Goal: Task Accomplishment & Management: Manage account settings

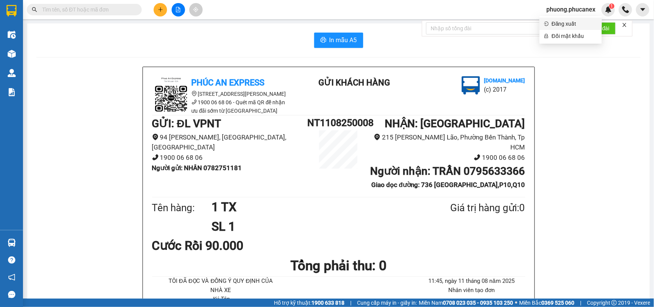
click at [558, 20] on span "Đăng xuất" at bounding box center [575, 24] width 46 height 8
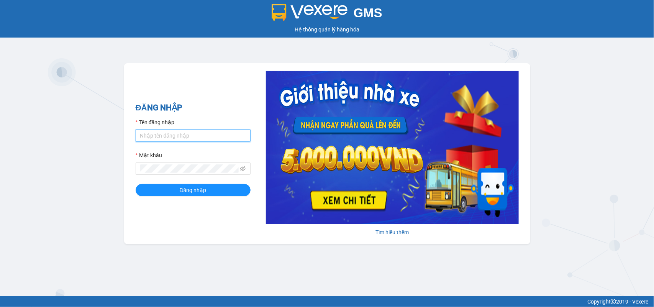
click at [197, 140] on input "Tên đăng nhập" at bounding box center [193, 135] width 115 height 12
type input "ngannt.phucanex"
click at [136, 184] on button "Đăng nhập" at bounding box center [193, 190] width 115 height 12
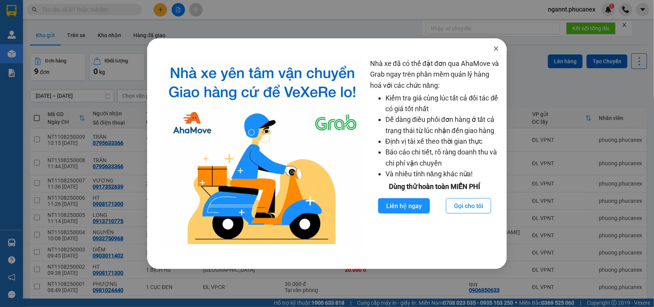
click at [496, 52] on icon "close" at bounding box center [496, 49] width 6 height 6
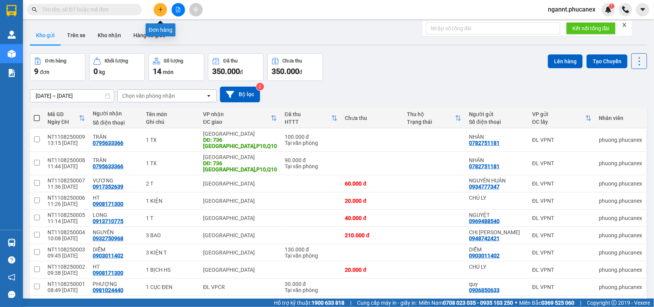
click at [154, 6] on button at bounding box center [160, 9] width 13 height 13
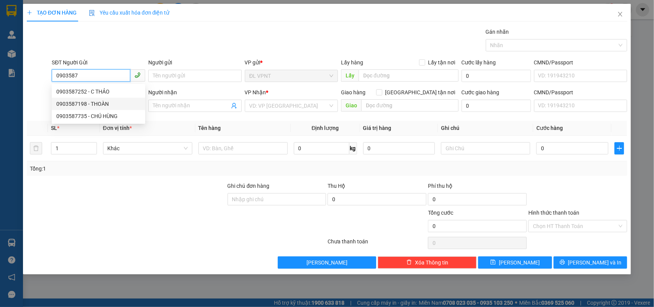
click at [87, 103] on div "0903587198 - THOÀN" at bounding box center [98, 104] width 84 height 8
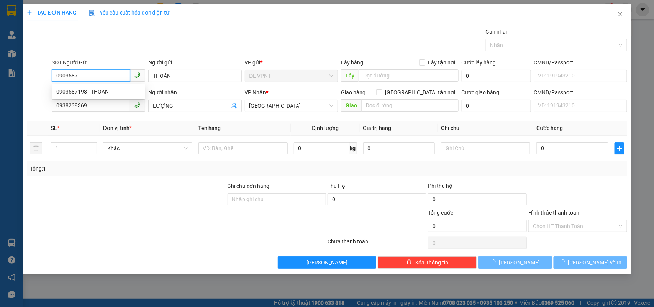
type input "0903587198"
type input "THOÀN"
type input "0938239369"
type input "LƯỢNG"
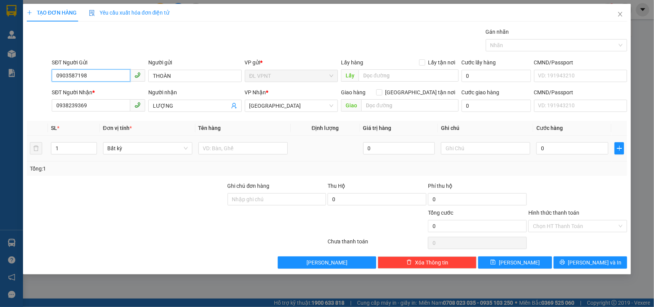
type input "0903587198"
click at [197, 148] on td at bounding box center [242, 149] width 95 height 26
click at [210, 148] on input "text" at bounding box center [242, 148] width 89 height 12
type input "1h"
click at [550, 152] on input "0" at bounding box center [572, 148] width 72 height 12
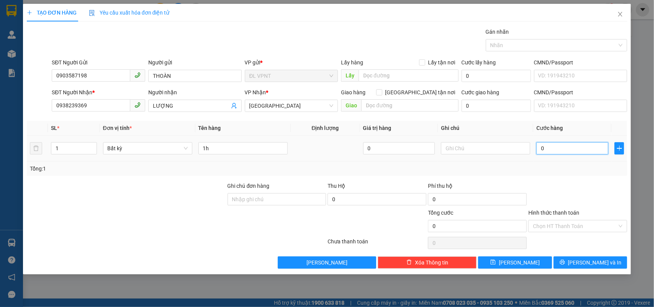
type input "2"
type input "20"
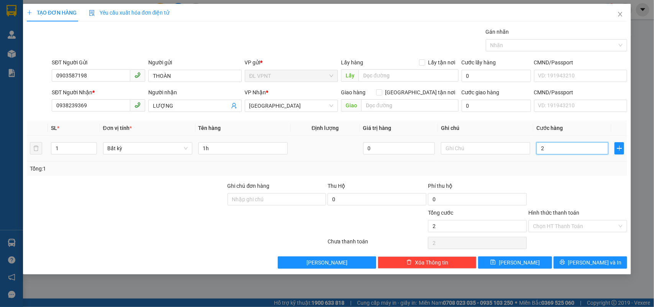
type input "20"
type input "20.000"
click at [560, 173] on div "Tổng: 1" at bounding box center [327, 168] width 595 height 8
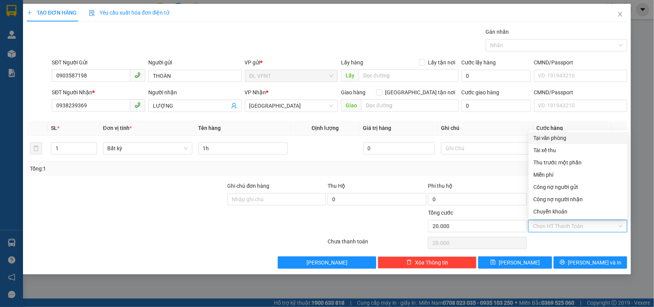
click at [560, 224] on input "Hình thức thanh toán" at bounding box center [575, 225] width 84 height 11
click at [550, 137] on div "Tại văn phòng" at bounding box center [578, 138] width 90 height 8
type input "0"
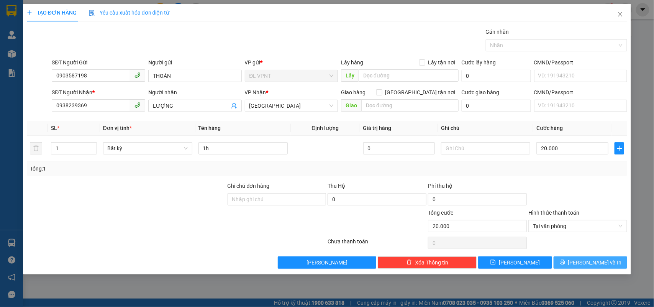
click at [573, 259] on button "Lưu và In" at bounding box center [591, 262] width 74 height 12
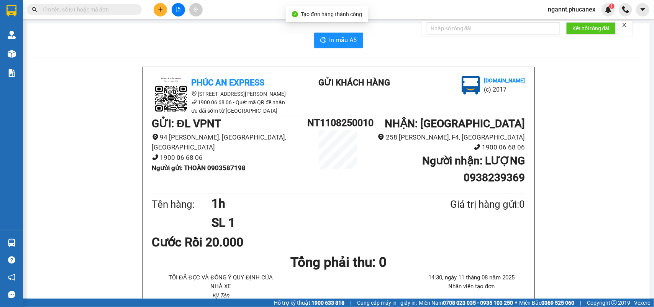
click at [338, 39] on span "In mẫu A5" at bounding box center [343, 40] width 28 height 10
click at [162, 9] on icon "plus" at bounding box center [160, 9] width 5 height 5
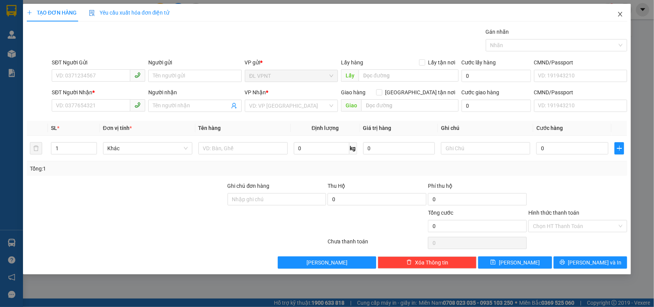
click at [623, 16] on icon "close" at bounding box center [620, 14] width 6 height 6
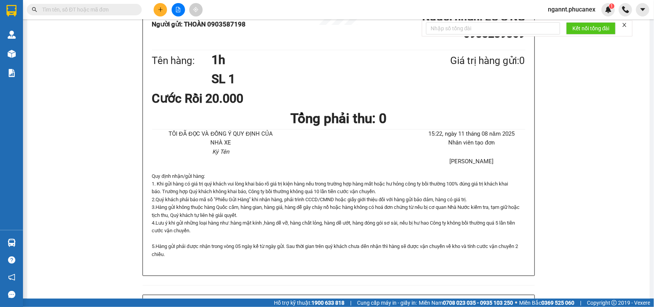
scroll to position [192, 0]
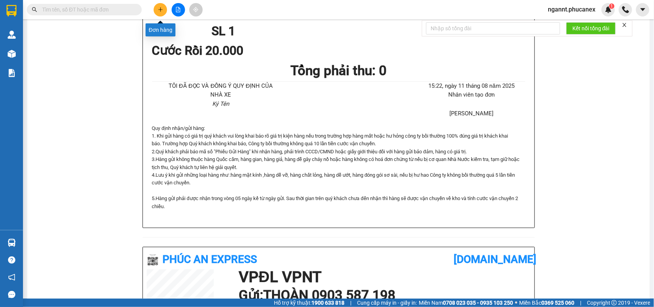
click at [164, 8] on button at bounding box center [160, 9] width 13 height 13
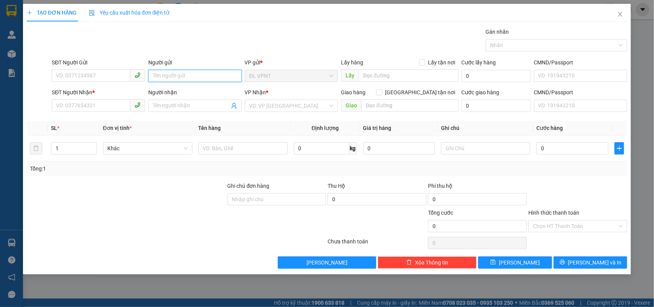
click at [158, 76] on input "Người gửi" at bounding box center [194, 76] width 93 height 12
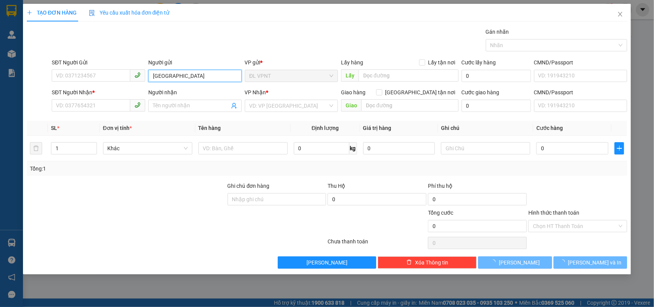
type input "[GEOGRAPHIC_DATA]"
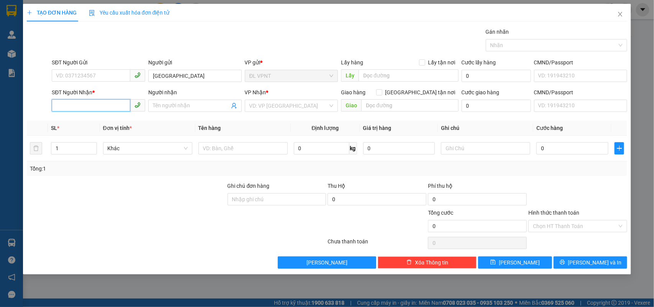
click at [106, 106] on input "SĐT Người Nhận *" at bounding box center [91, 105] width 79 height 12
type input "6"
click at [102, 134] on div "0938992116 - TÙNG" at bounding box center [98, 133] width 84 height 8
type input "0938992116"
type input "TÙNG"
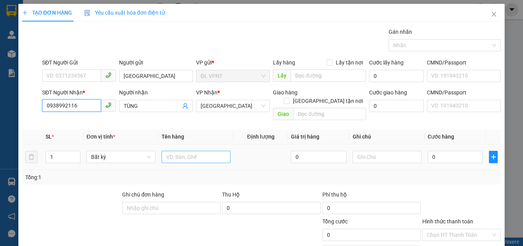
type input "0938992116"
click at [195, 151] on input "text" at bounding box center [196, 157] width 69 height 12
click at [60, 151] on input "1" at bounding box center [63, 156] width 34 height 11
type input "6"
click at [184, 154] on input "text" at bounding box center [196, 157] width 69 height 12
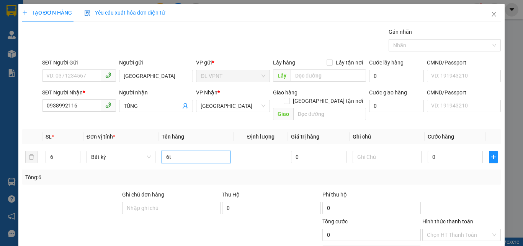
type input "6t"
drag, startPoint x: 448, startPoint y: 147, endPoint x: 447, endPoint y: 133, distance: 14.2
click at [447, 151] on input "0" at bounding box center [455, 157] width 55 height 12
type input "3"
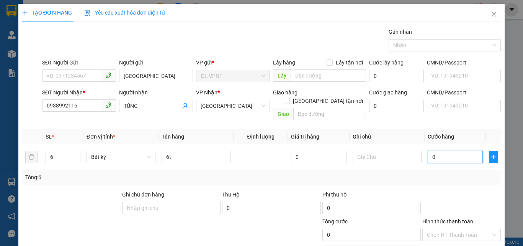
type input "3"
type input "30"
click at [447, 154] on input "30" at bounding box center [455, 157] width 55 height 12
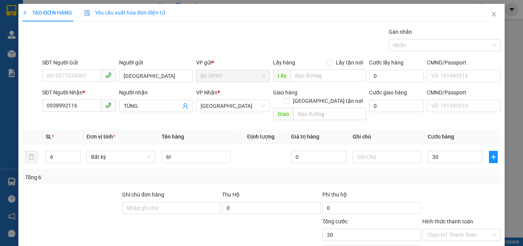
type input "30.000"
click at [447, 175] on div "Tổng: 6" at bounding box center [261, 177] width 479 height 15
click at [445, 151] on input "30.000" at bounding box center [455, 157] width 55 height 12
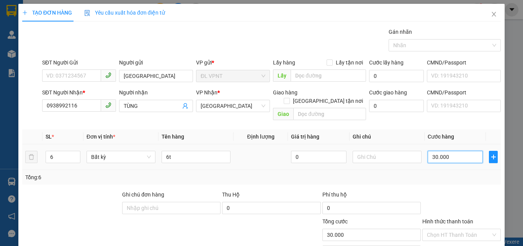
type input "3"
type input "30"
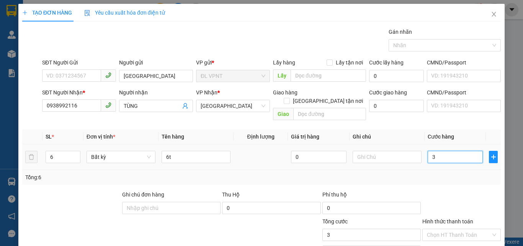
type input "30"
type input "300"
type input "300.000"
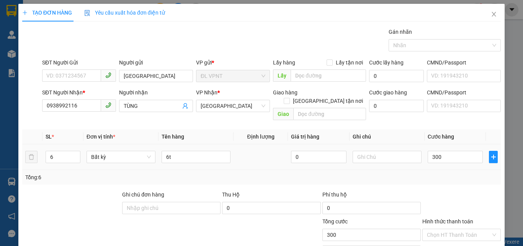
type input "300.000"
click at [442, 173] on div "Tổng: 6" at bounding box center [261, 177] width 473 height 8
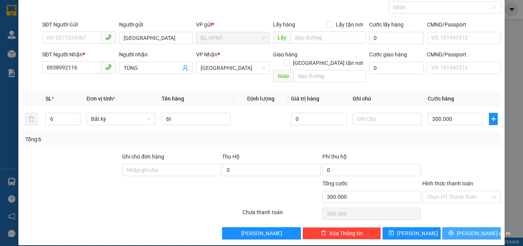
click at [449, 227] on button "[PERSON_NAME] và In" at bounding box center [471, 233] width 59 height 12
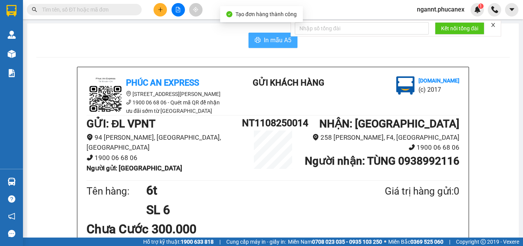
click at [266, 42] on span "In mẫu A5" at bounding box center [278, 40] width 28 height 10
click at [163, 12] on button at bounding box center [160, 9] width 13 height 13
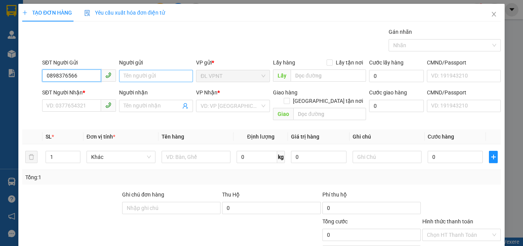
type input "0898376566"
click at [129, 78] on input "Người gửi" at bounding box center [156, 76] width 74 height 12
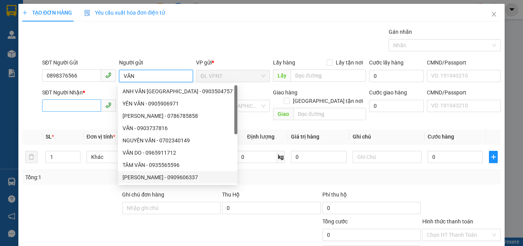
type input "VĂN"
click at [83, 105] on input "SĐT Người Nhận *" at bounding box center [71, 105] width 59 height 12
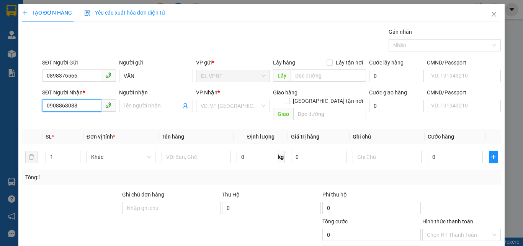
click at [57, 105] on input "0908863088" at bounding box center [71, 105] width 59 height 12
click at [66, 106] on input "0908863088" at bounding box center [71, 105] width 59 height 12
type input "0908863088"
click at [139, 105] on input "Người nhận" at bounding box center [152, 106] width 57 height 8
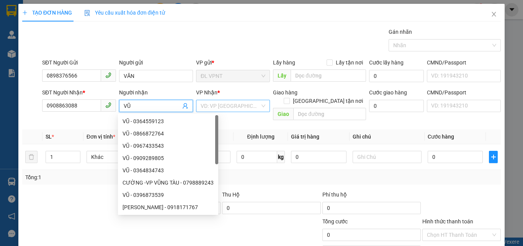
type input "VŨ"
click at [212, 106] on input "search" at bounding box center [230, 105] width 59 height 11
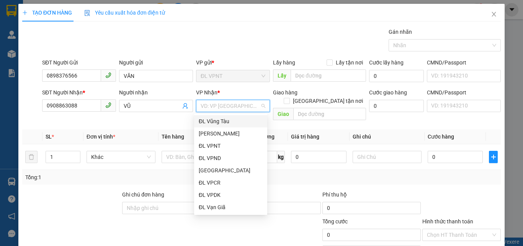
click at [228, 120] on div "ĐL Vũng Tàu" at bounding box center [231, 121] width 64 height 8
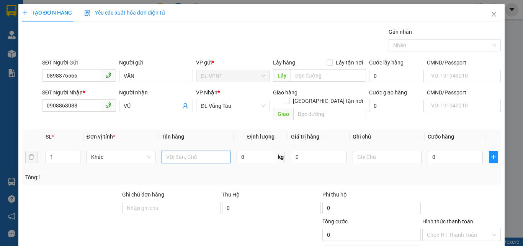
click at [170, 153] on input "text" at bounding box center [196, 157] width 69 height 12
type input "1K"
click at [429, 151] on input "0" at bounding box center [455, 157] width 55 height 12
type input "6"
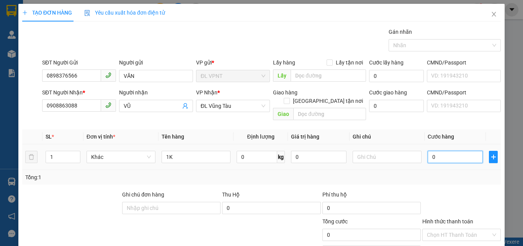
type input "6"
type input "60"
type input "60.000"
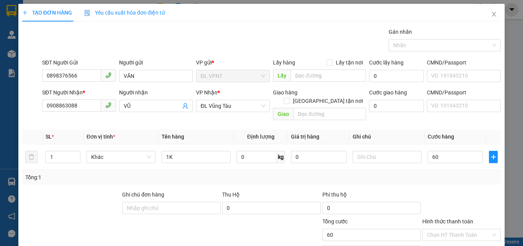
type input "60.000"
click at [437, 173] on div "Tổng: 1" at bounding box center [261, 177] width 473 height 8
click at [389, 151] on input "text" at bounding box center [387, 157] width 69 height 12
paste input "11/08/25 15:58"
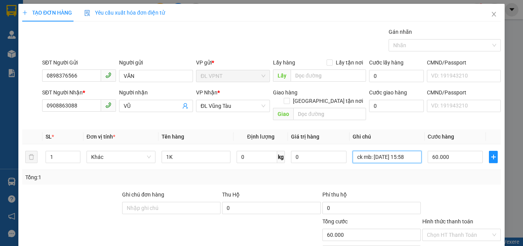
scroll to position [38, 0]
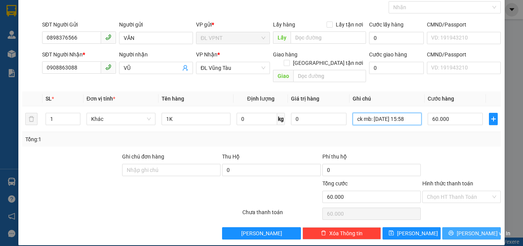
type input "ck mb: [DATE] 15:58"
click at [484, 227] on button "[PERSON_NAME] và In" at bounding box center [471, 233] width 59 height 12
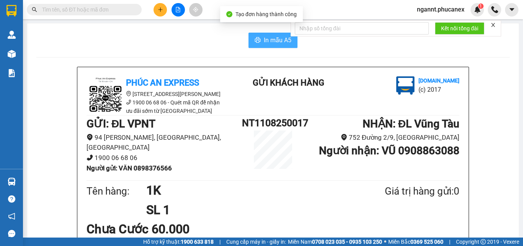
click at [277, 39] on span "In mẫu A5" at bounding box center [278, 40] width 28 height 10
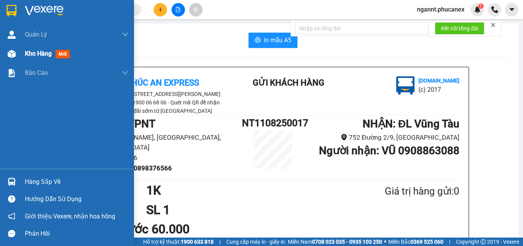
click at [8, 52] on img at bounding box center [12, 54] width 8 height 8
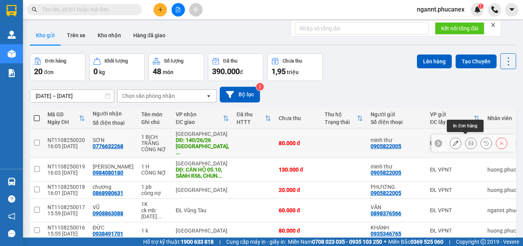
click at [466, 144] on button at bounding box center [471, 142] width 11 height 13
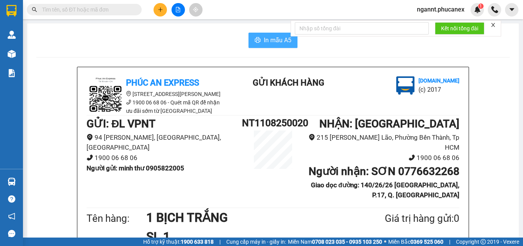
click at [261, 34] on button "In mẫu A5" at bounding box center [273, 40] width 49 height 15
click at [159, 9] on icon "plus" at bounding box center [160, 9] width 5 height 5
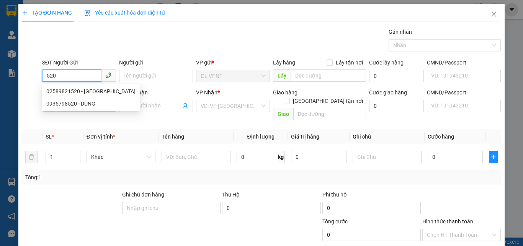
click at [82, 74] on input "520" at bounding box center [71, 75] width 59 height 12
click at [89, 95] on div "02589821520 - QUẢNG LỢI" at bounding box center [90, 91] width 89 height 8
type input "02589821520"
type input "QUẢNG LỢI"
type input "0702957580"
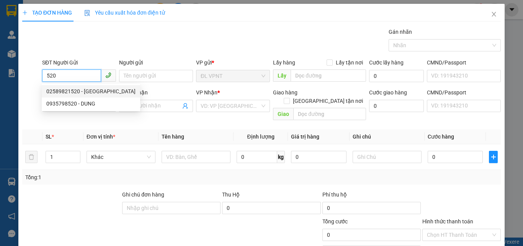
type input "sang"
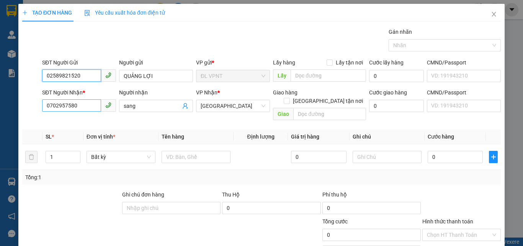
type input "02589821520"
drag, startPoint x: 80, startPoint y: 106, endPoint x: 0, endPoint y: 108, distance: 80.5
click at [0, 107] on div "TẠO ĐƠN HÀNG Yêu cầu xuất hóa đơn điện tử Transit Pickup Surcharge Ids Transit …" at bounding box center [261, 123] width 523 height 246
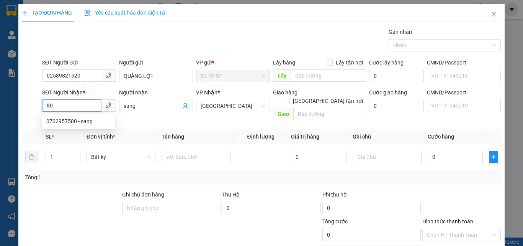
type input "801"
click at [86, 107] on input "801" at bounding box center [71, 105] width 59 height 12
drag, startPoint x: 86, startPoint y: 107, endPoint x: 23, endPoint y: 109, distance: 63.6
click at [23, 109] on div "SĐT Người Nhận * 801 801 Người nhận sang VP Nhận * ĐL Quận 1 Giao hàng Giao tận…" at bounding box center [261, 105] width 480 height 35
click at [96, 122] on div "0962962801 - HẢI" at bounding box center [78, 121] width 64 height 8
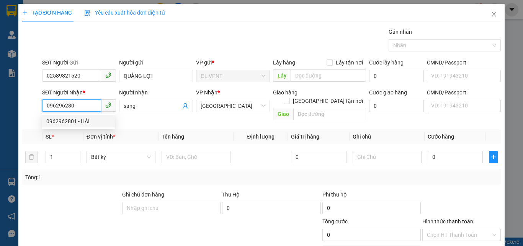
type input "0962962801"
type input "HẢI"
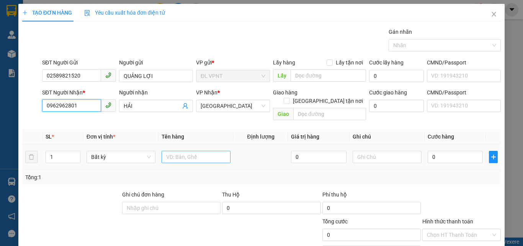
type input "0962962801"
click at [173, 151] on input "text" at bounding box center [196, 157] width 69 height 12
type input "`"
type input "1h"
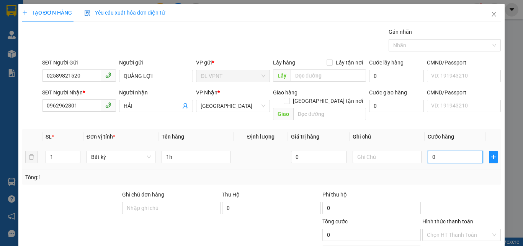
click at [461, 151] on input "0" at bounding box center [455, 157] width 55 height 12
type input "20"
type input "200"
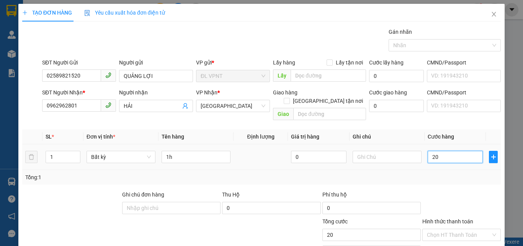
type input "200"
type input "20"
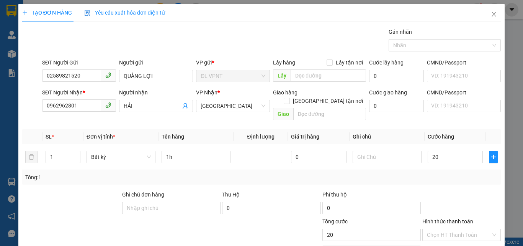
type input "20.000"
click at [428, 173] on div "Tổng: 1" at bounding box center [261, 177] width 473 height 8
click at [465, 232] on div "Hình thức thanh toán Chọn HT Thanh Toán" at bounding box center [462, 230] width 79 height 27
click at [451, 229] on input "Hình thức thanh toán" at bounding box center [459, 234] width 64 height 11
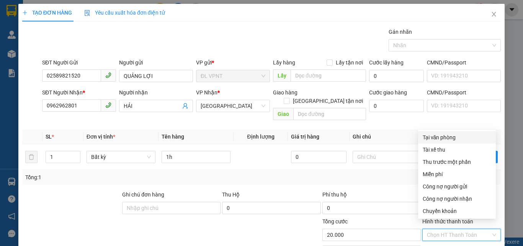
click at [444, 134] on div "Tại văn phòng" at bounding box center [457, 137] width 69 height 8
type input "0"
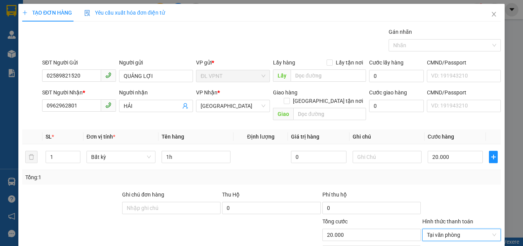
scroll to position [38, 0]
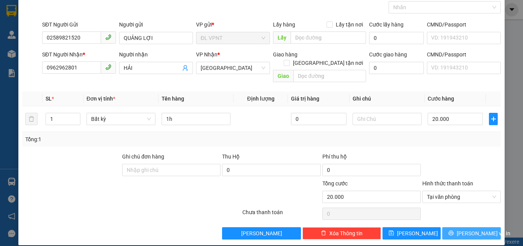
click at [449, 227] on button "[PERSON_NAME] và In" at bounding box center [471, 233] width 59 height 12
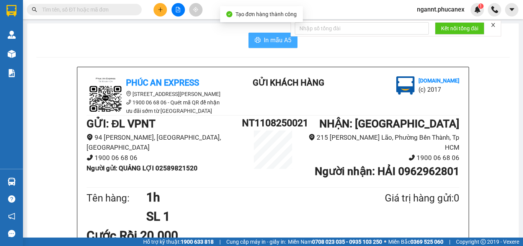
click at [270, 38] on span "In mẫu A5" at bounding box center [278, 40] width 28 height 10
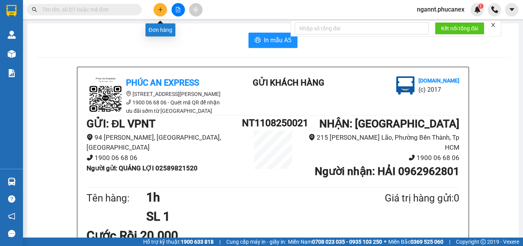
click at [157, 7] on button at bounding box center [160, 9] width 13 height 13
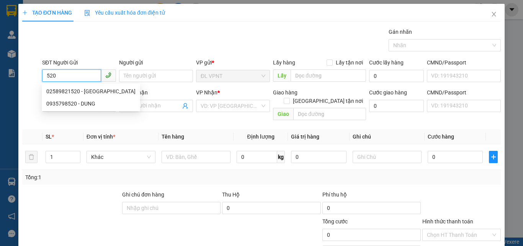
click at [88, 75] on input "520" at bounding box center [71, 75] width 59 height 12
click at [87, 87] on div "02589821520 - QUẢNG LỢI" at bounding box center [90, 91] width 89 height 8
type input "02589821520"
type input "QUẢNG LỢI"
type input "0962962801"
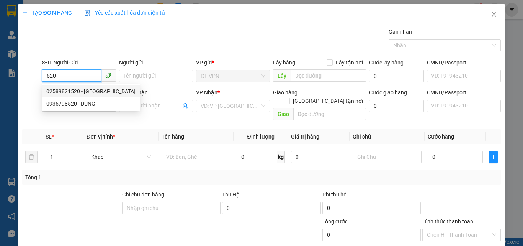
type input "HẢI"
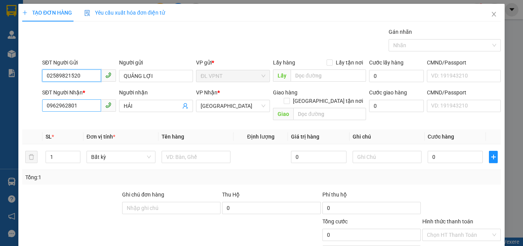
type input "02589821520"
drag, startPoint x: 89, startPoint y: 106, endPoint x: 0, endPoint y: 112, distance: 89.0
click at [0, 121] on div "TẠO ĐƠN HÀNG Yêu cầu xuất hóa đơn điện tử Transit Pickup Surcharge Ids Transit …" at bounding box center [261, 123] width 523 height 246
type input "135"
click at [73, 106] on input "135" at bounding box center [71, 105] width 59 height 12
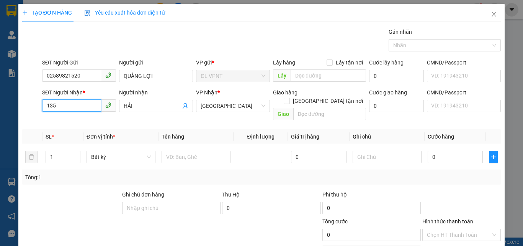
drag, startPoint x: 76, startPoint y: 107, endPoint x: 2, endPoint y: 107, distance: 74.3
click at [2, 107] on div "TẠO ĐƠN HÀNG Yêu cầu xuất hóa đơn điện tử Transit Pickup Surcharge Ids Transit …" at bounding box center [261, 123] width 523 height 246
click at [92, 118] on div "0399999135 - NHUNG" at bounding box center [78, 121] width 64 height 8
type input "0399999135"
type input "NHUNG"
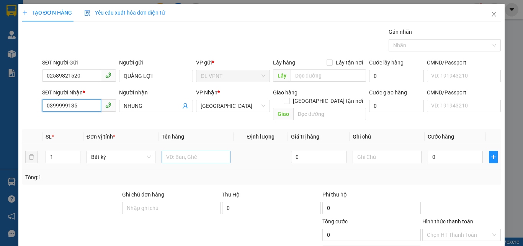
type input "0399999135"
click at [206, 152] on input "text" at bounding box center [196, 157] width 69 height 12
type input "1t"
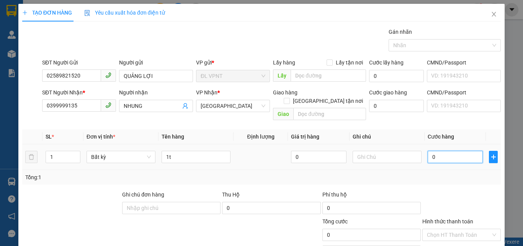
type input "3"
type input "30"
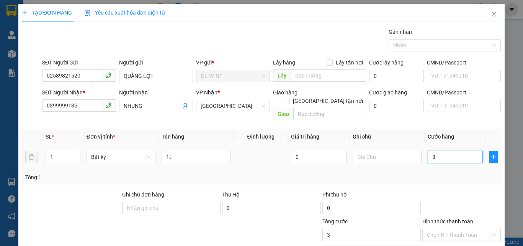
type input "30"
type input "30.000"
drag, startPoint x: 458, startPoint y: 167, endPoint x: 456, endPoint y: 181, distance: 13.9
click at [458, 173] on div "Tổng: 1" at bounding box center [261, 177] width 473 height 8
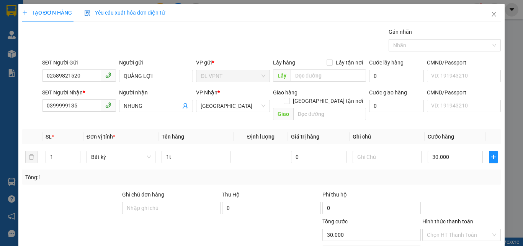
scroll to position [38, 0]
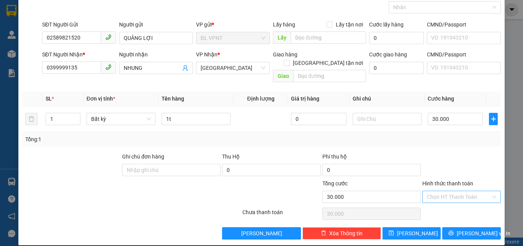
click at [452, 191] on input "Hình thức thanh toán" at bounding box center [459, 196] width 64 height 11
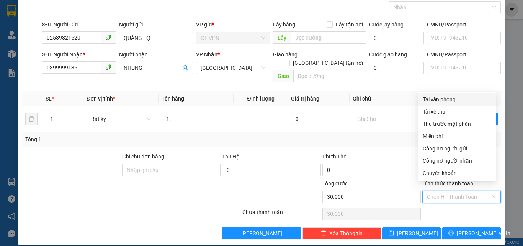
click at [447, 97] on div "Tại văn phòng" at bounding box center [457, 99] width 69 height 8
type input "0"
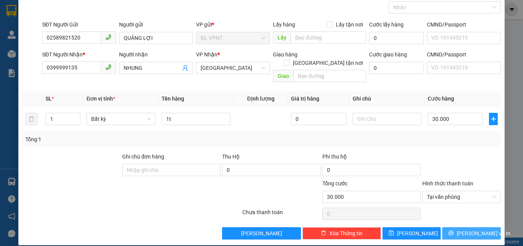
click at [445, 227] on button "[PERSON_NAME] và In" at bounding box center [471, 233] width 59 height 12
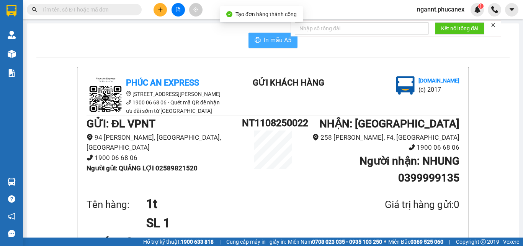
click at [277, 41] on span "In mẫu A5" at bounding box center [278, 40] width 28 height 10
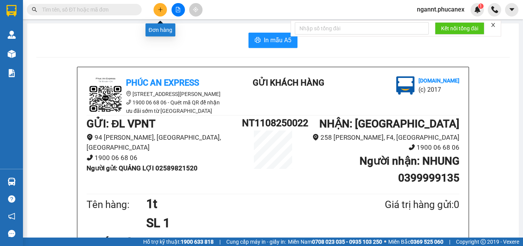
click at [163, 11] on button at bounding box center [160, 9] width 13 height 13
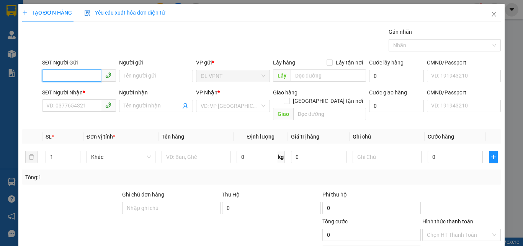
click at [70, 70] on input "SĐT Người Gửi" at bounding box center [71, 75] width 59 height 12
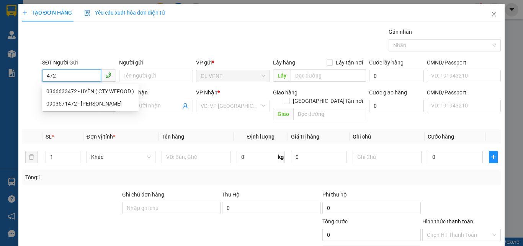
click at [89, 78] on input "472" at bounding box center [71, 75] width 59 height 12
click at [91, 93] on div "0366633472 - UYÊN ( CTY WEFOOD )" at bounding box center [90, 91] width 88 height 8
type input "0366633472"
type input "UYÊN ( CTY WEFOOD )"
type input "0966699101"
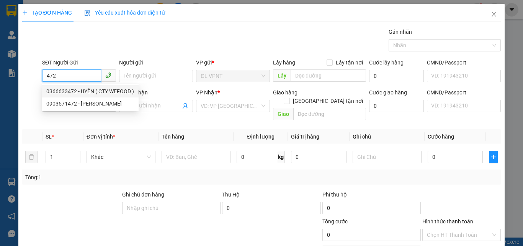
type input "HUYỀN TRÂN"
type input "378 LÊ HỒNG PHONG,Q.10(nhà xe TRẦN QUYÊN)"
type input "250.000"
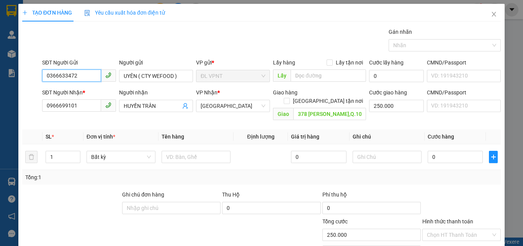
type input "0366633472"
click at [340, 97] on span "Giao tận nơi" at bounding box center [328, 101] width 76 height 8
click at [289, 98] on input "Giao tận nơi" at bounding box center [286, 100] width 5 height 5
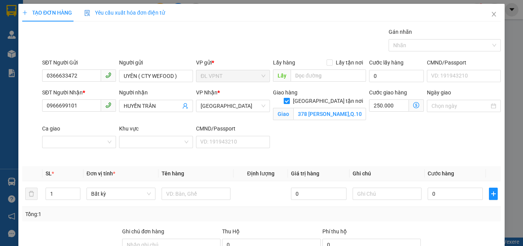
click at [289, 98] on input "Giao tận nơi" at bounding box center [286, 100] width 5 height 5
checkbox input "false"
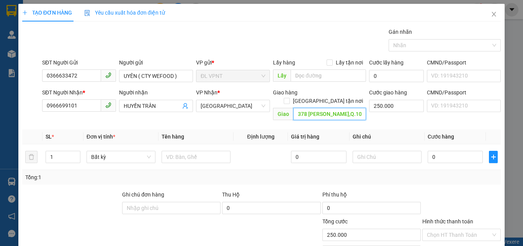
click at [320, 108] on input "378 LÊ HỒNG PHONG,Q.10(nhà xe TRẦN QUYÊN)" at bounding box center [329, 114] width 73 height 12
drag, startPoint x: 82, startPoint y: 104, endPoint x: 0, endPoint y: 105, distance: 82.4
click at [0, 105] on div "TẠO ĐƠN HÀNG Yêu cầu xuất hóa đơn điện tử Transit Pickup Surcharge Ids Transit …" at bounding box center [261, 123] width 523 height 246
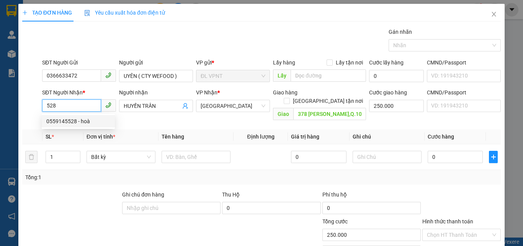
click at [98, 117] on div "0559145528 - hoà" at bounding box center [78, 121] width 64 height 8
type input "0559145528"
type input "hoà"
type input "WAREHOUSE SEC 121 HOÀNG QUỐC VIỆT Q.7 PHÚ MỸ"
type input "300.000"
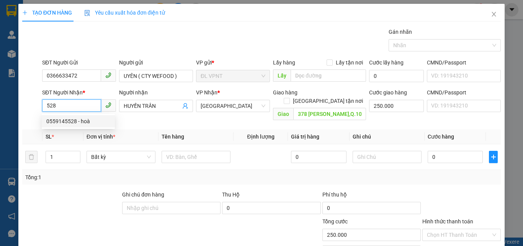
type input "300.000"
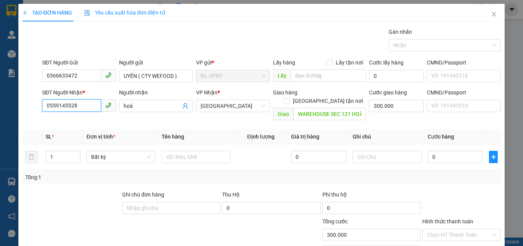
type input "0559145528"
click at [310, 129] on th "Giá trị hàng" at bounding box center [318, 136] width 61 height 15
click at [317, 108] on input "WAREHOUSE SEC 121 HOÀNG QUỐC VIỆT Q.7 PHÚ MỸ" at bounding box center [329, 114] width 73 height 12
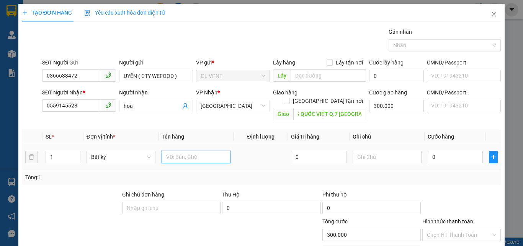
click at [211, 151] on input "text" at bounding box center [196, 157] width 69 height 12
click at [85, 43] on div "Gói vận chuyển * Tiêu chuẩn Gán nhãn Nhãn" at bounding box center [272, 41] width 462 height 27
click at [214, 151] on input "text" at bounding box center [196, 157] width 69 height 12
click at [27, 147] on tr "1 Bất kỳ 0 0" at bounding box center [261, 157] width 479 height 26
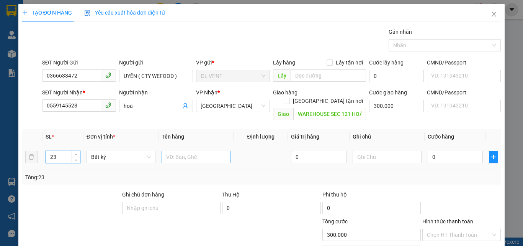
type input "23"
click at [187, 151] on input "text" at bounding box center [196, 157] width 69 height 12
type input "23T"
click at [437, 152] on input "0" at bounding box center [455, 157] width 55 height 12
type input "9"
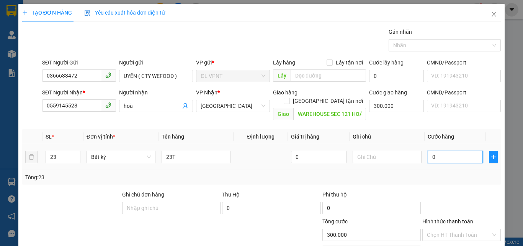
type input "300.009"
type input "92"
type input "300.092"
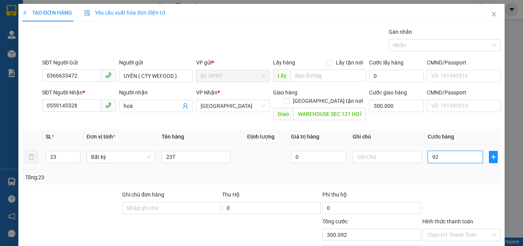
type input "920"
type input "300.920"
type input "920.000"
type input "1.220.000"
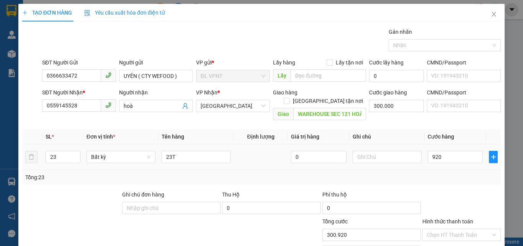
type input "1.220.000"
click at [439, 173] on div "Tổng: 23" at bounding box center [261, 177] width 473 height 8
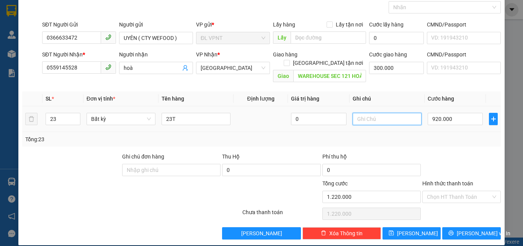
click at [367, 113] on input "text" at bounding box center [387, 119] width 69 height 12
type input "CÔNG NỢ"
click at [428, 116] on input "920.000" at bounding box center [455, 119] width 55 height 12
click at [432, 135] on div "Tổng: 23" at bounding box center [261, 139] width 473 height 8
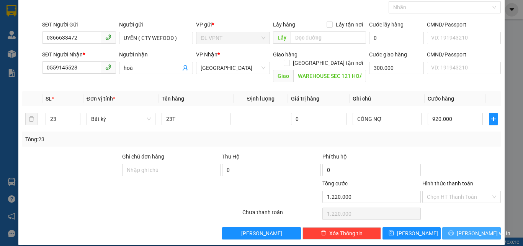
click at [454, 230] on icon "printer" at bounding box center [451, 232] width 5 height 5
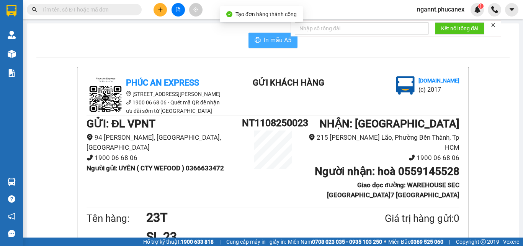
click at [272, 40] on span "In mẫu A5" at bounding box center [278, 40] width 28 height 10
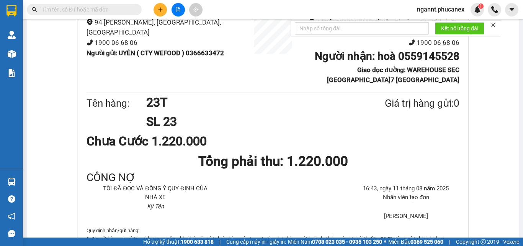
click at [163, 3] on div at bounding box center [177, 9] width 57 height 13
click at [161, 7] on icon "plus" at bounding box center [160, 9] width 5 height 5
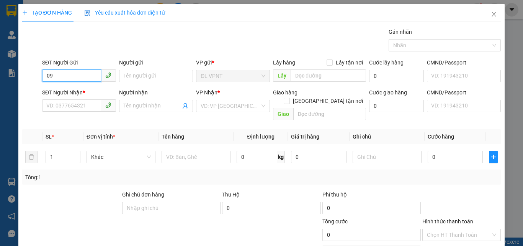
type input "0"
click at [97, 92] on div "0377500019 - CƯỜNG" at bounding box center [78, 91] width 64 height 8
type input "0377500019"
type input "CƯỜNG"
type input "0969055678"
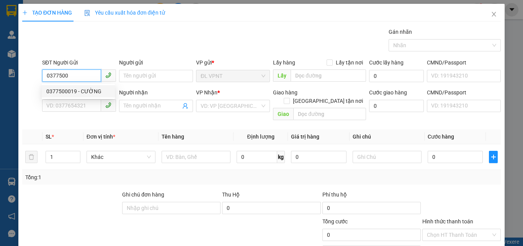
type input "SƠN"
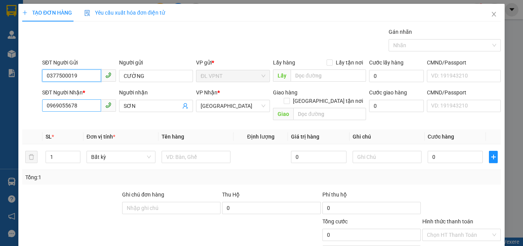
type input "0377500019"
drag, startPoint x: 88, startPoint y: 108, endPoint x: 0, endPoint y: 71, distance: 95.6
click at [0, 72] on div "TẠO ĐƠN HÀNG Yêu cầu xuất hóa đơn điện tử Transit Pickup Surcharge Ids Transit …" at bounding box center [261, 123] width 523 height 246
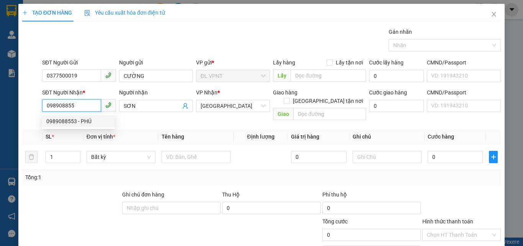
click at [81, 121] on div "0989088553 - PHÚ" at bounding box center [78, 121] width 64 height 8
type input "0989088553"
type input "PHÚ"
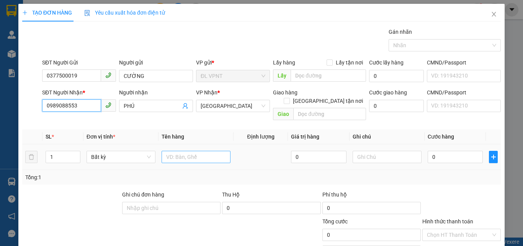
type input "0989088553"
click at [181, 151] on input "text" at bounding box center [196, 157] width 69 height 12
type input "1tx"
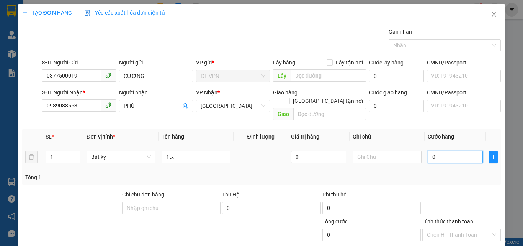
click at [428, 151] on input "0" at bounding box center [455, 157] width 55 height 12
type input "3"
type input "30"
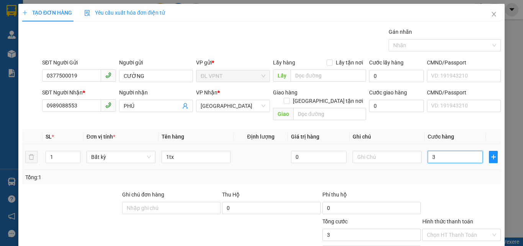
type input "30"
type input "30.000"
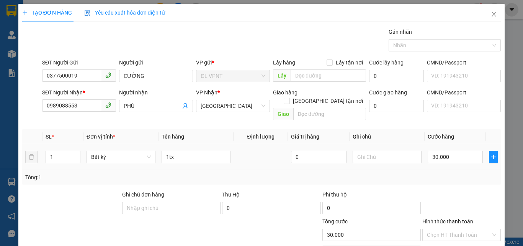
click at [441, 170] on div "Tổng: 1" at bounding box center [261, 177] width 479 height 15
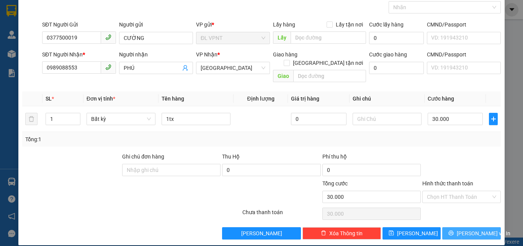
click at [453, 230] on icon "printer" at bounding box center [451, 232] width 5 height 5
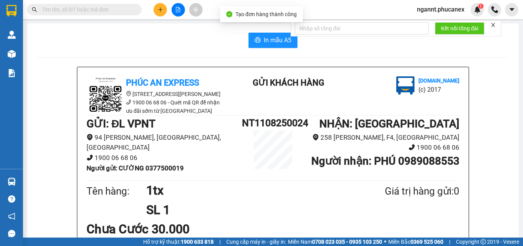
click at [264, 39] on span "In mẫu A5" at bounding box center [278, 40] width 28 height 10
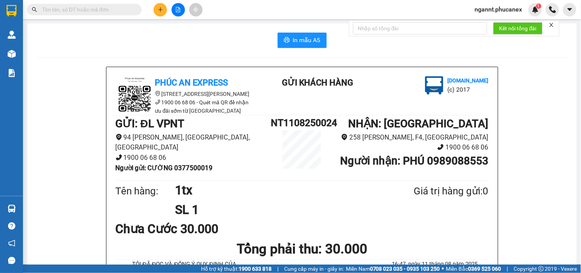
click at [23, 50] on main "In mẫu A5 Phúc An Express 215 Phạm Ngũ Lão, Quận 1 1900 06 68 06 - Quét mã QR đ…" at bounding box center [290, 132] width 581 height 264
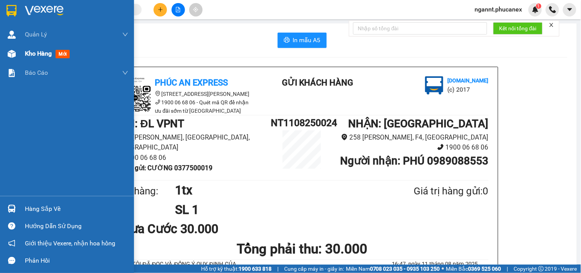
click at [9, 58] on div at bounding box center [11, 53] width 13 height 13
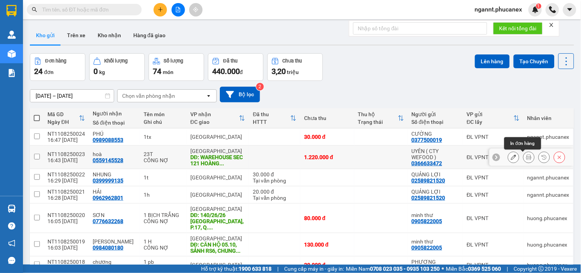
click at [526, 158] on icon at bounding box center [528, 156] width 5 height 5
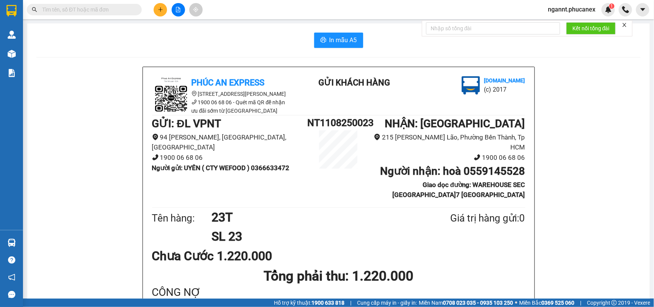
click at [154, 73] on div "Phúc An Express 215 Phạm Ngũ Lão, Quận 1 1900 06 68 06 - Quét mã QR để nhận ưu …" at bounding box center [338, 255] width 391 height 377
click at [164, 11] on button at bounding box center [160, 9] width 13 height 13
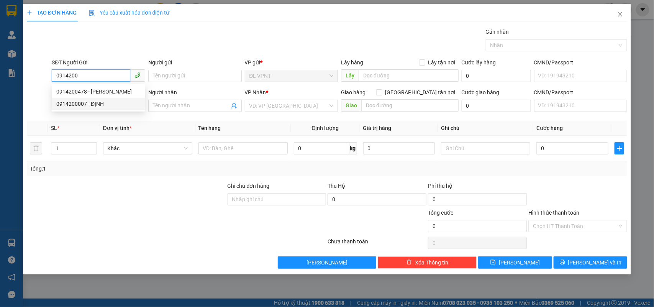
click at [74, 103] on div "0914200007 - ĐỊNH" at bounding box center [98, 104] width 84 height 8
type input "0914200007"
type input "ĐỊNH"
type input "0918596061"
type input "HOAN"
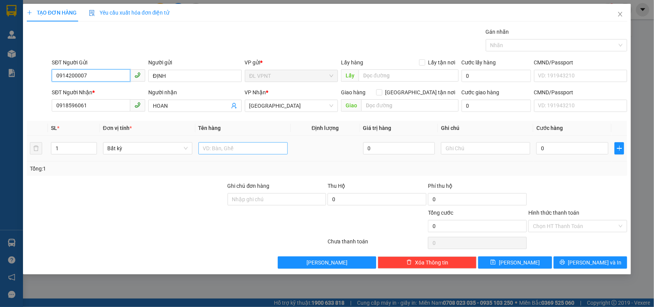
type input "0914200007"
click at [232, 150] on input "text" at bounding box center [242, 148] width 89 height 12
type input "1tx"
drag, startPoint x: 572, startPoint y: 143, endPoint x: 568, endPoint y: 141, distance: 4.6
click at [571, 143] on input "0" at bounding box center [572, 148] width 72 height 12
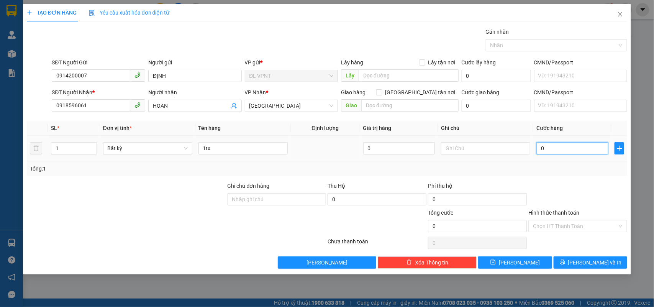
type input "3"
type input "30"
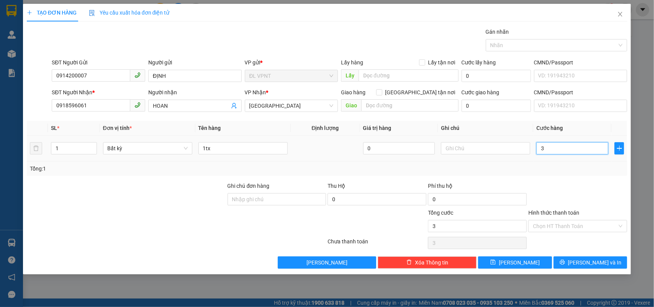
type input "30"
type input "30.000"
click at [565, 169] on div "Tổng: 1" at bounding box center [327, 168] width 595 height 8
click at [568, 231] on input "Hình thức thanh toán" at bounding box center [575, 225] width 84 height 11
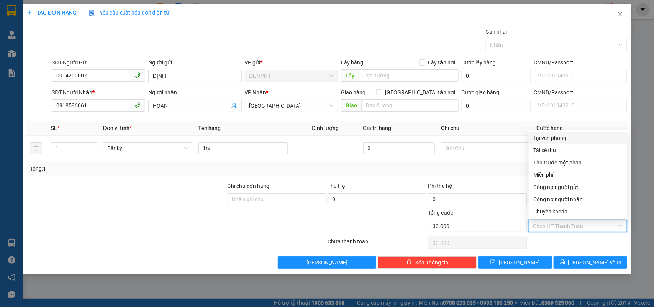
click at [569, 139] on div "Tại văn phòng" at bounding box center [578, 138] width 90 height 8
type input "0"
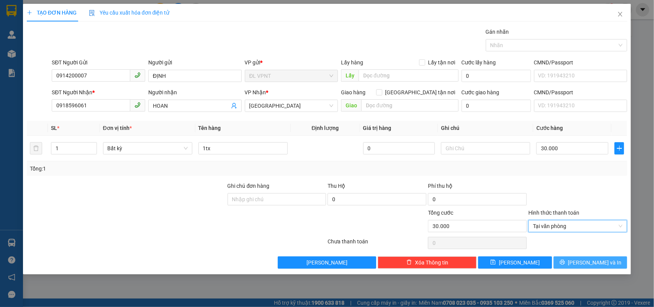
click at [574, 259] on button "Lưu và In" at bounding box center [591, 262] width 74 height 12
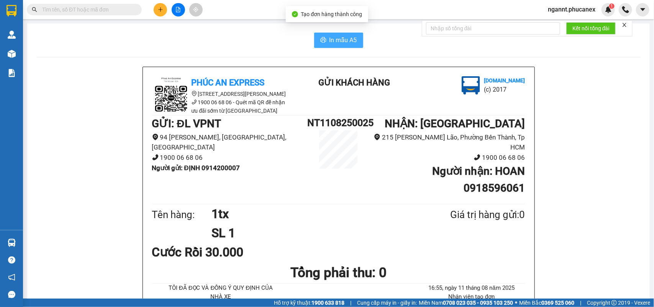
click at [346, 39] on span "In mẫu A5" at bounding box center [343, 40] width 28 height 10
click at [159, 13] on button at bounding box center [160, 9] width 13 height 13
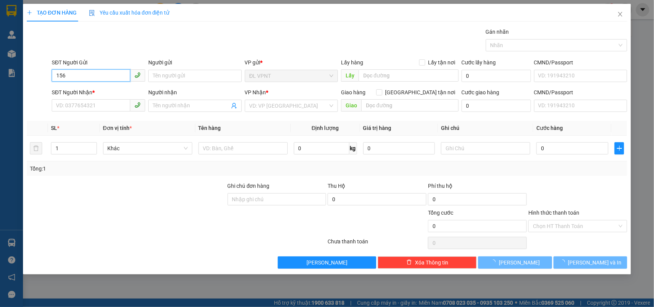
click at [100, 73] on input "156" at bounding box center [91, 75] width 79 height 12
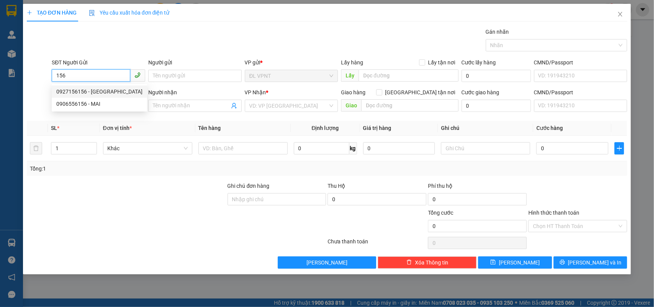
click at [105, 89] on div "0927156156 - NAM HẢI" at bounding box center [99, 91] width 86 height 8
type input "0927156156"
type input "NAM HẢI"
type input "0903858727"
type input "CÔNG TY CANNZY"
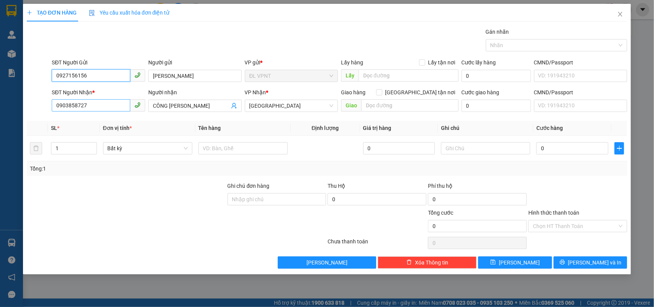
type input "0927156156"
drag, startPoint x: 54, startPoint y: 106, endPoint x: 0, endPoint y: 108, distance: 54.4
click at [0, 107] on div "TẠO ĐƠN HÀNG Yêu cầu xuất hóa đơn điện tử Transit Pickup Surcharge Ids Transit …" at bounding box center [327, 153] width 654 height 307
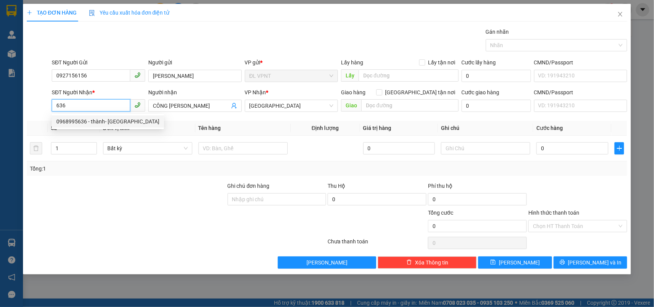
drag, startPoint x: 79, startPoint y: 106, endPoint x: 0, endPoint y: 102, distance: 79.0
click at [0, 102] on div "TẠO ĐƠN HÀNG Yêu cầu xuất hóa đơn điện tử Transit Pickup Surcharge Ids Transit …" at bounding box center [327, 153] width 654 height 307
type input "0938606636"
click at [116, 121] on div "0938606636 - EUROSUN" at bounding box center [98, 121] width 84 height 8
type input "EUROSUN"
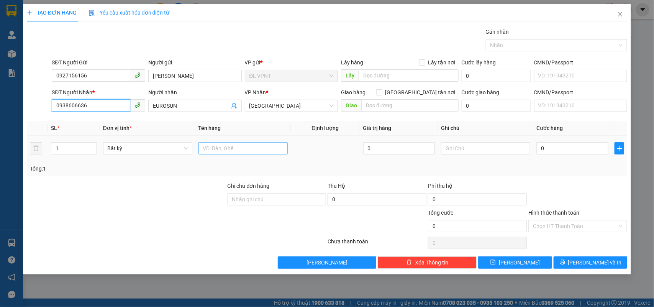
type input "0938606636"
click at [221, 148] on input "text" at bounding box center [242, 148] width 89 height 12
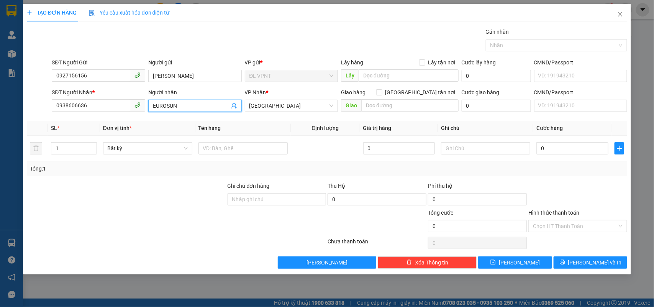
click at [165, 106] on input "EUROSUN" at bounding box center [191, 106] width 77 height 8
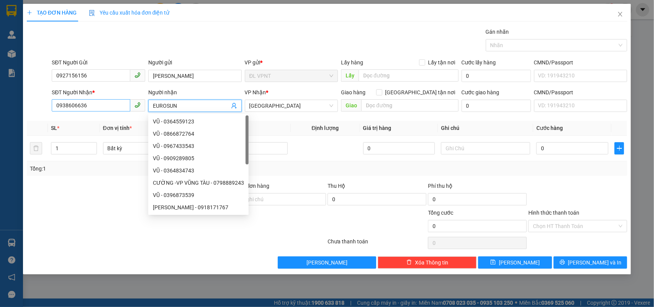
drag, startPoint x: 186, startPoint y: 104, endPoint x: 113, endPoint y: 108, distance: 72.9
click at [114, 108] on div "SĐT Người Nhận * 0938606636 Người nhận EUROSUN VP Nhận * ĐL Quận 5 Giao hàng Gi…" at bounding box center [339, 101] width 578 height 27
click at [313, 179] on div "Transit Pickup Surcharge Ids Transit Deliver Surcharge Ids Transit Deliver Surc…" at bounding box center [327, 148] width 601 height 241
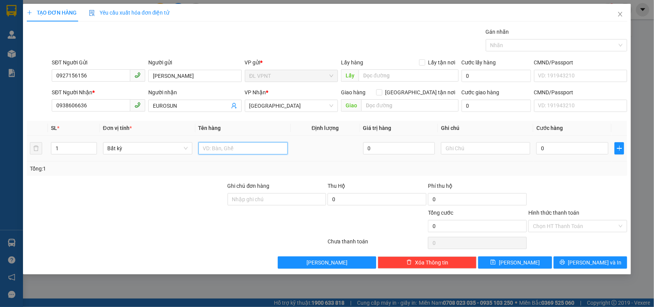
click at [259, 148] on input "text" at bounding box center [242, 148] width 89 height 12
type input "1t"
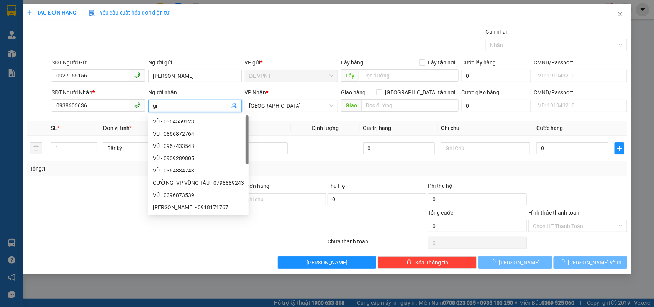
type input "g"
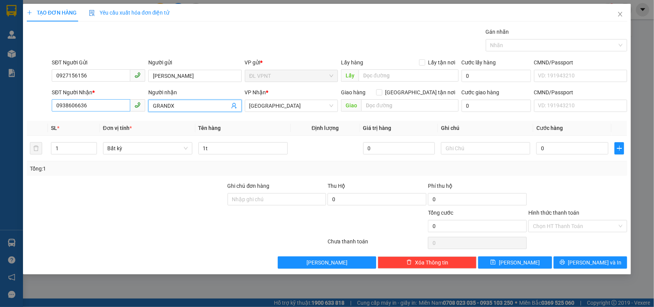
drag, startPoint x: 186, startPoint y: 107, endPoint x: 117, endPoint y: 108, distance: 68.6
click at [117, 108] on div "SĐT Người Nhận * 0938606636 Người nhận GRANDX GRANDX VP Nhận * ĐL Quận 5 Giao h…" at bounding box center [339, 101] width 578 height 27
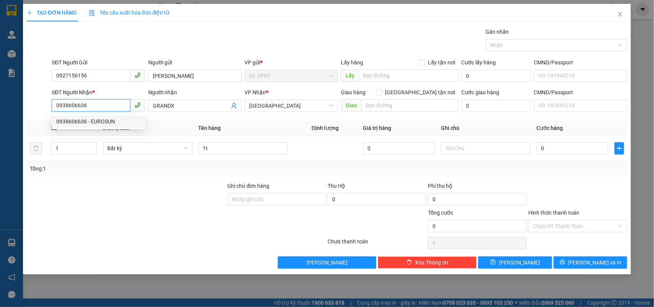
drag, startPoint x: 87, startPoint y: 105, endPoint x: 54, endPoint y: 104, distance: 33.4
click at [54, 104] on input "0938606636" at bounding box center [91, 105] width 79 height 12
click at [73, 121] on div "0938606636 - EUROSUN" at bounding box center [98, 121] width 84 height 8
type input "EUROSUN"
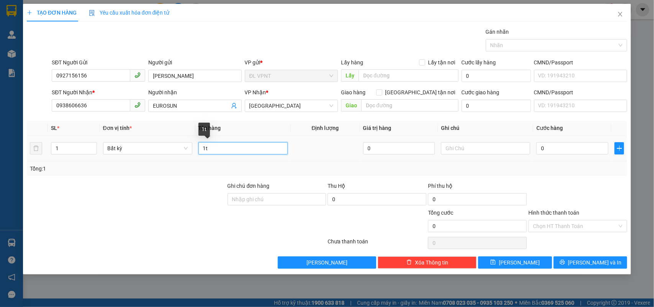
click at [240, 150] on input "1t" at bounding box center [242, 148] width 89 height 12
click at [592, 144] on input "0" at bounding box center [572, 148] width 72 height 12
type input "5"
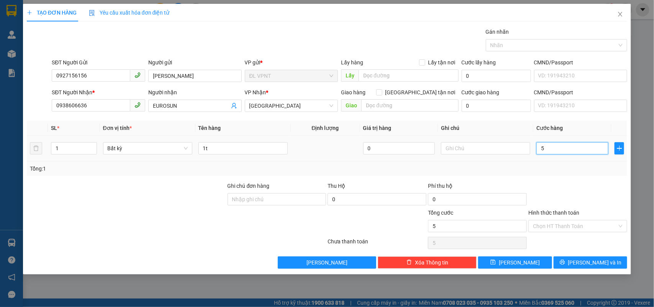
type input "50"
type input "50.000"
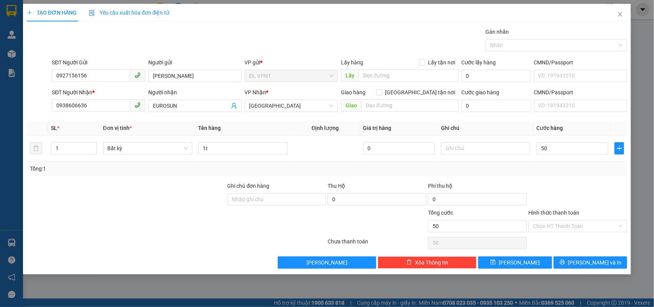
type input "50.000"
click at [600, 193] on div at bounding box center [577, 195] width 100 height 27
click at [562, 178] on div "Transit Pickup Surcharge Ids Transit Deliver Surcharge Ids Transit Deliver Surc…" at bounding box center [327, 148] width 601 height 241
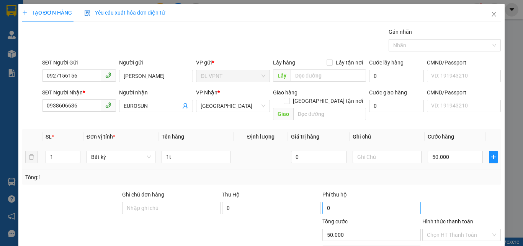
scroll to position [38, 0]
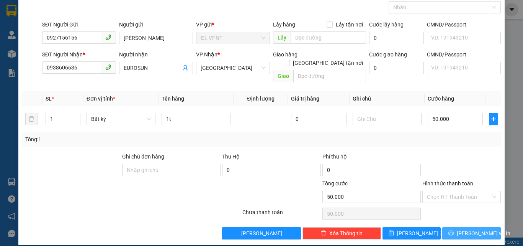
click at [454, 227] on button "Lưu và In" at bounding box center [471, 233] width 59 height 12
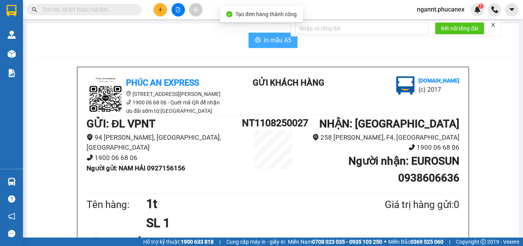
click at [273, 36] on span "In mẫu A5" at bounding box center [278, 40] width 28 height 10
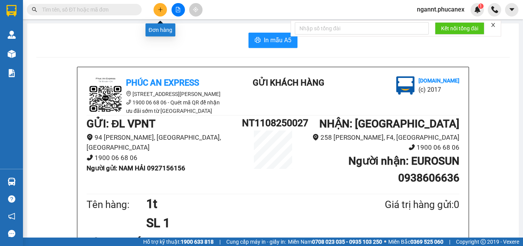
click at [157, 11] on button at bounding box center [160, 9] width 13 height 13
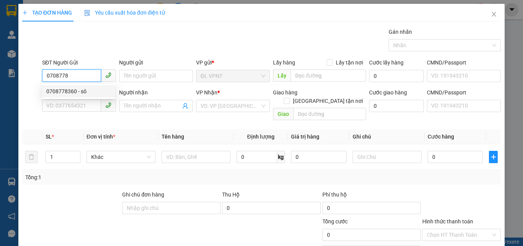
click at [92, 86] on div "0708778360 - sô" at bounding box center [78, 91] width 73 height 12
type input "0708778360"
type input "sô"
type input "0933350360"
type input "BÁNH CANH CUA"
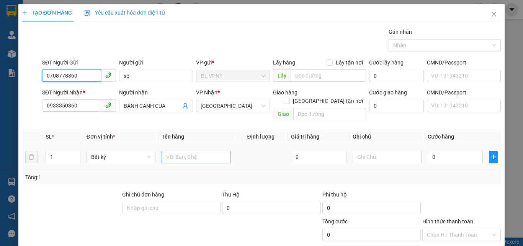
type input "0708778360"
click at [221, 152] on input "text" at bounding box center [196, 157] width 69 height 12
type input "1tx"
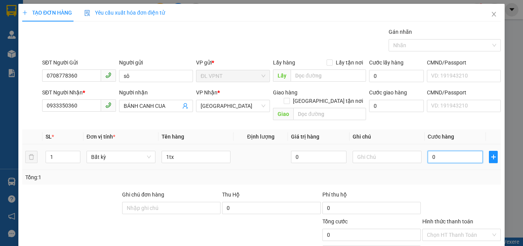
click at [429, 151] on input "0" at bounding box center [455, 157] width 55 height 12
type input "6"
type input "60"
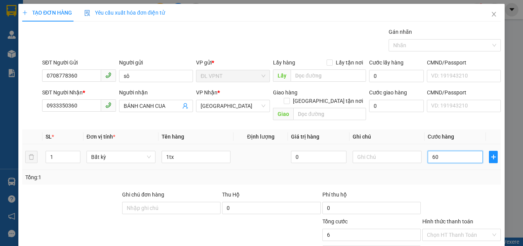
type input "60"
type input "60.000"
click at [431, 173] on div "Tổng: 1" at bounding box center [261, 177] width 473 height 8
click at [467, 218] on label "Hình thức thanh toán" at bounding box center [448, 221] width 51 height 6
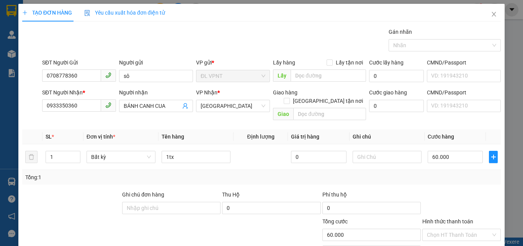
click at [467, 229] on input "Hình thức thanh toán" at bounding box center [459, 234] width 64 height 11
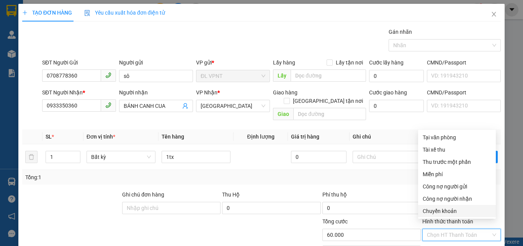
click at [466, 229] on input "Hình thức thanh toán" at bounding box center [459, 234] width 64 height 11
click at [450, 137] on div "Tại văn phòng" at bounding box center [457, 137] width 69 height 8
click at [433, 139] on div "Tại văn phòng" at bounding box center [457, 137] width 69 height 8
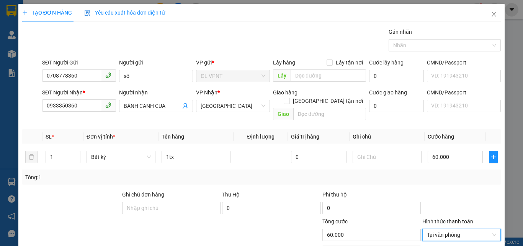
scroll to position [38, 0]
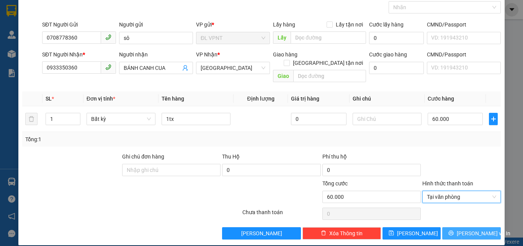
click at [454, 230] on span "printer" at bounding box center [451, 233] width 5 height 6
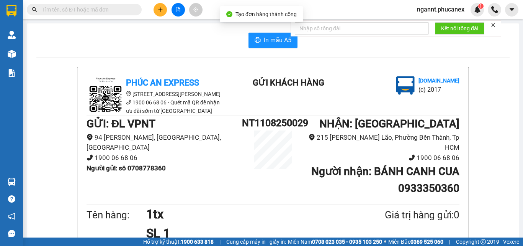
click at [264, 43] on span "In mẫu A5" at bounding box center [278, 40] width 28 height 10
click at [161, 15] on button at bounding box center [160, 9] width 13 height 13
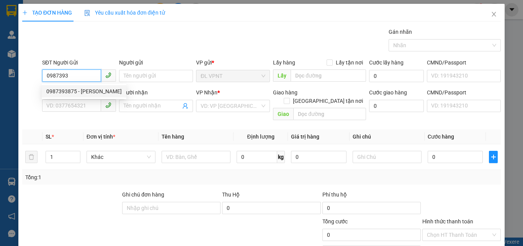
click at [82, 89] on div "0987393875 - LÊ KHÁNH HÒA" at bounding box center [83, 91] width 75 height 8
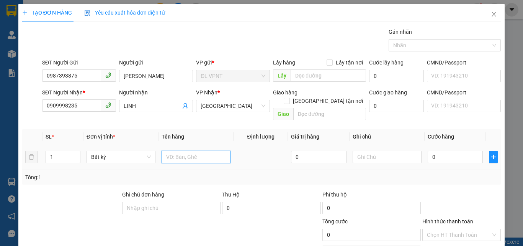
click at [212, 151] on input "text" at bounding box center [196, 157] width 69 height 12
click at [437, 152] on input "0" at bounding box center [455, 157] width 55 height 12
click at [437, 175] on div "Tổng: 1" at bounding box center [261, 177] width 479 height 15
click at [460, 229] on input "Hình thức thanh toán" at bounding box center [459, 234] width 64 height 11
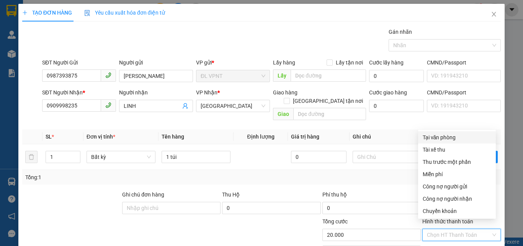
click at [441, 139] on div "Tại văn phòng" at bounding box center [457, 137] width 69 height 8
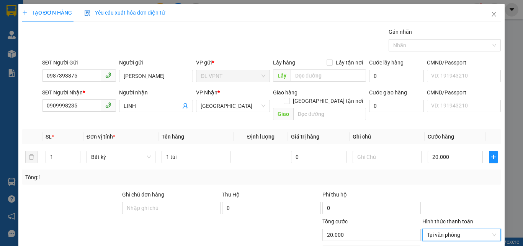
scroll to position [38, 0]
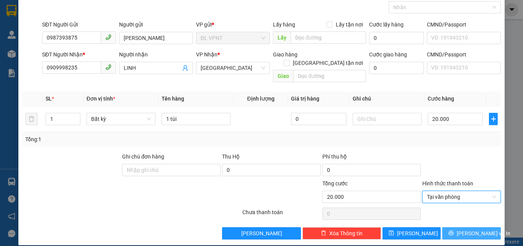
click at [467, 229] on span "Lưu và In" at bounding box center [484, 233] width 54 height 8
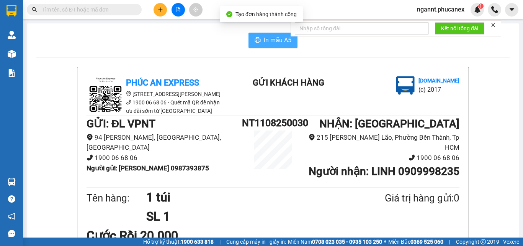
click at [269, 39] on span "In mẫu A5" at bounding box center [278, 40] width 28 height 10
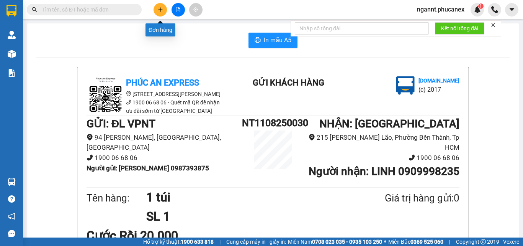
click at [162, 11] on icon "plus" at bounding box center [160, 9] width 5 height 5
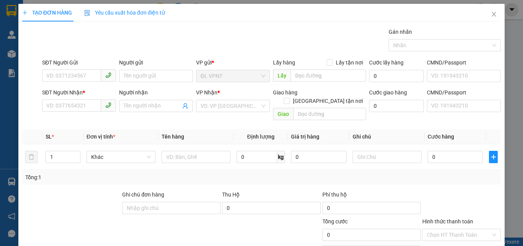
click at [75, 82] on div "SĐT Người Gửi VD: 0371234567" at bounding box center [79, 71] width 74 height 27
click at [85, 73] on input "SĐT Người Gửi" at bounding box center [71, 75] width 59 height 12
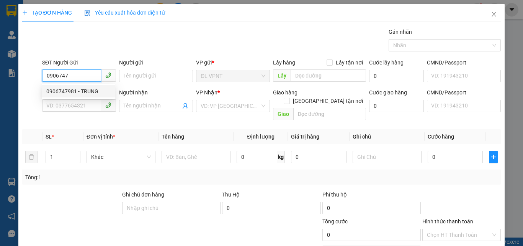
click at [77, 89] on div "0906747981 - TRUNG" at bounding box center [78, 91] width 64 height 8
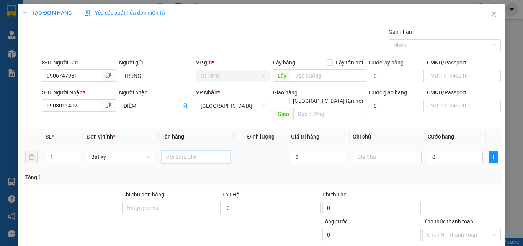
click at [199, 152] on input "text" at bounding box center [196, 157] width 69 height 12
click at [436, 151] on input "0" at bounding box center [455, 157] width 55 height 12
click at [444, 173] on div "Tổng: 1" at bounding box center [261, 177] width 473 height 8
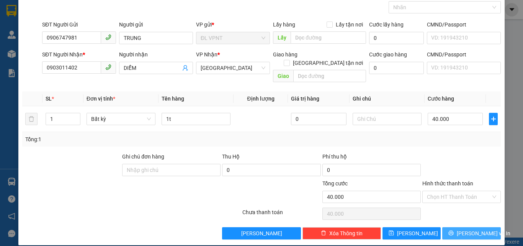
click at [454, 227] on button "Lưu và In" at bounding box center [471, 233] width 59 height 12
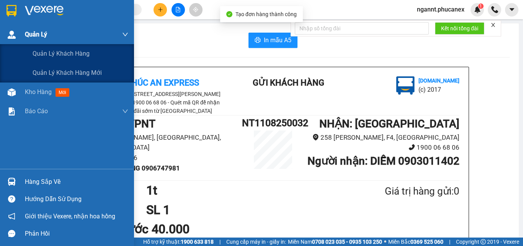
click at [9, 43] on div "Quản Lý" at bounding box center [67, 34] width 134 height 19
click at [18, 43] on div "Quản Lý" at bounding box center [67, 34] width 134 height 19
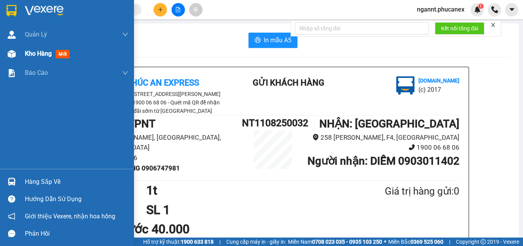
click at [26, 56] on span "Kho hàng" at bounding box center [38, 53] width 27 height 7
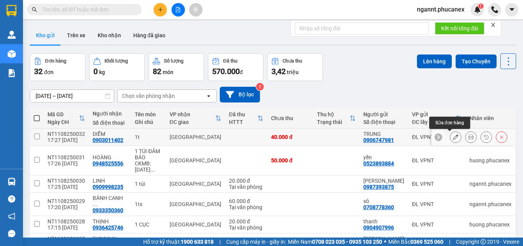
click at [453, 139] on button at bounding box center [455, 136] width 11 height 13
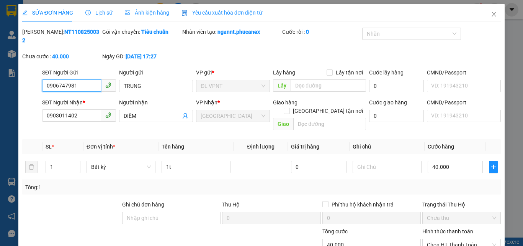
scroll to position [39, 0]
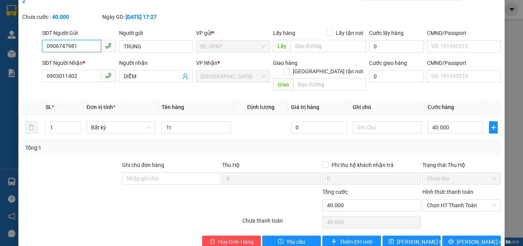
click at [445, 172] on span "Chưa thu" at bounding box center [461, 177] width 69 height 11
click at [448, 199] on span "Chọn HT Thanh Toán" at bounding box center [461, 204] width 69 height 11
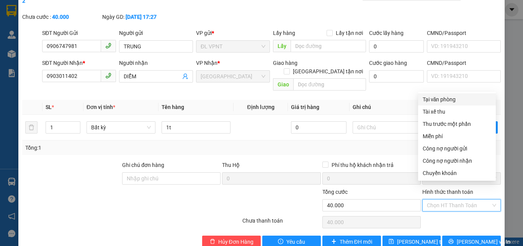
click at [439, 100] on div "Tại văn phòng" at bounding box center [457, 99] width 69 height 8
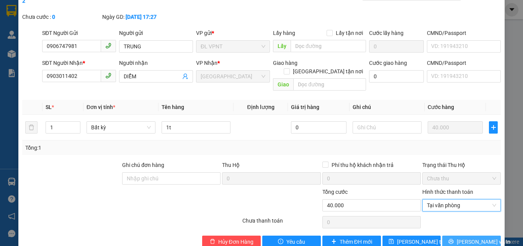
click at [450, 235] on button "Lưu và In" at bounding box center [471, 241] width 59 height 12
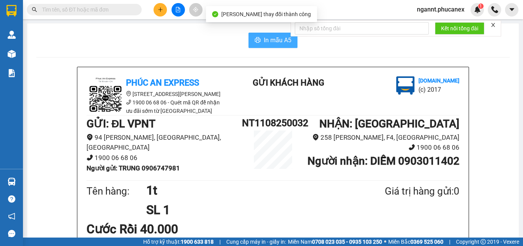
click at [269, 42] on span "In mẫu A5" at bounding box center [278, 40] width 28 height 10
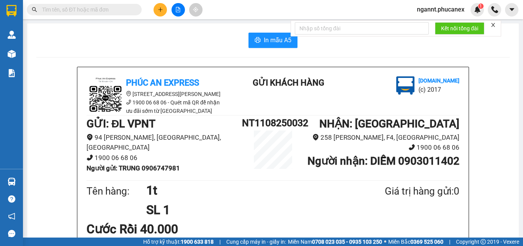
click at [160, 11] on icon "plus" at bounding box center [160, 9] width 5 height 5
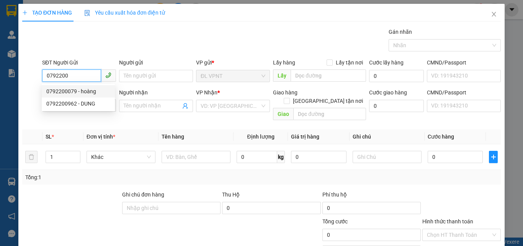
click at [75, 90] on div "0792200079 - hoàng" at bounding box center [78, 91] width 64 height 8
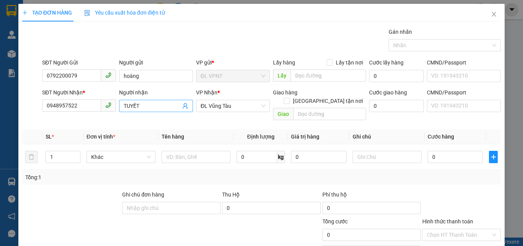
click at [151, 107] on input "TUYẾT" at bounding box center [152, 106] width 57 height 8
click at [200, 151] on input "text" at bounding box center [196, 157] width 69 height 12
click at [434, 151] on input "0" at bounding box center [455, 157] width 55 height 12
click at [449, 194] on div at bounding box center [462, 203] width 80 height 27
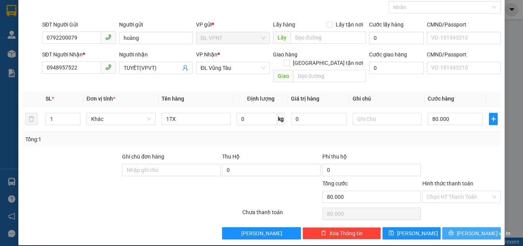
click at [465, 229] on span "Lưu và In" at bounding box center [484, 233] width 54 height 8
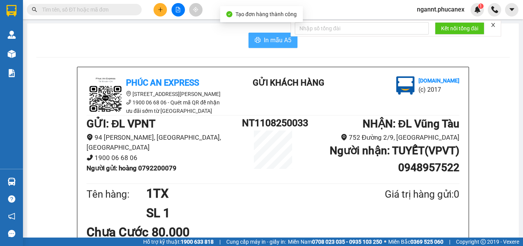
click at [279, 43] on span "In mẫu A5" at bounding box center [278, 40] width 28 height 10
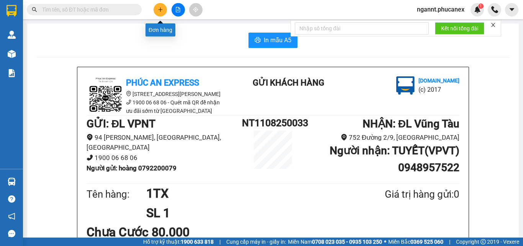
click at [158, 8] on icon "plus" at bounding box center [160, 9] width 5 height 5
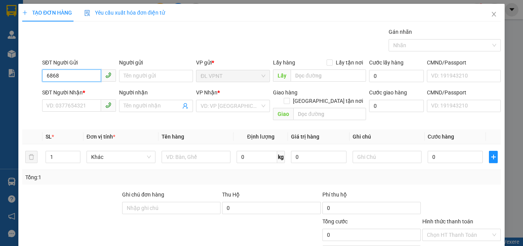
click at [82, 80] on input "6868" at bounding box center [71, 75] width 59 height 12
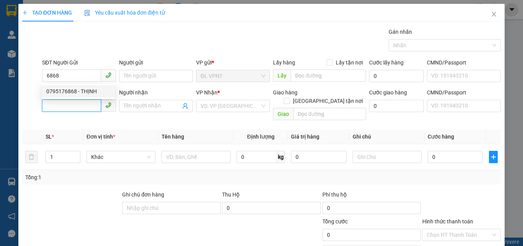
click at [86, 100] on input "SĐT Người Nhận *" at bounding box center [71, 105] width 59 height 12
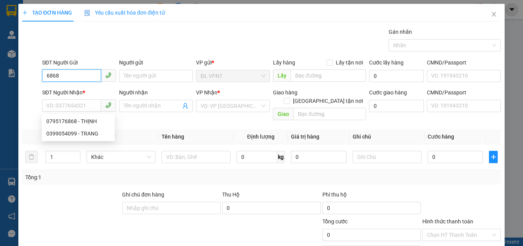
click at [81, 74] on input "6868" at bounding box center [71, 75] width 59 height 12
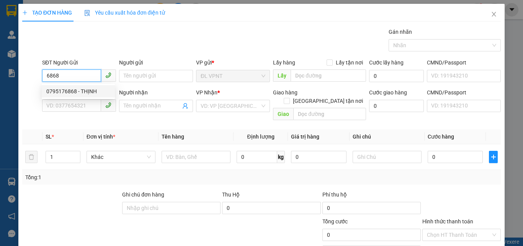
click at [83, 90] on div "0795176868 - THỊNH" at bounding box center [78, 91] width 64 height 8
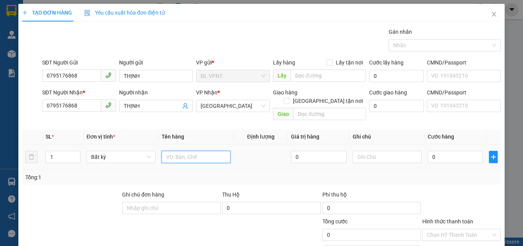
click at [205, 151] on input "text" at bounding box center [196, 157] width 69 height 12
click at [430, 149] on div "0" at bounding box center [455, 156] width 55 height 15
click at [405, 154] on input "text" at bounding box center [387, 157] width 69 height 12
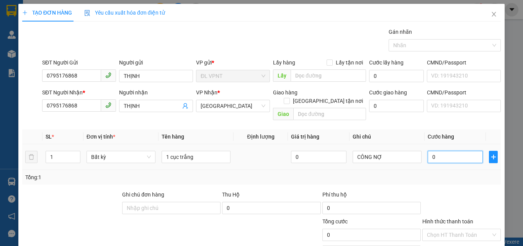
click at [428, 151] on input "0" at bounding box center [455, 157] width 55 height 12
click at [428, 159] on td "40.000" at bounding box center [455, 157] width 61 height 26
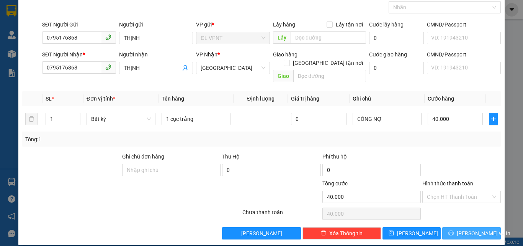
click at [462, 229] on span "Lưu và In" at bounding box center [484, 233] width 54 height 8
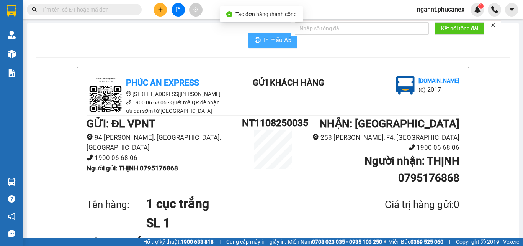
click at [273, 36] on span "In mẫu A5" at bounding box center [278, 40] width 28 height 10
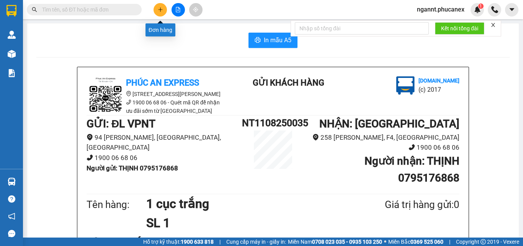
click at [167, 11] on button at bounding box center [160, 9] width 13 height 13
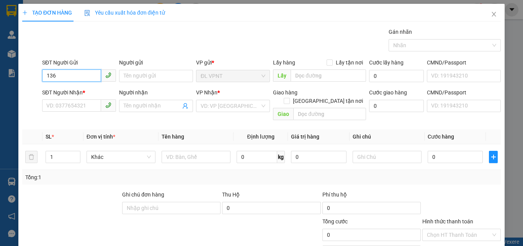
click at [70, 80] on input "136" at bounding box center [71, 75] width 59 height 12
click at [77, 90] on div "0934810136 - DIỆU" at bounding box center [78, 91] width 64 height 8
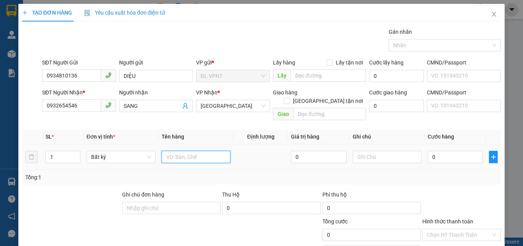
drag, startPoint x: 213, startPoint y: 150, endPoint x: 182, endPoint y: 140, distance: 32.0
click at [212, 151] on input "text" at bounding box center [196, 157] width 69 height 12
click at [439, 151] on input "0" at bounding box center [455, 157] width 55 height 12
click at [456, 190] on div at bounding box center [462, 203] width 80 height 27
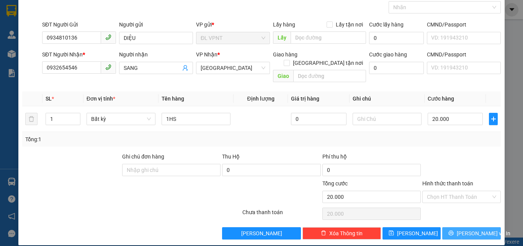
click at [468, 229] on span "Lưu và In" at bounding box center [484, 233] width 54 height 8
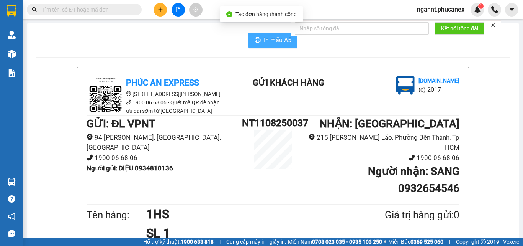
click at [255, 40] on icon "printer" at bounding box center [258, 40] width 6 height 6
click at [157, 6] on button at bounding box center [160, 9] width 13 height 13
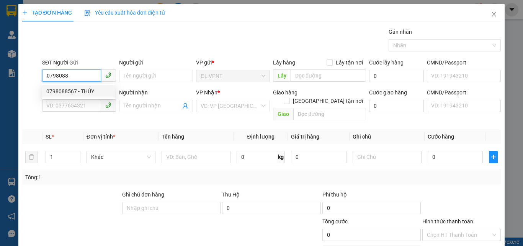
click at [87, 91] on div "0798088567 - THỦY" at bounding box center [78, 91] width 64 height 8
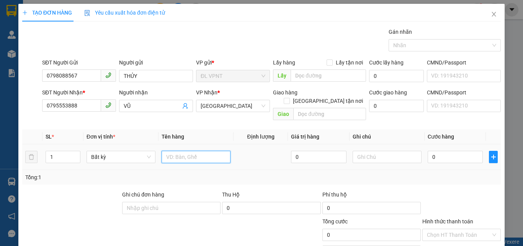
click at [200, 151] on input "text" at bounding box center [196, 157] width 69 height 12
click at [428, 151] on input "0" at bounding box center [455, 157] width 55 height 12
click at [431, 173] on div "Tổng: 1" at bounding box center [261, 177] width 473 height 8
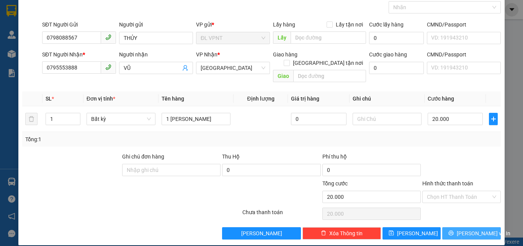
drag, startPoint x: 463, startPoint y: 226, endPoint x: 450, endPoint y: 154, distance: 72.7
click at [450, 154] on div "Transit Pickup Surcharge Ids Transit Deliver Surcharge Ids Transit Deliver Surc…" at bounding box center [261, 114] width 479 height 249
click at [450, 154] on div at bounding box center [462, 165] width 80 height 27
click at [446, 191] on input "Hình thức thanh toán" at bounding box center [459, 196] width 64 height 11
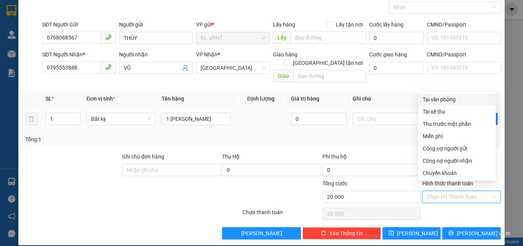
drag, startPoint x: 435, startPoint y: 96, endPoint x: 435, endPoint y: 102, distance: 6.1
click at [435, 96] on div "Tại văn phòng" at bounding box center [457, 99] width 69 height 8
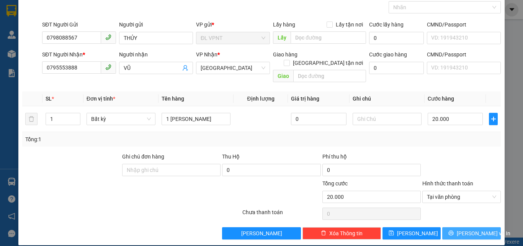
click at [454, 227] on button "Lưu và In" at bounding box center [471, 233] width 59 height 12
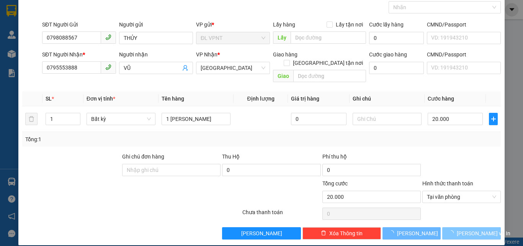
click at [454, 229] on span "button" at bounding box center [453, 233] width 8 height 8
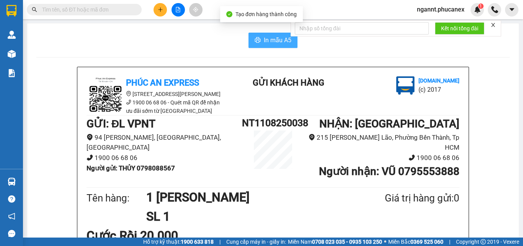
click at [274, 38] on span "In mẫu A5" at bounding box center [278, 40] width 28 height 10
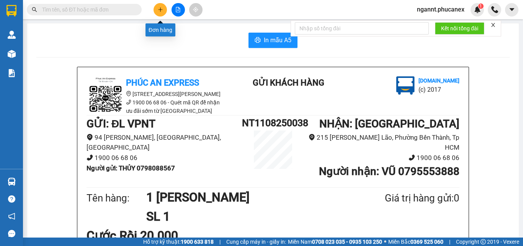
click at [160, 8] on icon "plus" at bounding box center [160, 9] width 5 height 5
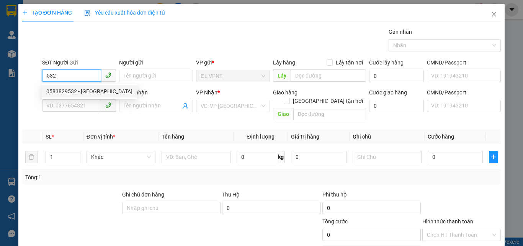
click at [80, 89] on div "0583829532 - hưng phú" at bounding box center [89, 91] width 86 height 8
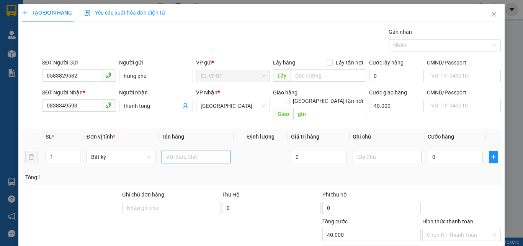
click at [175, 151] on input "text" at bounding box center [196, 157] width 69 height 12
click at [431, 151] on input "0" at bounding box center [455, 157] width 55 height 12
click at [441, 175] on div "Tổng: 1" at bounding box center [261, 177] width 479 height 15
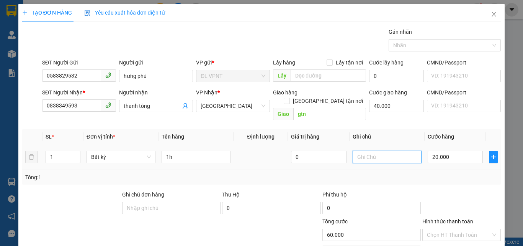
click at [374, 153] on input "text" at bounding box center [387, 157] width 69 height 12
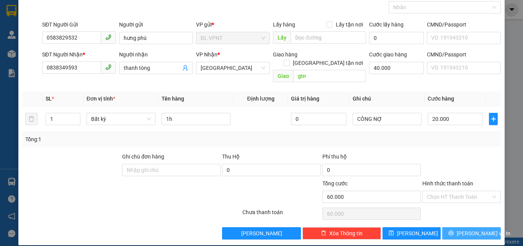
click at [460, 229] on span "Lưu và In" at bounding box center [484, 233] width 54 height 8
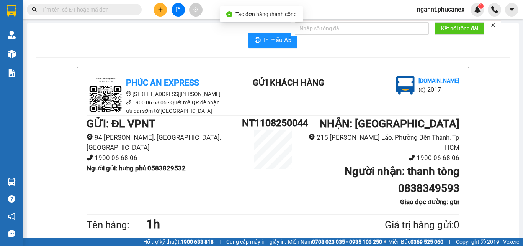
drag, startPoint x: 270, startPoint y: 50, endPoint x: 270, endPoint y: 41, distance: 9.2
click at [270, 40] on span "In mẫu A5" at bounding box center [278, 40] width 28 height 10
click at [159, 8] on icon "plus" at bounding box center [160, 9] width 5 height 5
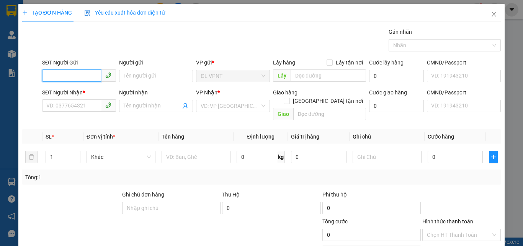
click at [43, 77] on input "SĐT Người Gửi" at bounding box center [71, 75] width 59 height 12
click at [81, 87] on div "0583829532 - hưng phú" at bounding box center [89, 91] width 86 height 8
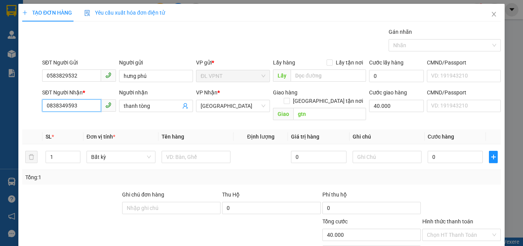
drag, startPoint x: 78, startPoint y: 108, endPoint x: 0, endPoint y: 98, distance: 78.7
click at [0, 98] on div "TẠO ĐƠN HÀNG Yêu cầu xuất hóa đơn điện tử Transit Pickup Surcharge Ids Transit …" at bounding box center [261, 123] width 523 height 246
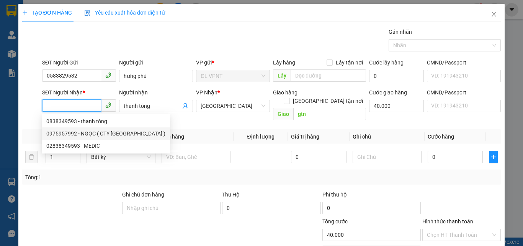
click at [87, 133] on div "0975957992 - NGỌC ( CTY HƯNG PHÚ )" at bounding box center [105, 133] width 119 height 8
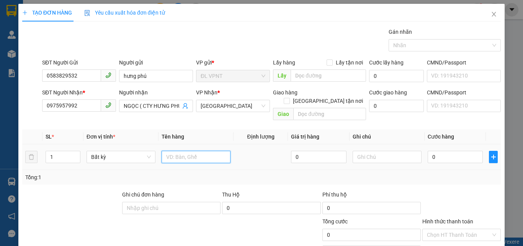
click at [190, 154] on input "text" at bounding box center [196, 157] width 69 height 12
click at [442, 151] on input "0" at bounding box center [455, 157] width 55 height 12
click at [373, 155] on div at bounding box center [387, 156] width 69 height 15
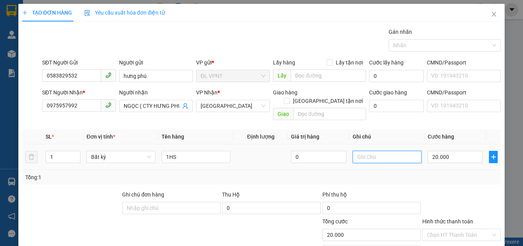
click at [373, 151] on input "text" at bounding box center [387, 157] width 69 height 12
click at [404, 170] on div "Tổng: 1" at bounding box center [261, 177] width 479 height 15
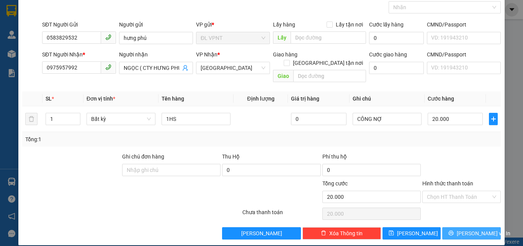
click at [457, 227] on button "Lưu và In" at bounding box center [471, 233] width 59 height 12
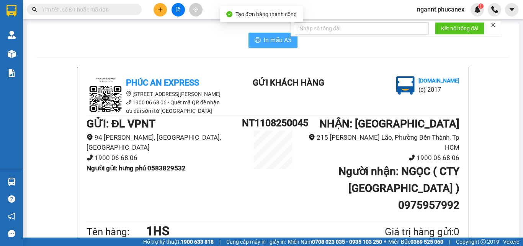
click at [264, 44] on span "In mẫu A5" at bounding box center [278, 40] width 28 height 10
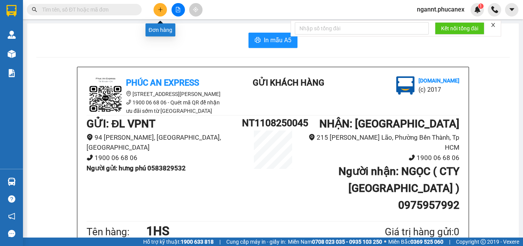
click at [164, 12] on button at bounding box center [160, 9] width 13 height 13
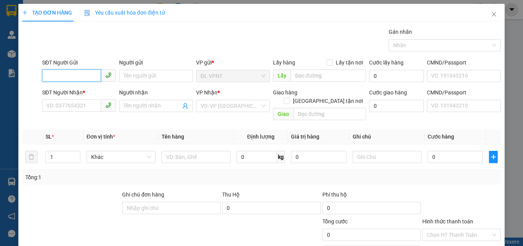
click at [79, 78] on input "SĐT Người Gửi" at bounding box center [71, 75] width 59 height 12
click at [90, 76] on input "SĐT Người Gửi" at bounding box center [71, 75] width 59 height 12
click at [78, 111] on span at bounding box center [79, 106] width 74 height 12
click at [82, 106] on input "SĐT Người Nhận *" at bounding box center [71, 105] width 59 height 12
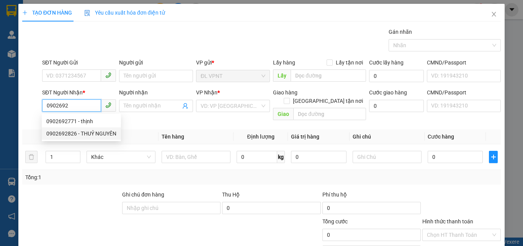
click at [108, 134] on div "0902692826 - THUỶ NGUYÊN" at bounding box center [81, 133] width 70 height 8
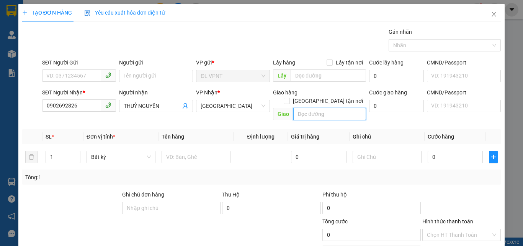
click at [344, 108] on input "text" at bounding box center [329, 114] width 73 height 12
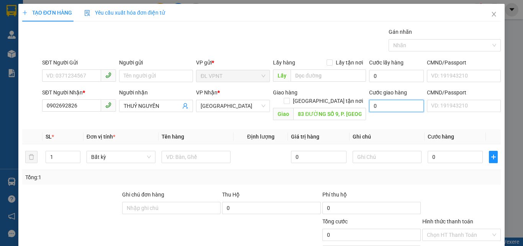
click at [376, 105] on input "0" at bounding box center [396, 106] width 55 height 12
click at [321, 108] on input "83 ĐƯỜNG SỐ 9, P. TÂN PHONG, Q.7" at bounding box center [329, 114] width 73 height 12
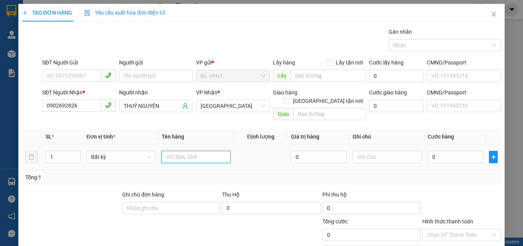
click at [203, 151] on input "text" at bounding box center [196, 157] width 69 height 12
click at [77, 152] on span "up" at bounding box center [76, 154] width 5 height 5
click at [173, 151] on input "text" at bounding box center [196, 157] width 69 height 12
click at [89, 82] on div "SĐT Người Gửi VD: 0371234567" at bounding box center [79, 71] width 74 height 27
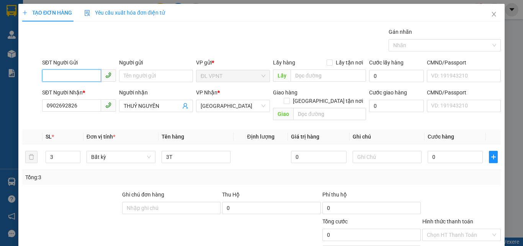
click at [88, 78] on input "SĐT Người Gửi" at bounding box center [71, 75] width 59 height 12
click at [81, 89] on div "SĐT Người Nhận *" at bounding box center [79, 92] width 74 height 8
click at [81, 99] on input "0902692826" at bounding box center [71, 105] width 59 height 12
click at [69, 74] on input "255" at bounding box center [71, 75] width 59 height 12
click at [73, 78] on input "255" at bounding box center [71, 75] width 59 height 12
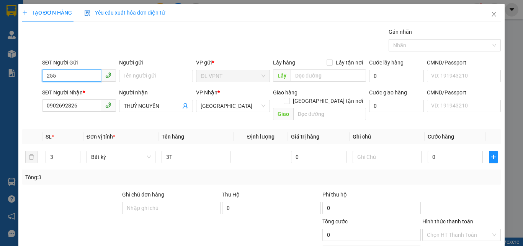
click at [73, 78] on input "255" at bounding box center [71, 75] width 59 height 12
drag, startPoint x: 62, startPoint y: 77, endPoint x: 35, endPoint y: 76, distance: 27.2
click at [35, 76] on div "SĐT Người Gửi 255 255 Người gửi Tên người gửi VP gửi * ĐL VPNT Lấy hàng Lấy tận…" at bounding box center [261, 71] width 480 height 27
click at [62, 75] on input "255" at bounding box center [71, 75] width 59 height 12
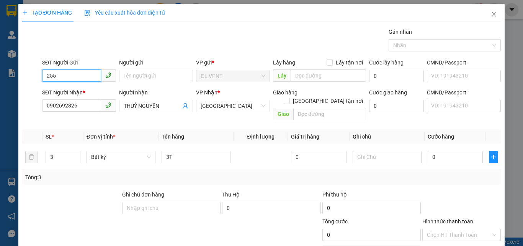
click at [62, 75] on input "255" at bounding box center [71, 75] width 59 height 12
click at [81, 89] on div "0397940255 - QUÝ" at bounding box center [78, 91] width 64 height 8
click at [162, 129] on th "Tên hàng" at bounding box center [196, 136] width 75 height 15
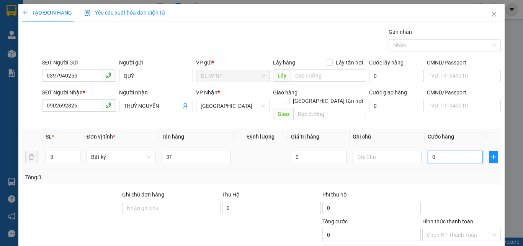
click at [437, 151] on input "0" at bounding box center [455, 157] width 55 height 12
click at [447, 174] on div "Tổng: 3" at bounding box center [261, 177] width 479 height 15
click at [389, 151] on input "text" at bounding box center [387, 157] width 69 height 12
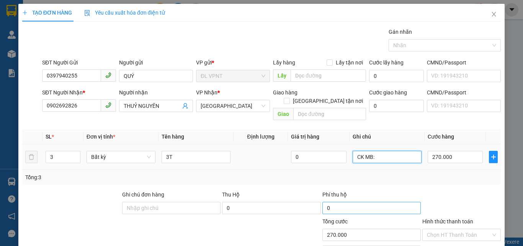
scroll to position [38, 0]
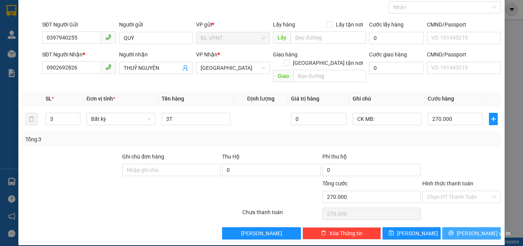
click at [454, 230] on icon "printer" at bounding box center [451, 232] width 5 height 5
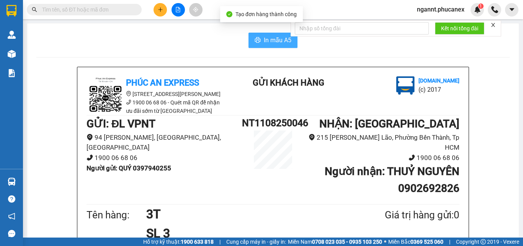
click at [267, 41] on span "In mẫu A5" at bounding box center [278, 40] width 28 height 10
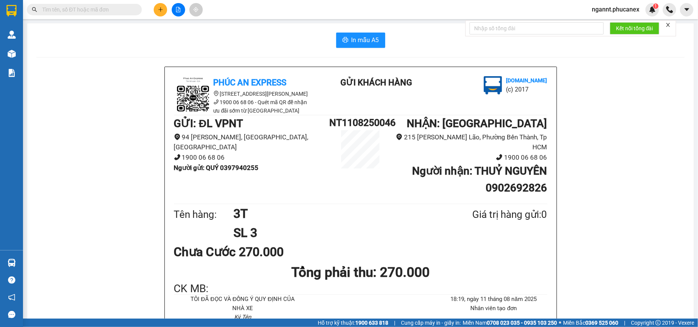
click at [362, 46] on button "In mẫu A5" at bounding box center [360, 40] width 49 height 15
click at [347, 43] on button "In mẫu A5" at bounding box center [360, 40] width 49 height 15
click at [157, 11] on button at bounding box center [160, 9] width 13 height 13
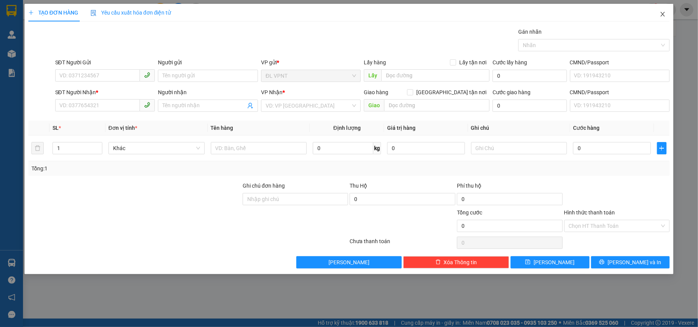
click at [653, 13] on icon "close" at bounding box center [662, 14] width 6 height 6
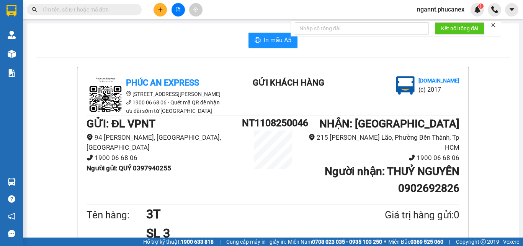
click at [159, 5] on button at bounding box center [160, 9] width 13 height 13
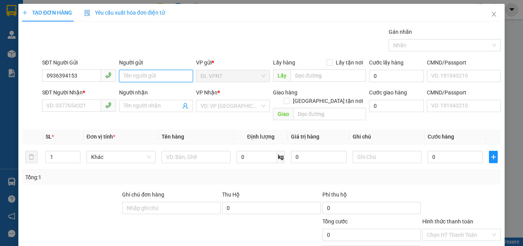
click at [137, 72] on input "Người gửi" at bounding box center [156, 76] width 74 height 12
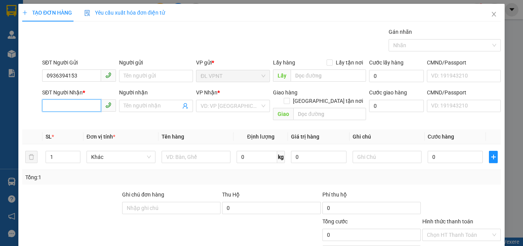
click at [86, 107] on input "SĐT Người Nhận *" at bounding box center [71, 105] width 59 height 12
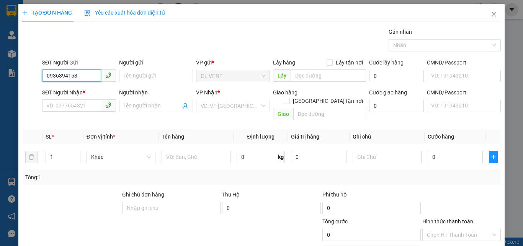
click at [86, 70] on input "0936394153" at bounding box center [71, 75] width 59 height 12
click at [83, 73] on input "0936394153" at bounding box center [71, 75] width 59 height 12
drag, startPoint x: 81, startPoint y: 75, endPoint x: 35, endPoint y: 82, distance: 46.4
click at [35, 82] on div "SĐT Người Gửi 0936394153 0936394153 Người gửi Tên người gửi VP gửi * ĐL VPNT Lấ…" at bounding box center [261, 71] width 480 height 27
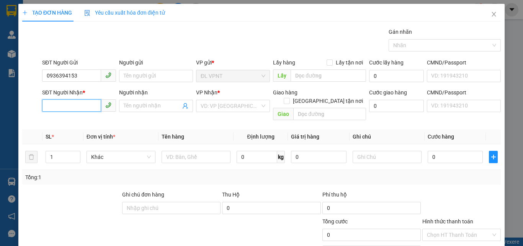
paste input "0936394153"
click at [84, 107] on input "0936394153" at bounding box center [71, 105] width 59 height 12
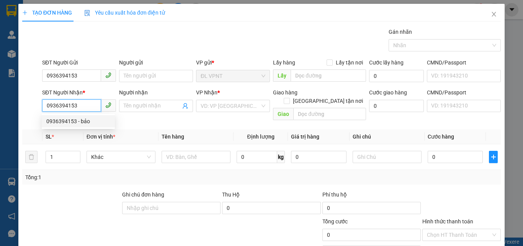
click at [82, 119] on div "0936394153 - bảo" at bounding box center [78, 121] width 64 height 8
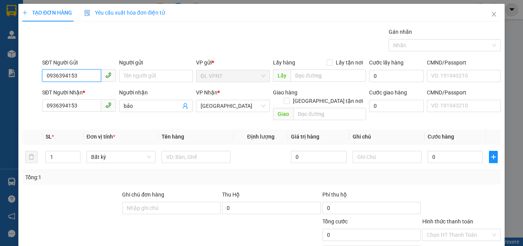
click at [80, 70] on input "0936394153" at bounding box center [71, 75] width 59 height 12
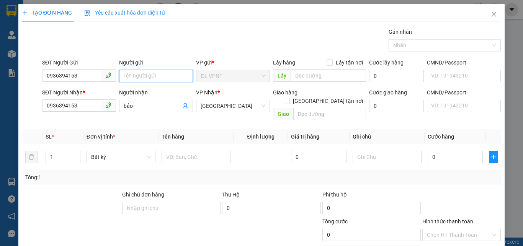
click at [142, 72] on input "Người gửi" at bounding box center [156, 76] width 74 height 12
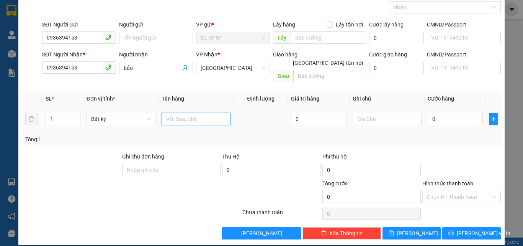
click at [176, 113] on input "text" at bounding box center [196, 119] width 69 height 12
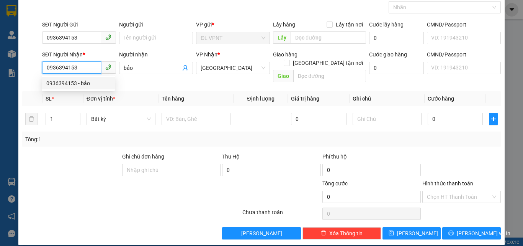
drag, startPoint x: 85, startPoint y: 67, endPoint x: 46, endPoint y: 70, distance: 39.2
click at [39, 72] on div "SĐT Người Nhận * 0936394153 Người nhận bảo VP Nhận * ĐL Quận 1 Giao hàng Giao t…" at bounding box center [261, 67] width 480 height 35
click at [146, 97] on th "Đơn vị tính *" at bounding box center [121, 98] width 75 height 15
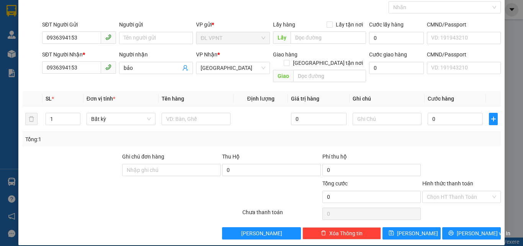
scroll to position [0, 0]
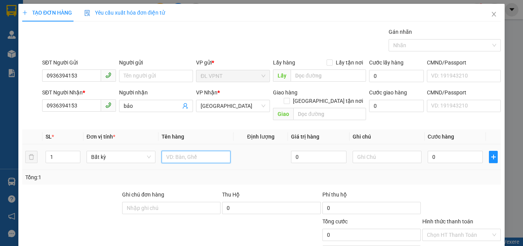
click at [170, 151] on input "text" at bounding box center [196, 157] width 69 height 12
click at [441, 151] on input "0" at bounding box center [455, 157] width 55 height 12
click at [452, 190] on div at bounding box center [462, 203] width 80 height 27
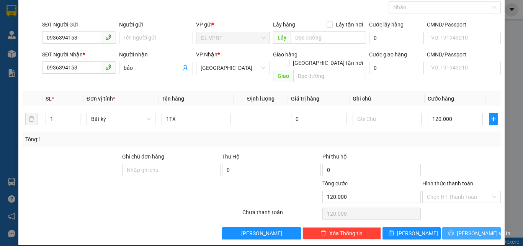
click at [463, 229] on span "Lưu và In" at bounding box center [484, 233] width 54 height 8
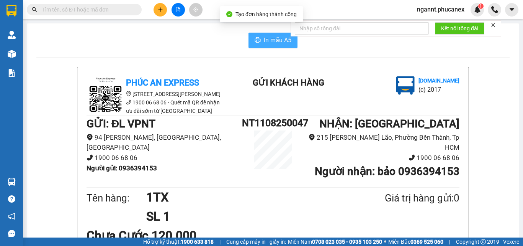
click at [257, 44] on span "printer" at bounding box center [258, 40] width 6 height 7
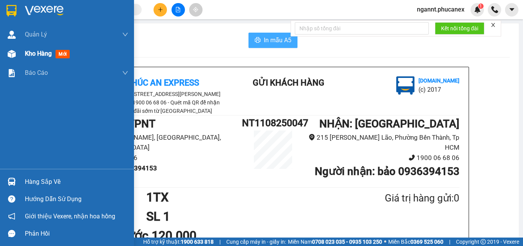
click at [9, 56] on img at bounding box center [12, 54] width 8 height 8
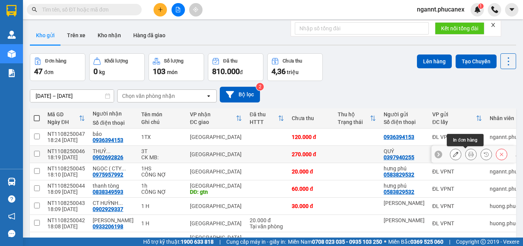
click at [468, 154] on icon at bounding box center [470, 153] width 5 height 5
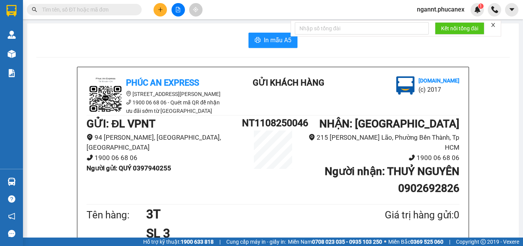
click at [255, 40] on icon "printer" at bounding box center [258, 40] width 6 height 6
click at [269, 39] on span "In mẫu A5" at bounding box center [278, 40] width 28 height 10
click at [157, 13] on button at bounding box center [160, 9] width 13 height 13
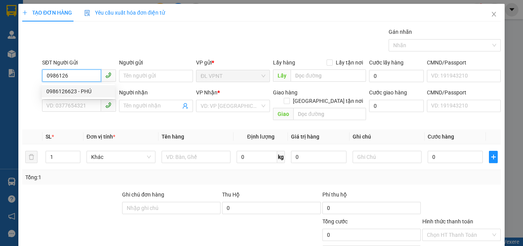
click at [88, 92] on div "0986126623 - PHÚ" at bounding box center [78, 91] width 64 height 8
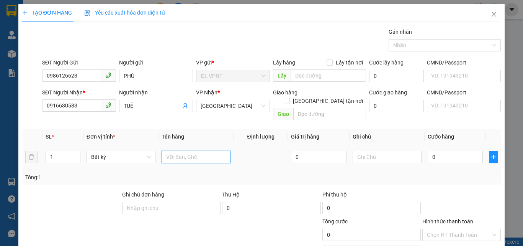
click at [209, 151] on input "text" at bounding box center [196, 157] width 69 height 12
click at [457, 151] on input "0" at bounding box center [455, 157] width 55 height 12
click at [500, 179] on div "TẠO ĐƠN HÀNG Yêu cầu xuất hóa đơn điện tử Transit Pickup Surcharge Ids Transit …" at bounding box center [261, 123] width 523 height 246
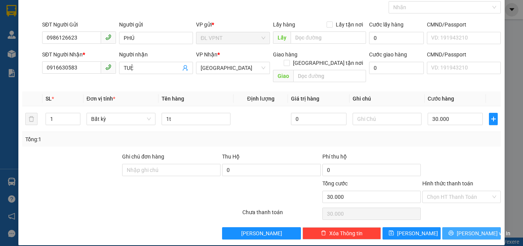
click at [455, 230] on button "Lưu và In" at bounding box center [471, 233] width 59 height 12
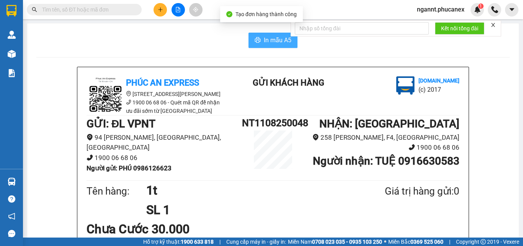
click at [266, 38] on span "In mẫu A5" at bounding box center [278, 40] width 28 height 10
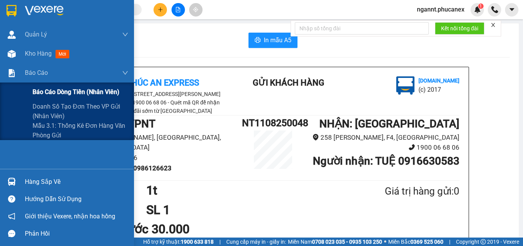
click at [39, 85] on div "Báo cáo dòng tiền (nhân viên)" at bounding box center [81, 91] width 96 height 19
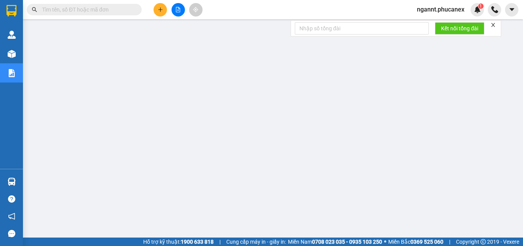
click at [163, 9] on button at bounding box center [160, 9] width 13 height 13
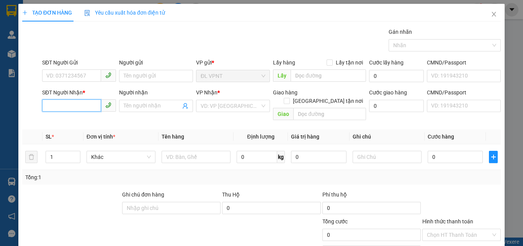
click at [71, 107] on input "SĐT Người Nhận *" at bounding box center [71, 105] width 59 height 12
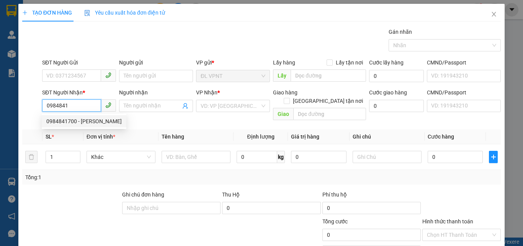
click at [74, 117] on div "0984841700 - PHƯƠNG ANH" at bounding box center [83, 121] width 75 height 8
drag, startPoint x: 87, startPoint y: 108, endPoint x: 46, endPoint y: 106, distance: 40.6
click at [46, 106] on input "0984841700" at bounding box center [71, 105] width 59 height 12
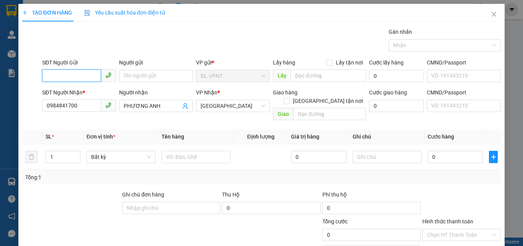
click at [65, 72] on input "SĐT Người Gửi" at bounding box center [71, 75] width 59 height 12
paste input "0383091739"
click at [74, 92] on div "0383091739 - A TRƯỜNG" at bounding box center [78, 91] width 64 height 8
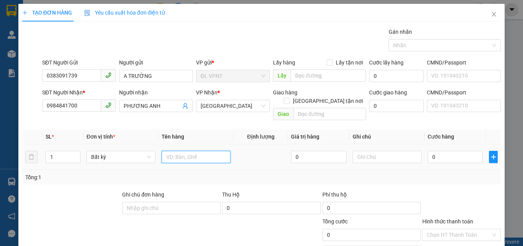
click at [197, 151] on input "text" at bounding box center [196, 157] width 69 height 12
click at [428, 151] on input "0" at bounding box center [455, 157] width 55 height 12
click at [431, 170] on div "Tổng: 1" at bounding box center [261, 177] width 479 height 15
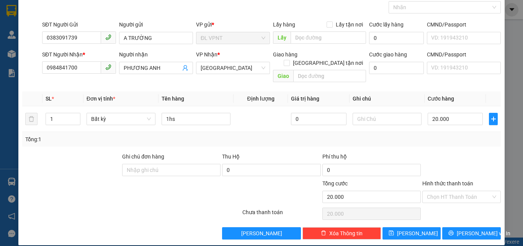
click at [448, 152] on div at bounding box center [462, 165] width 80 height 27
click at [467, 229] on span "Lưu và In" at bounding box center [484, 233] width 54 height 8
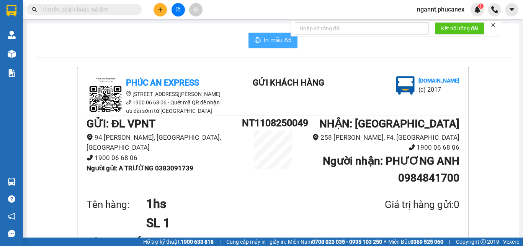
click at [265, 36] on span "In mẫu A5" at bounding box center [278, 40] width 28 height 10
drag, startPoint x: 168, startPoint y: 12, endPoint x: 162, endPoint y: 12, distance: 6.5
click at [168, 12] on div at bounding box center [177, 9] width 57 height 13
click at [162, 12] on button at bounding box center [160, 9] width 13 height 13
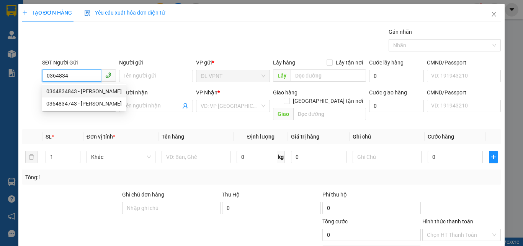
click at [83, 90] on div "0364834843 - VŨ" at bounding box center [83, 91] width 75 height 8
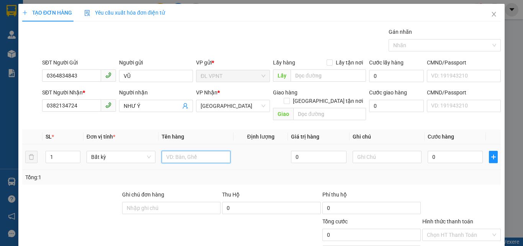
click at [190, 154] on input "text" at bounding box center [196, 157] width 69 height 12
click at [428, 151] on input "0" at bounding box center [455, 157] width 55 height 12
click at [450, 173] on div "Tổng: 1" at bounding box center [261, 177] width 473 height 8
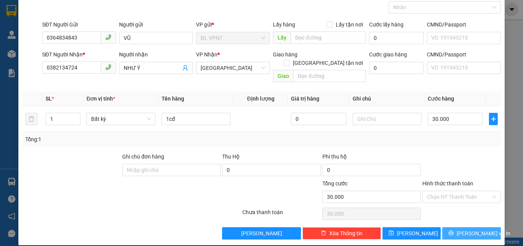
click at [467, 229] on span "Lưu và In" at bounding box center [484, 233] width 54 height 8
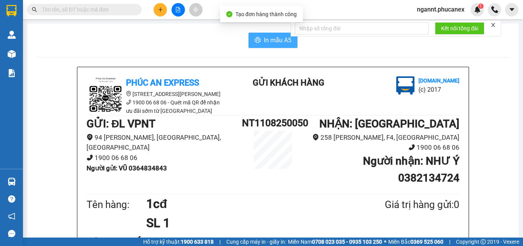
click at [284, 44] on span "In mẫu A5" at bounding box center [278, 40] width 28 height 10
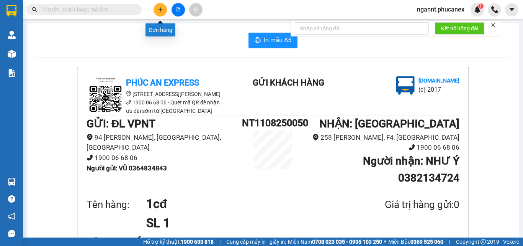
click at [157, 10] on button at bounding box center [160, 9] width 13 height 13
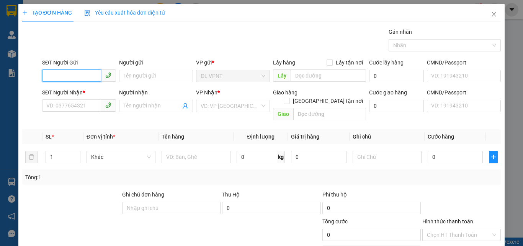
click at [80, 75] on input "SĐT Người Gửi" at bounding box center [71, 75] width 59 height 12
click at [83, 75] on input "SĐT Người Gửi" at bounding box center [71, 75] width 59 height 12
drag, startPoint x: 83, startPoint y: 107, endPoint x: 89, endPoint y: 104, distance: 6.9
click at [84, 106] on input "SĐT Người Nhận *" at bounding box center [71, 105] width 59 height 12
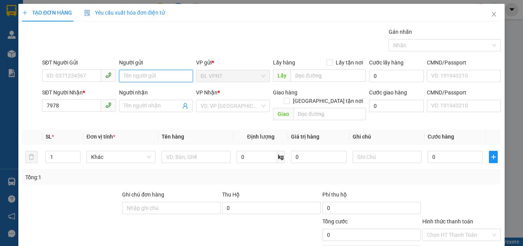
click at [138, 77] on input "Người gửi" at bounding box center [156, 76] width 74 height 12
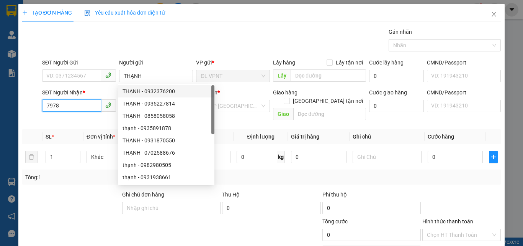
click at [87, 105] on input "7978" at bounding box center [71, 105] width 59 height 12
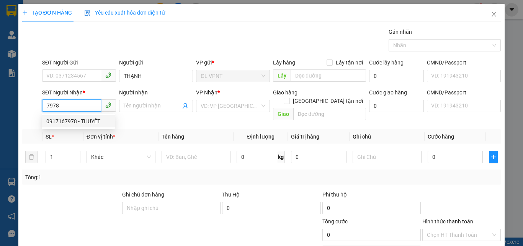
click at [80, 122] on div "0917167978 - THUYẾT" at bounding box center [78, 121] width 64 height 8
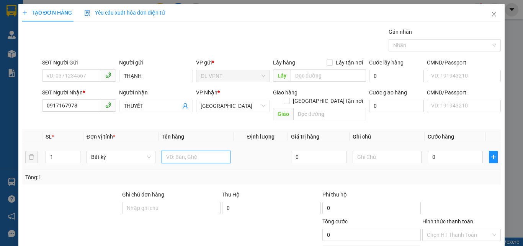
click at [176, 151] on input "text" at bounding box center [196, 157] width 69 height 12
click at [457, 151] on input "0" at bounding box center [455, 157] width 55 height 12
click at [444, 173] on div "Tổng: 1" at bounding box center [261, 177] width 473 height 8
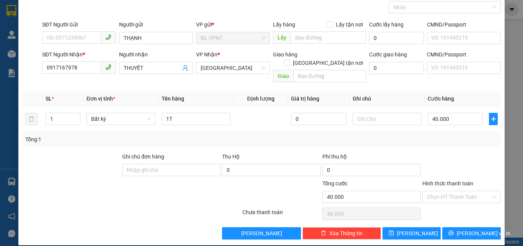
click at [447, 181] on div "Hình thức thanh toán" at bounding box center [462, 184] width 79 height 11
click at [446, 191] on input "Hình thức thanh toán" at bounding box center [459, 196] width 64 height 11
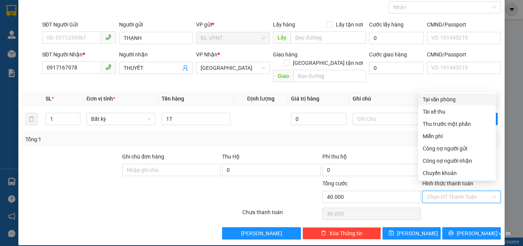
click at [438, 95] on div "Tại văn phòng" at bounding box center [457, 99] width 69 height 8
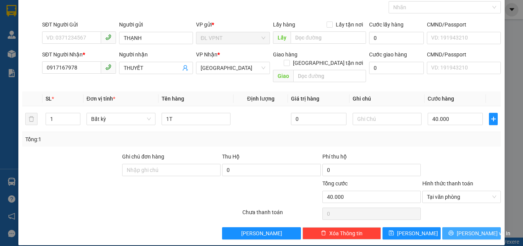
click at [472, 229] on span "Lưu và In" at bounding box center [484, 233] width 54 height 8
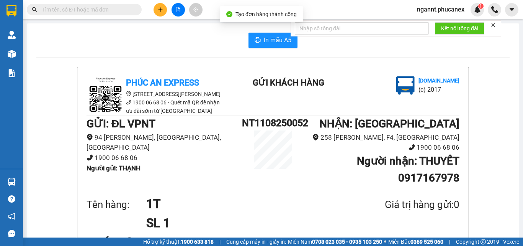
drag, startPoint x: 280, startPoint y: 28, endPoint x: 279, endPoint y: 33, distance: 5.5
click at [278, 33] on button "In mẫu A5" at bounding box center [273, 40] width 49 height 15
click at [161, 14] on button at bounding box center [160, 9] width 13 height 13
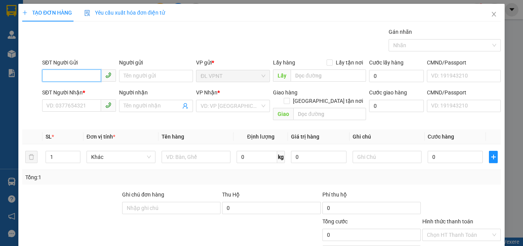
click at [90, 74] on input "SĐT Người Gửi" at bounding box center [71, 75] width 59 height 12
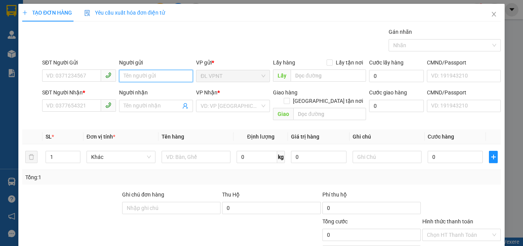
click at [149, 79] on input "Người gửi" at bounding box center [156, 76] width 74 height 12
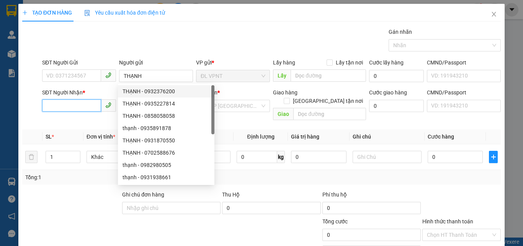
click at [76, 109] on input "SĐT Người Nhận *" at bounding box center [71, 105] width 59 height 12
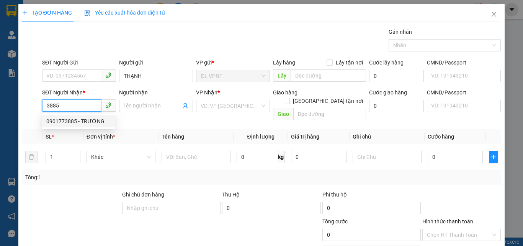
click at [76, 118] on div "0901773885 - TRƯỜNG" at bounding box center [78, 121] width 64 height 8
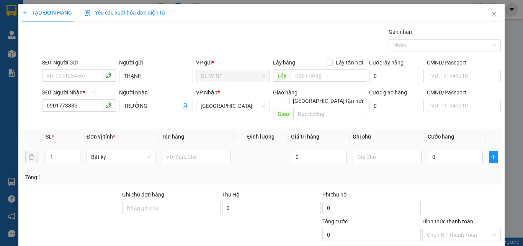
click at [206, 156] on div at bounding box center [196, 156] width 69 height 15
click at [209, 151] on input "text" at bounding box center [196, 157] width 69 height 12
click at [433, 151] on input "0" at bounding box center [455, 157] width 55 height 12
click at [435, 156] on td "50.000" at bounding box center [455, 157] width 61 height 26
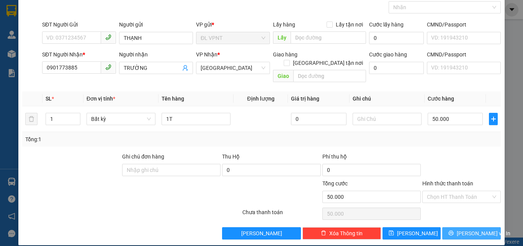
click at [454, 230] on icon "printer" at bounding box center [451, 232] width 5 height 5
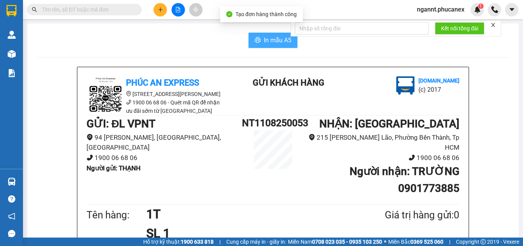
click at [265, 42] on span "In mẫu A5" at bounding box center [278, 40] width 28 height 10
click at [159, 11] on icon "plus" at bounding box center [160, 9] width 5 height 5
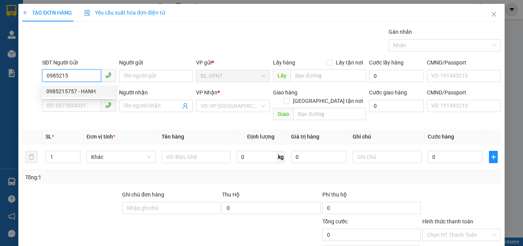
click at [84, 86] on div "0985215757 - HẠNH" at bounding box center [78, 91] width 73 height 12
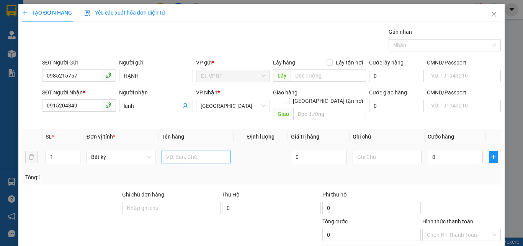
click at [172, 152] on input "text" at bounding box center [196, 157] width 69 height 12
click at [438, 151] on input "0" at bounding box center [455, 157] width 55 height 12
click at [462, 191] on div at bounding box center [462, 203] width 80 height 27
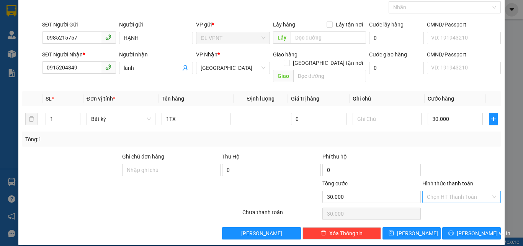
click at [452, 191] on input "Hình thức thanh toán" at bounding box center [459, 196] width 64 height 11
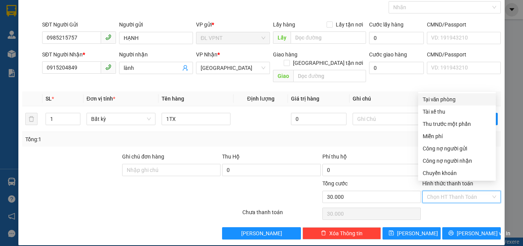
click at [432, 97] on div "Tại văn phòng" at bounding box center [457, 99] width 69 height 8
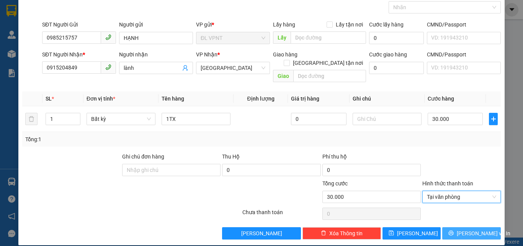
click at [472, 229] on span "Lưu và In" at bounding box center [484, 233] width 54 height 8
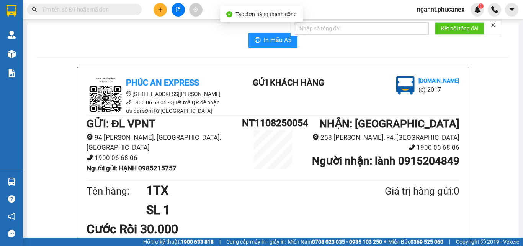
click at [273, 43] on span "In mẫu A5" at bounding box center [278, 40] width 28 height 10
click at [163, 10] on button at bounding box center [160, 9] width 13 height 13
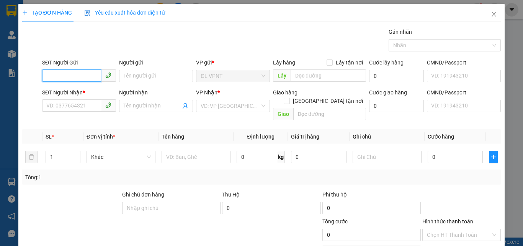
click at [79, 77] on input "SĐT Người Gửi" at bounding box center [71, 75] width 59 height 12
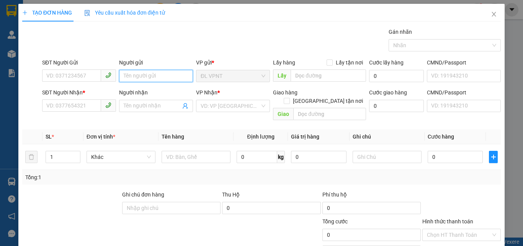
click at [172, 72] on input "Người gửi" at bounding box center [156, 76] width 74 height 12
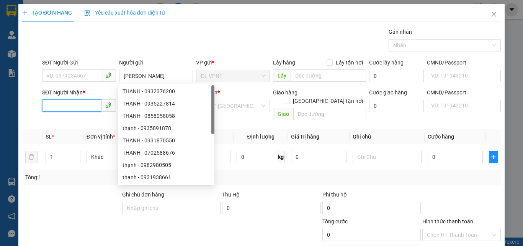
click at [79, 106] on input "SĐT Người Nhận *" at bounding box center [71, 105] width 59 height 12
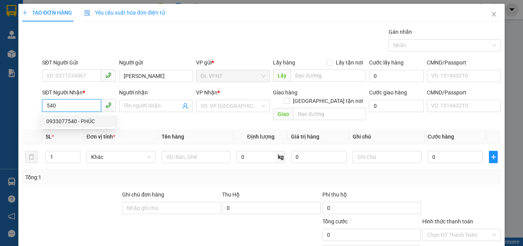
click at [72, 121] on div "0933077540 - PHÚC" at bounding box center [78, 121] width 64 height 8
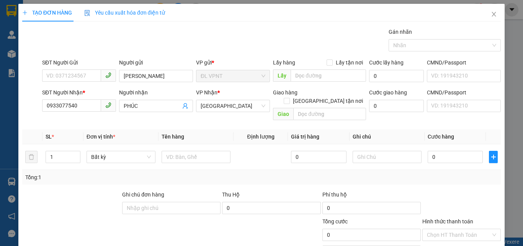
click at [111, 32] on div "Gói vận chuyển * Tiêu chuẩn Gán nhãn Nhãn" at bounding box center [272, 41] width 462 height 27
click at [163, 149] on div at bounding box center [196, 156] width 69 height 15
click at [164, 151] on input "text" at bounding box center [196, 157] width 69 height 12
click at [441, 151] on input "0" at bounding box center [455, 157] width 55 height 12
click at [434, 160] on td "20.000" at bounding box center [455, 157] width 61 height 26
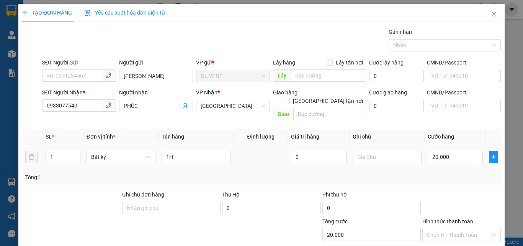
scroll to position [38, 0]
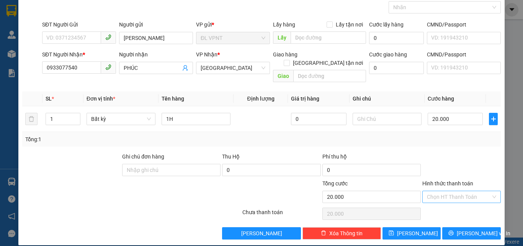
drag, startPoint x: 446, startPoint y: 187, endPoint x: 445, endPoint y: 182, distance: 5.2
click at [446, 191] on input "Hình thức thanh toán" at bounding box center [459, 196] width 64 height 11
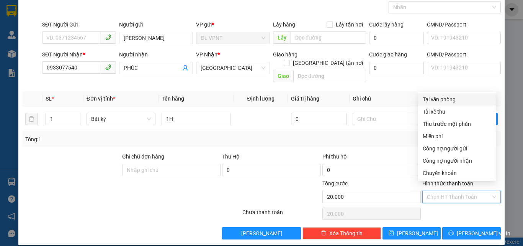
click at [444, 101] on div "Tại văn phòng" at bounding box center [457, 99] width 69 height 8
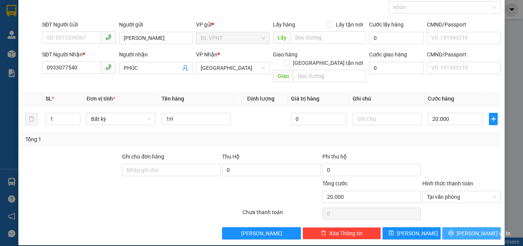
click at [455, 227] on button "Lưu và In" at bounding box center [471, 233] width 59 height 12
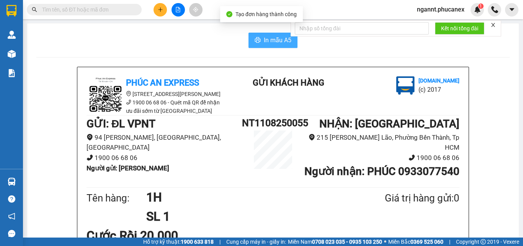
click at [260, 40] on button "In mẫu A5" at bounding box center [273, 40] width 49 height 15
click at [274, 47] on button "In mẫu A5" at bounding box center [273, 40] width 49 height 15
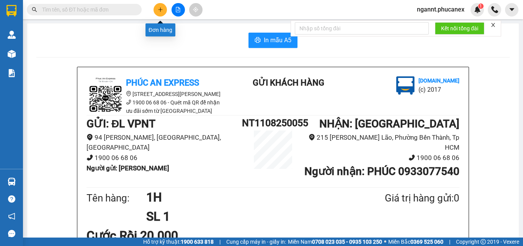
click at [162, 12] on button at bounding box center [160, 9] width 13 height 13
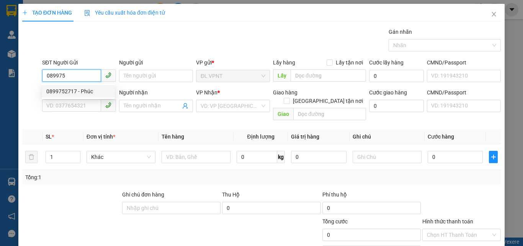
click at [53, 93] on div "0899752717 - Phúc" at bounding box center [78, 91] width 64 height 8
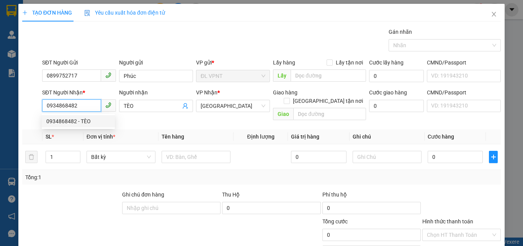
drag, startPoint x: 89, startPoint y: 108, endPoint x: 0, endPoint y: 126, distance: 91.0
click at [0, 126] on div "TẠO ĐƠN HÀNG Yêu cầu xuất hóa đơn điện tử Transit Pickup Surcharge Ids Transit …" at bounding box center [261, 123] width 523 height 246
click at [89, 123] on div "0919040932 - tài" at bounding box center [78, 121] width 64 height 8
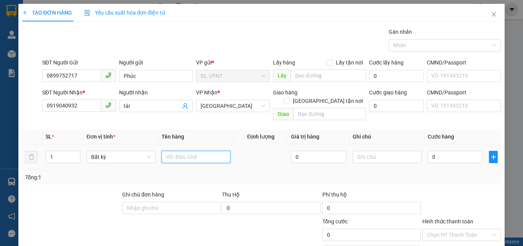
click at [181, 151] on input "text" at bounding box center [196, 157] width 69 height 12
click at [70, 151] on input "1" at bounding box center [63, 156] width 34 height 11
click at [217, 151] on input "text" at bounding box center [196, 157] width 69 height 12
click at [428, 151] on input "0" at bounding box center [455, 157] width 55 height 12
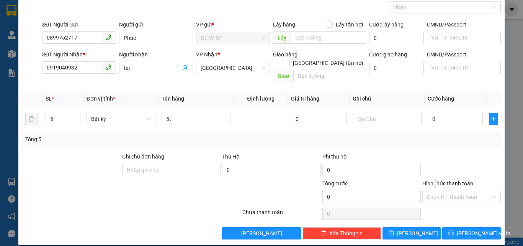
click at [432, 181] on div "Hình thức thanh toán" at bounding box center [462, 184] width 79 height 11
click at [432, 191] on input "Hình thức thanh toán" at bounding box center [459, 196] width 64 height 11
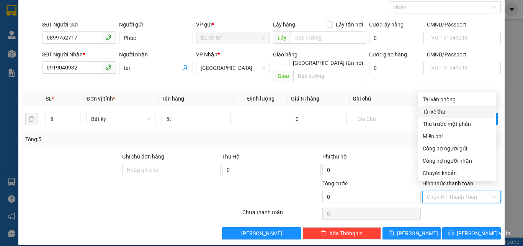
drag, startPoint x: 387, startPoint y: 140, endPoint x: 393, endPoint y: 133, distance: 9.2
click at [388, 139] on div "Transit Pickup Surcharge Ids Transit Deliver Surcharge Ids Transit Deliver Surc…" at bounding box center [261, 114] width 479 height 249
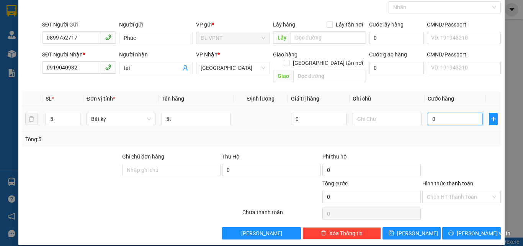
click at [428, 113] on input "0" at bounding box center [455, 119] width 55 height 12
click at [431, 122] on td "150.000" at bounding box center [455, 119] width 61 height 26
click at [450, 191] on input "Hình thức thanh toán" at bounding box center [459, 196] width 64 height 11
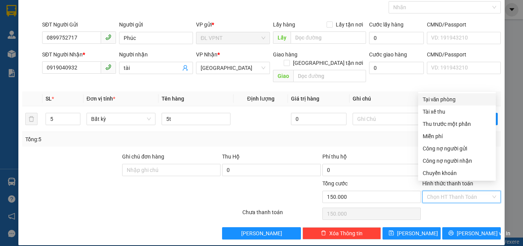
click at [439, 99] on div "Tại văn phòng" at bounding box center [457, 99] width 69 height 8
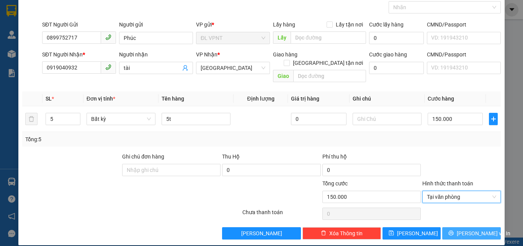
click at [463, 229] on span "Lưu và In" at bounding box center [484, 233] width 54 height 8
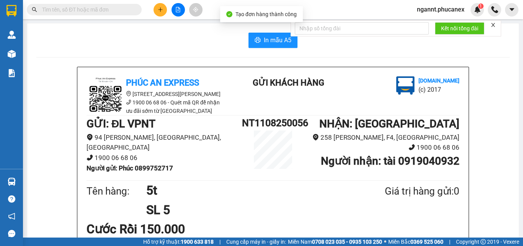
click at [266, 44] on span "In mẫu A5" at bounding box center [278, 40] width 28 height 10
click at [158, 8] on icon "plus" at bounding box center [160, 9] width 5 height 5
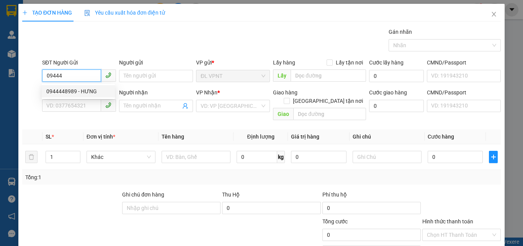
click at [64, 90] on div "0944448989 - HƯNG" at bounding box center [78, 91] width 64 height 8
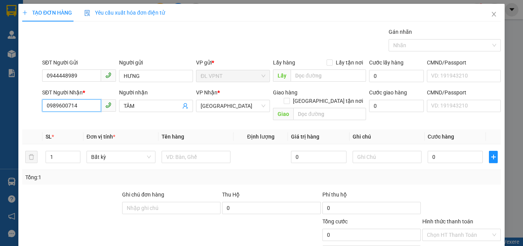
drag, startPoint x: 55, startPoint y: 113, endPoint x: 0, endPoint y: 110, distance: 54.9
click at [0, 112] on div "TẠO ĐƠN HÀNG Yêu cầu xuất hóa đơn điện tử Transit Pickup Surcharge Ids Transit …" at bounding box center [261, 123] width 523 height 246
click at [58, 105] on input "0904500510" at bounding box center [71, 105] width 59 height 12
drag, startPoint x: 146, startPoint y: 105, endPoint x: 14, endPoint y: 104, distance: 132.5
click at [14, 104] on div "TẠO ĐƠN HÀNG Yêu cầu xuất hóa đơn điện tử Transit Pickup Surcharge Ids Transit …" at bounding box center [261, 123] width 523 height 246
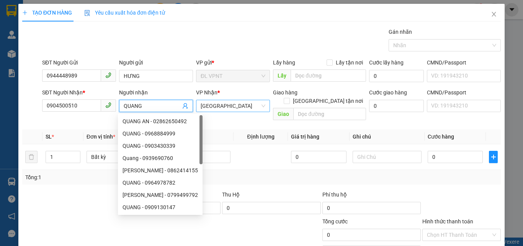
click at [241, 103] on span "[GEOGRAPHIC_DATA]" at bounding box center [233, 105] width 65 height 11
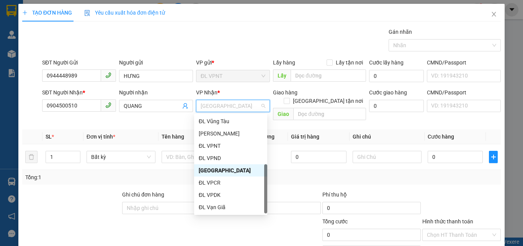
click at [215, 215] on div "[GEOGRAPHIC_DATA]" at bounding box center [231, 219] width 64 height 8
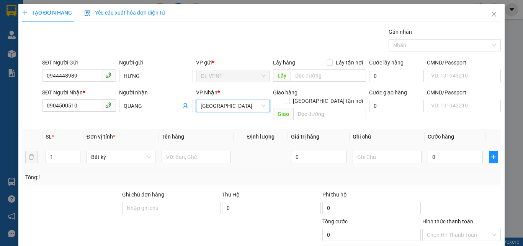
click at [167, 149] on div at bounding box center [196, 156] width 69 height 15
click at [168, 151] on input "text" at bounding box center [196, 157] width 69 height 12
click at [455, 151] on input "0" at bounding box center [455, 157] width 55 height 12
click at [462, 173] on div "Tổng: 1" at bounding box center [261, 177] width 473 height 8
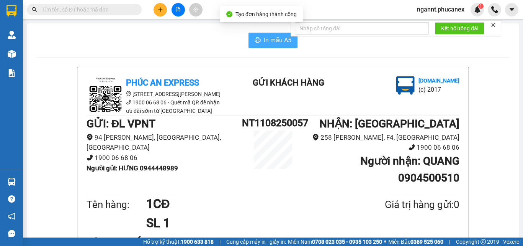
click at [268, 41] on span "In mẫu A5" at bounding box center [278, 40] width 28 height 10
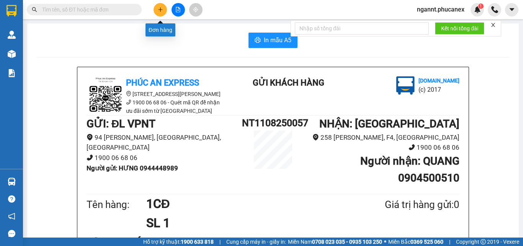
click at [159, 8] on icon "plus" at bounding box center [160, 9] width 5 height 5
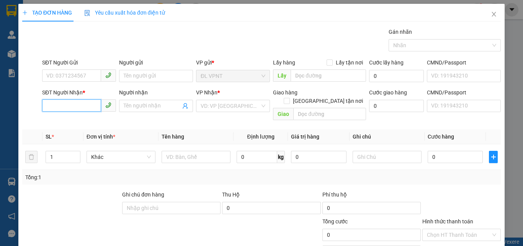
drag, startPoint x: 85, startPoint y: 105, endPoint x: 75, endPoint y: 114, distance: 14.4
click at [85, 105] on input "SĐT Người Nhận *" at bounding box center [71, 105] width 59 height 12
click at [77, 123] on div "0933767282 - DIỆP" at bounding box center [78, 121] width 64 height 8
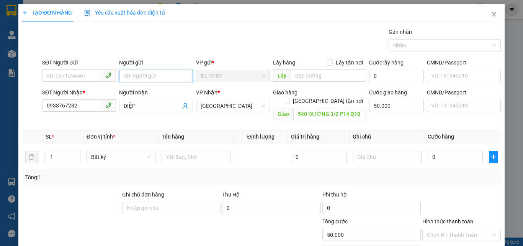
click at [135, 72] on input "Người gửi" at bounding box center [156, 76] width 74 height 12
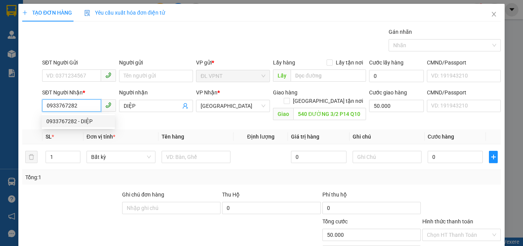
drag, startPoint x: 83, startPoint y: 103, endPoint x: 43, endPoint y: 106, distance: 39.6
click at [43, 106] on input "0933767282" at bounding box center [71, 105] width 59 height 12
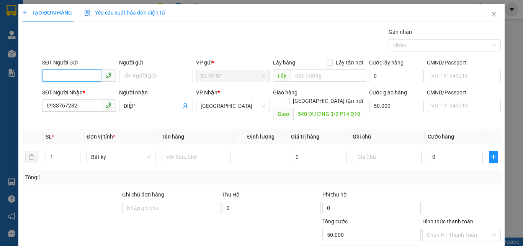
click at [74, 76] on input "SĐT Người Gửi" at bounding box center [71, 75] width 59 height 12
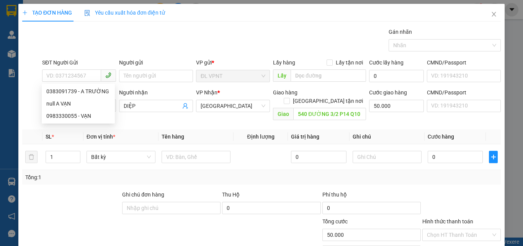
click at [134, 67] on div "Người gửi" at bounding box center [156, 63] width 74 height 11
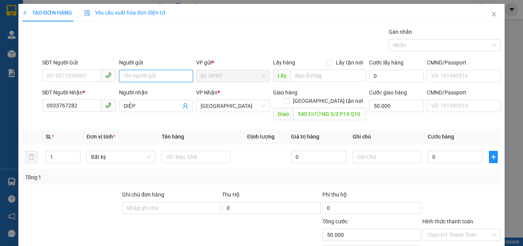
click at [130, 78] on input "Người gửi" at bounding box center [156, 76] width 74 height 12
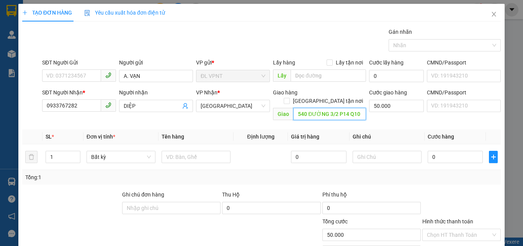
click at [327, 108] on input "540 ĐƯỜNG 3/2 P14 Q10" at bounding box center [329, 114] width 73 height 12
click at [346, 108] on input "540 ĐƯỜNG 3/2 P14 Q10" at bounding box center [329, 114] width 73 height 12
click at [81, 147] on td "1" at bounding box center [63, 157] width 41 height 26
click at [72, 151] on span "Increase Value" at bounding box center [76, 154] width 8 height 7
drag, startPoint x: 54, startPoint y: 149, endPoint x: 24, endPoint y: 150, distance: 30.3
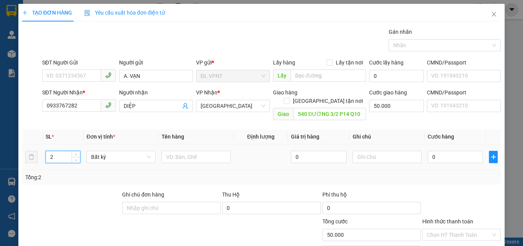
click at [24, 150] on tr "2 Bất kỳ 0 0" at bounding box center [261, 157] width 479 height 26
drag, startPoint x: 192, startPoint y: 133, endPoint x: 187, endPoint y: 143, distance: 11.3
click at [192, 133] on th "Tên hàng" at bounding box center [196, 136] width 75 height 15
click at [187, 151] on input "text" at bounding box center [196, 157] width 69 height 12
click at [369, 105] on input "50.000" at bounding box center [396, 106] width 55 height 12
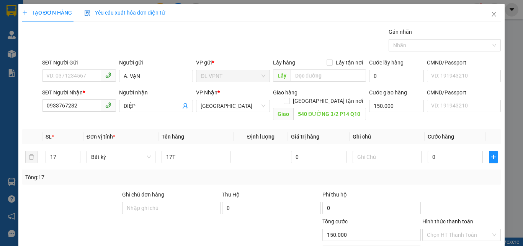
click at [365, 173] on div "Tổng: 17" at bounding box center [261, 177] width 473 height 8
click at [430, 151] on input "0" at bounding box center [455, 157] width 55 height 12
click at [457, 159] on td "850.000" at bounding box center [455, 157] width 61 height 26
click at [365, 151] on input "text" at bounding box center [387, 157] width 69 height 12
click at [449, 170] on div "Tổng: 17" at bounding box center [261, 177] width 479 height 15
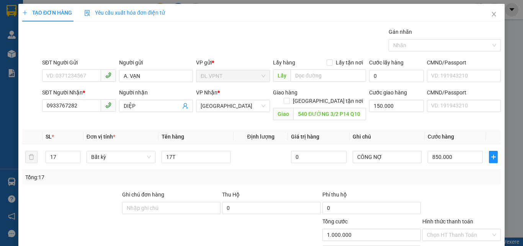
click at [469, 217] on div "Transit Pickup Surcharge Ids Transit Deliver Surcharge Ids Transit Deliver Surc…" at bounding box center [261, 152] width 479 height 249
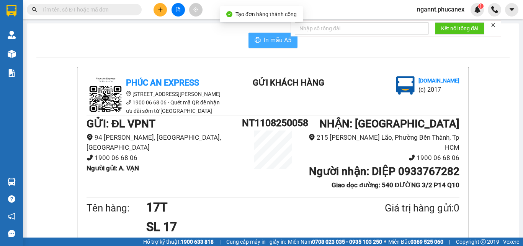
click at [264, 43] on span "In mẫu A5" at bounding box center [278, 40] width 28 height 10
click at [109, 11] on input "text" at bounding box center [87, 9] width 90 height 8
click at [157, 8] on button at bounding box center [160, 9] width 13 height 13
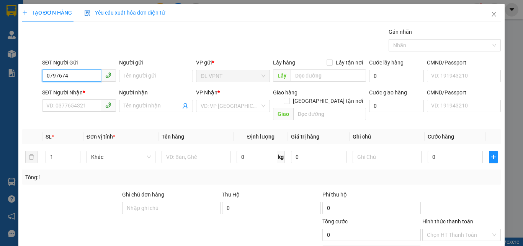
click at [78, 75] on input "0797674" at bounding box center [71, 75] width 59 height 12
drag, startPoint x: 71, startPoint y: 77, endPoint x: 0, endPoint y: 74, distance: 71.3
click at [0, 87] on div "TẠO ĐƠN HÀNG Yêu cầu xuất hóa đơn điện tử Transit Pickup Surcharge Ids Transit …" at bounding box center [261, 123] width 523 height 246
click at [51, 88] on div "0328607797 - LINH" at bounding box center [78, 91] width 64 height 8
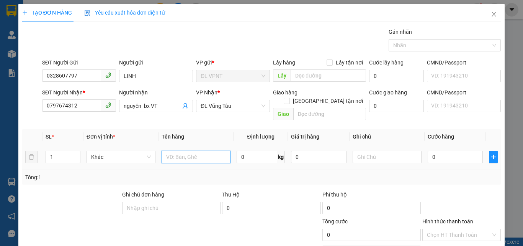
click at [195, 151] on input "text" at bounding box center [196, 157] width 69 height 12
click at [444, 151] on input "0" at bounding box center [455, 157] width 55 height 12
click at [444, 173] on div "Tổng: 1" at bounding box center [261, 177] width 473 height 8
click at [449, 229] on input "Hình thức thanh toán" at bounding box center [459, 234] width 64 height 11
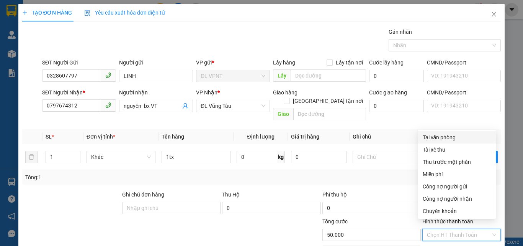
click at [443, 133] on div "Tại văn phòng" at bounding box center [457, 137] width 69 height 8
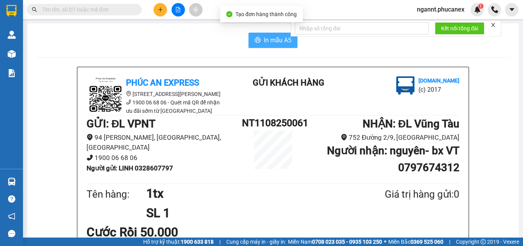
click at [256, 42] on icon "printer" at bounding box center [258, 39] width 6 height 5
click at [164, 10] on button at bounding box center [160, 9] width 13 height 13
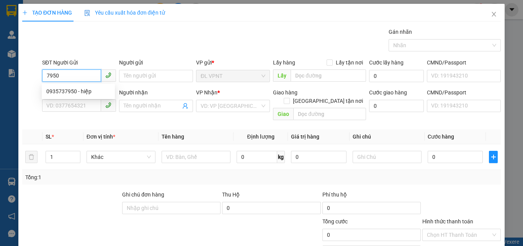
click at [48, 75] on input "7950" at bounding box center [71, 75] width 59 height 12
click at [59, 93] on div "0795050560 - CƯỜNG" at bounding box center [78, 91] width 64 height 8
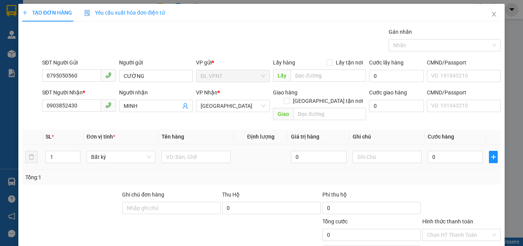
click at [187, 154] on div at bounding box center [196, 156] width 69 height 15
click at [188, 151] on input "text" at bounding box center [196, 157] width 69 height 12
click at [439, 154] on input "0" at bounding box center [455, 157] width 55 height 12
click at [443, 160] on td "20.000" at bounding box center [455, 157] width 61 height 26
click at [455, 219] on div "Hình thức thanh toán" at bounding box center [462, 222] width 79 height 11
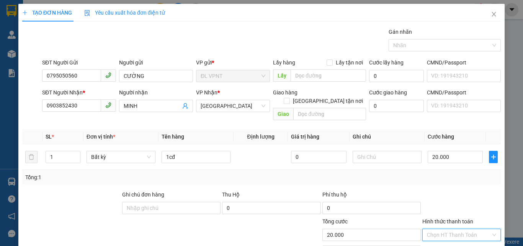
drag, startPoint x: 455, startPoint y: 222, endPoint x: 445, endPoint y: 168, distance: 55.3
click at [454, 229] on input "Hình thức thanh toán" at bounding box center [459, 234] width 64 height 11
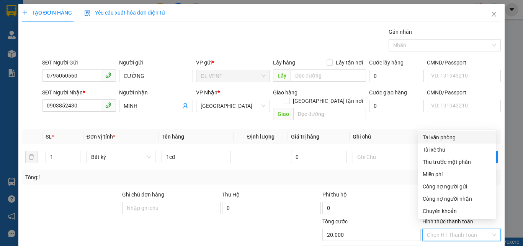
click at [445, 135] on div "Tại văn phòng" at bounding box center [457, 137] width 69 height 8
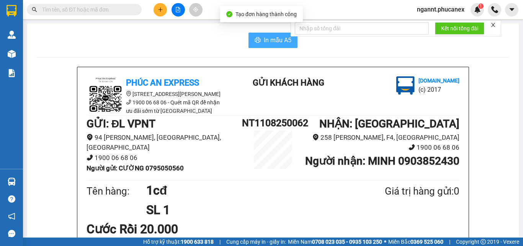
click at [277, 37] on span "In mẫu A5" at bounding box center [278, 40] width 28 height 10
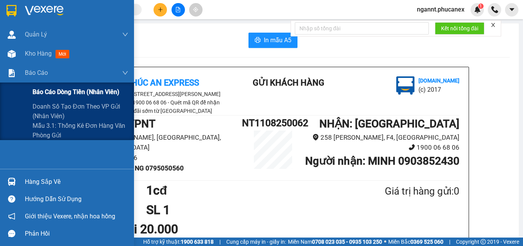
click at [35, 86] on div "Báo cáo dòng tiền (nhân viên)" at bounding box center [81, 91] width 96 height 19
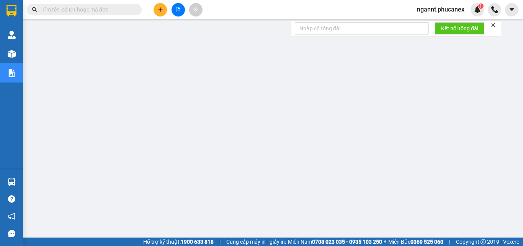
click at [96, 10] on input "text" at bounding box center [87, 9] width 90 height 8
click at [158, 10] on icon "plus" at bounding box center [160, 9] width 5 height 5
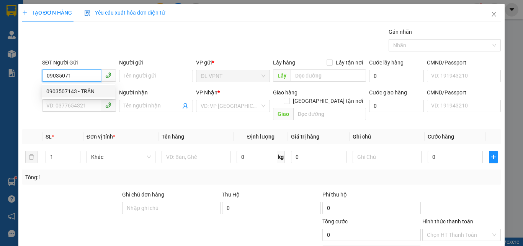
click at [71, 95] on div "0903507143 - TRẦN" at bounding box center [78, 91] width 64 height 8
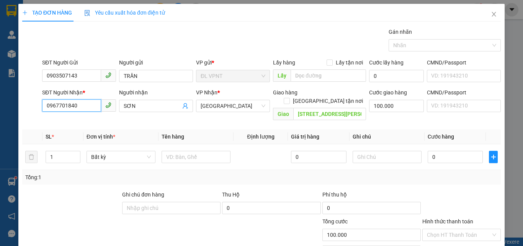
drag, startPoint x: 76, startPoint y: 108, endPoint x: 0, endPoint y: 106, distance: 75.9
click at [0, 106] on div "TẠO ĐƠN HÀNG Yêu cầu xuất hóa đơn điện tử Transit Pickup Surcharge Ids Transit …" at bounding box center [261, 123] width 523 height 246
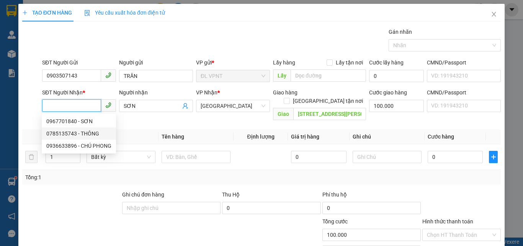
click at [94, 135] on div "0785135743 - THÔNG" at bounding box center [78, 133] width 65 height 8
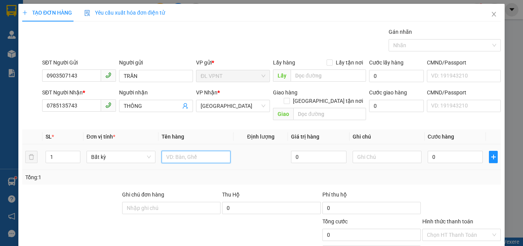
click at [184, 151] on input "text" at bounding box center [196, 157] width 69 height 12
click at [436, 151] on input "0" at bounding box center [455, 157] width 55 height 12
click at [442, 173] on div "Tổng: 1" at bounding box center [261, 177] width 473 height 8
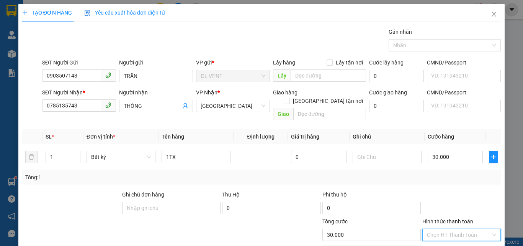
click at [445, 229] on input "Hình thức thanh toán" at bounding box center [459, 234] width 64 height 11
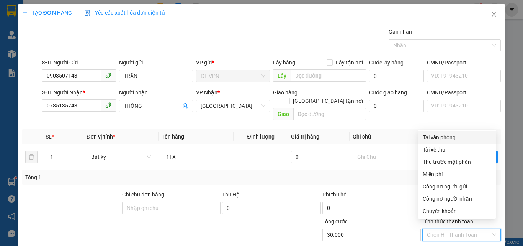
click at [433, 133] on span "Cước hàng" at bounding box center [441, 136] width 26 height 6
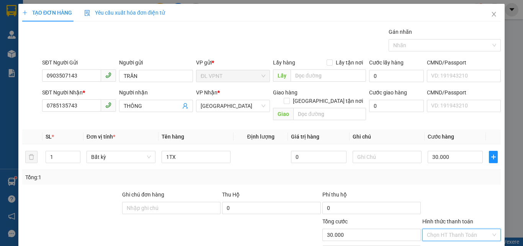
drag, startPoint x: 446, startPoint y: 186, endPoint x: 433, endPoint y: 118, distance: 69.0
click at [445, 229] on input "Hình thức thanh toán" at bounding box center [459, 234] width 64 height 11
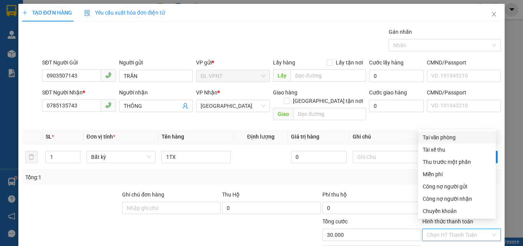
click at [435, 133] on div "Tại văn phòng" at bounding box center [457, 137] width 69 height 8
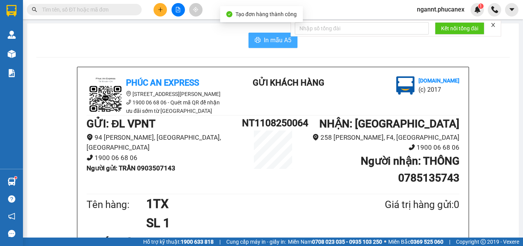
click at [270, 36] on span "In mẫu A5" at bounding box center [278, 40] width 28 height 10
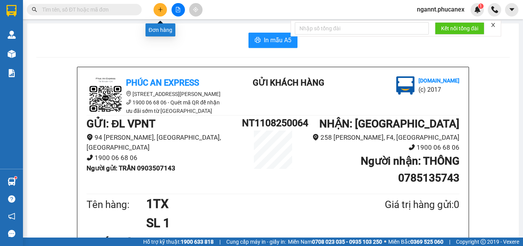
click at [155, 10] on button at bounding box center [160, 9] width 13 height 13
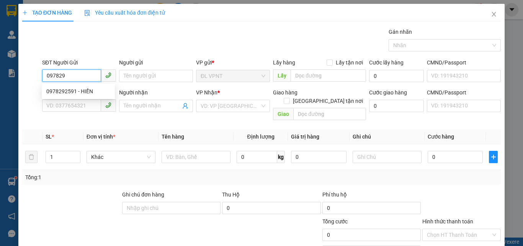
click at [63, 92] on div "0978292591 - HIỀN" at bounding box center [78, 91] width 64 height 8
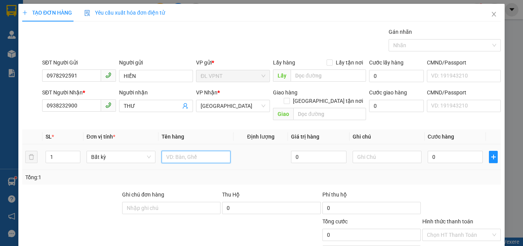
click at [169, 151] on input "text" at bounding box center [196, 157] width 69 height 12
click at [455, 154] on input "0" at bounding box center [455, 157] width 55 height 12
click at [464, 156] on td "20.000" at bounding box center [455, 157] width 61 height 26
click at [459, 229] on input "Hình thức thanh toán" at bounding box center [459, 234] width 64 height 11
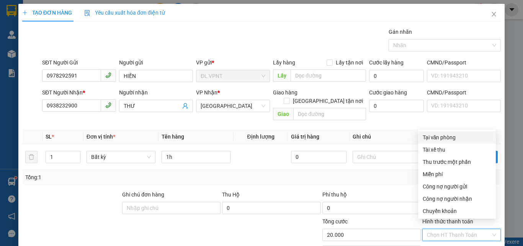
click at [449, 133] on div "Tại văn phòng" at bounding box center [457, 137] width 69 height 8
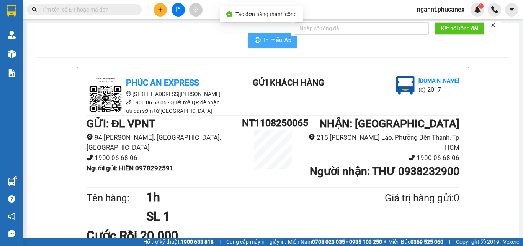
click at [285, 44] on span "In mẫu A5" at bounding box center [278, 40] width 28 height 10
click at [158, 10] on icon "plus" at bounding box center [160, 9] width 5 height 5
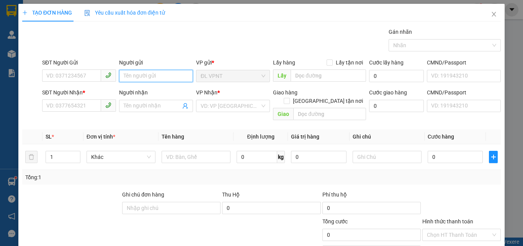
click at [136, 73] on input "Người gửi" at bounding box center [156, 76] width 74 height 12
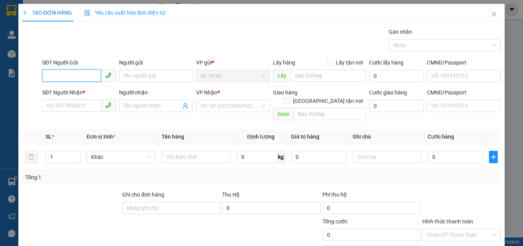
click at [88, 74] on input "SĐT Người Gửi" at bounding box center [71, 75] width 59 height 12
click at [86, 90] on div "0906455019 - LOAN" at bounding box center [78, 91] width 64 height 8
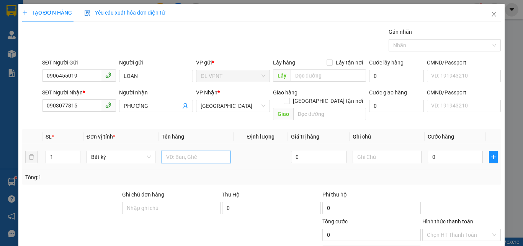
click at [181, 151] on input "text" at bounding box center [196, 157] width 69 height 12
click at [428, 151] on input "0" at bounding box center [455, 157] width 55 height 12
click at [445, 190] on div at bounding box center [462, 203] width 80 height 27
drag, startPoint x: 459, startPoint y: 226, endPoint x: 449, endPoint y: 224, distance: 9.9
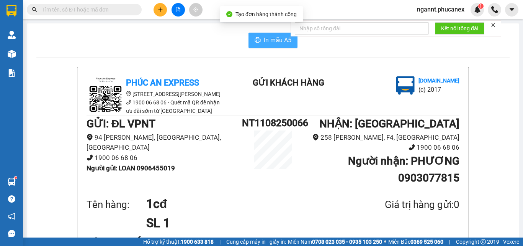
click at [276, 40] on span "In mẫu A5" at bounding box center [278, 40] width 28 height 10
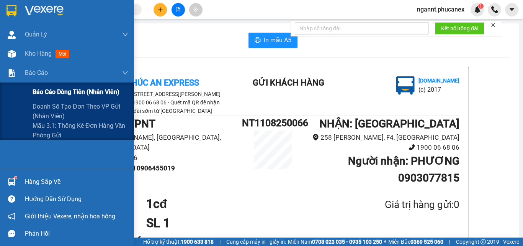
click at [38, 96] on span "Báo cáo dòng tiền (nhân viên)" at bounding box center [76, 92] width 87 height 10
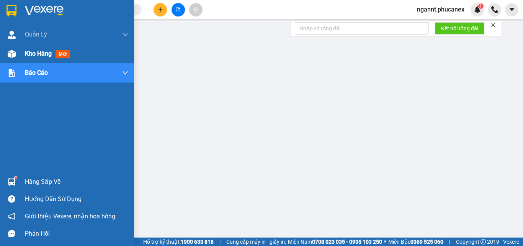
click at [18, 60] on div "Kho hàng mới" at bounding box center [67, 53] width 134 height 19
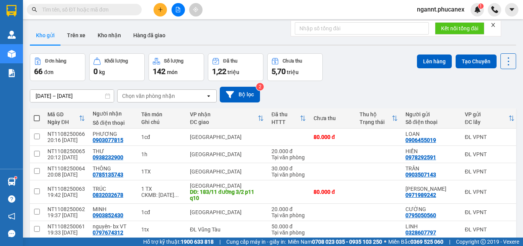
click at [34, 115] on span at bounding box center [37, 118] width 6 height 6
click at [37, 114] on input "checkbox" at bounding box center [37, 114] width 0 height 0
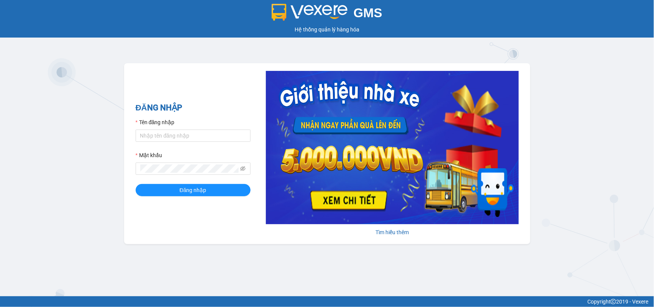
click at [185, 123] on div "Tên đăng nhập" at bounding box center [193, 123] width 115 height 11
click at [183, 134] on input "Tên đăng nhập" at bounding box center [193, 135] width 115 height 12
type input "ngannt.phucanex"
click at [138, 170] on span at bounding box center [193, 168] width 115 height 12
click at [136, 184] on button "Đăng nhập" at bounding box center [193, 190] width 115 height 12
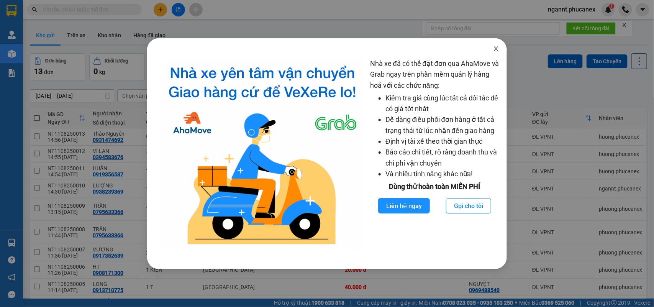
click at [491, 46] on span "Close" at bounding box center [495, 48] width 21 height 21
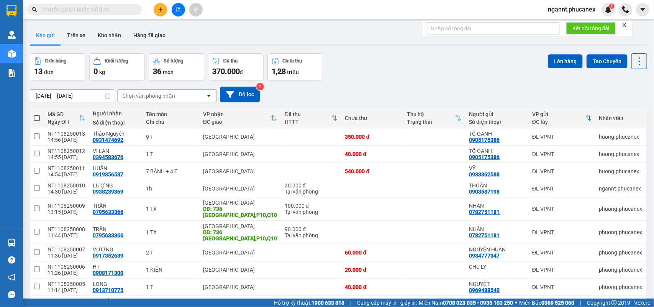
click at [75, 10] on input "text" at bounding box center [87, 9] width 90 height 8
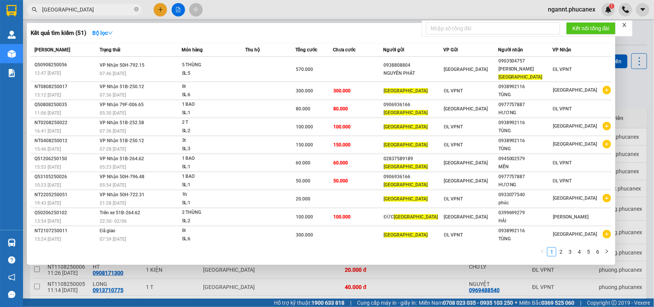
type input "[GEOGRAPHIC_DATA]"
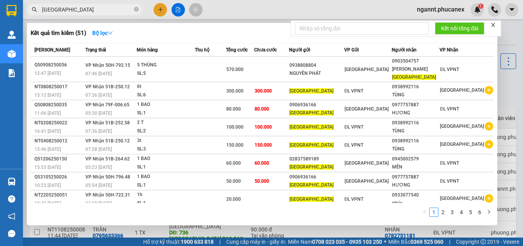
click at [495, 24] on icon "close" at bounding box center [493, 25] width 4 height 4
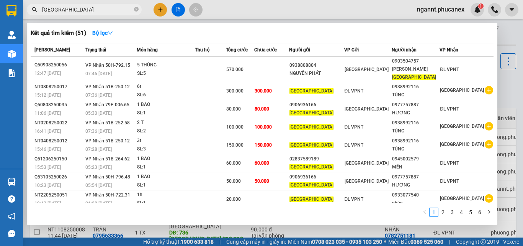
click at [506, 38] on div at bounding box center [261, 123] width 523 height 246
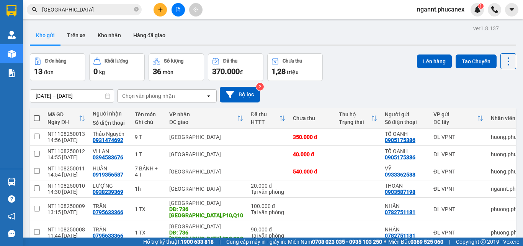
click at [163, 7] on icon "plus" at bounding box center [160, 9] width 5 height 5
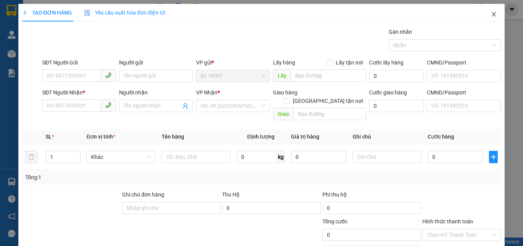
click at [491, 15] on icon "close" at bounding box center [494, 14] width 6 height 6
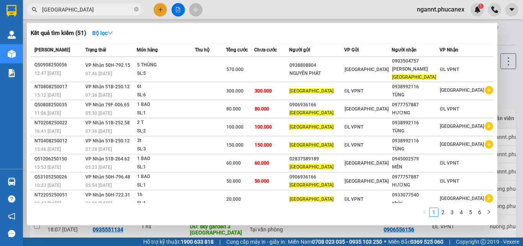
click at [96, 12] on input "việt mỹ" at bounding box center [87, 9] width 90 height 8
drag, startPoint x: 94, startPoint y: 12, endPoint x: 7, endPoint y: 11, distance: 87.0
click at [8, 11] on section "Kết quả tìm kiếm ( 51 ) Bộ lọc Mã ĐH Trạng thái Món hàng Thu hộ Tổng cước Chưa …" at bounding box center [261, 123] width 523 height 246
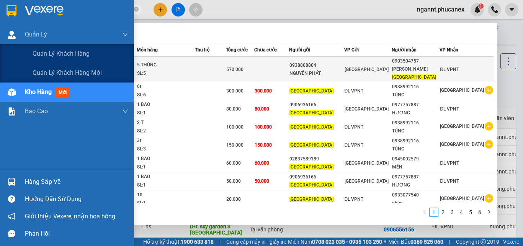
paste input "0936394153"
type input "0936394153"
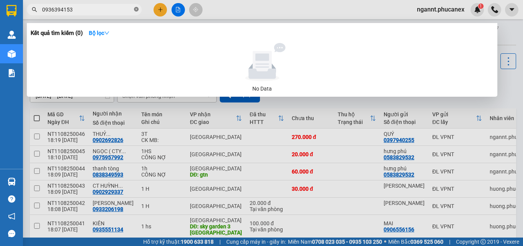
click at [136, 11] on icon "close-circle" at bounding box center [136, 9] width 5 height 5
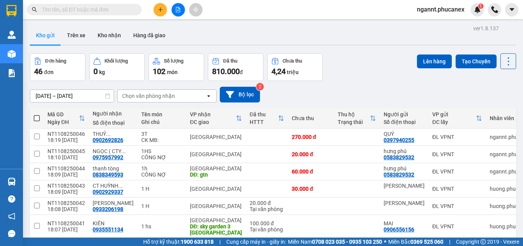
paste input "0936394153"
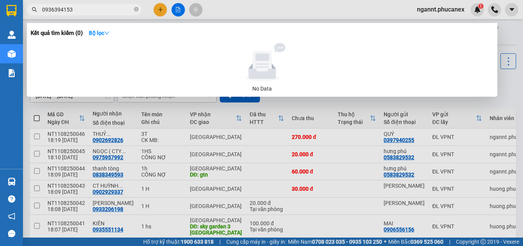
click at [514, 33] on div at bounding box center [261, 123] width 523 height 246
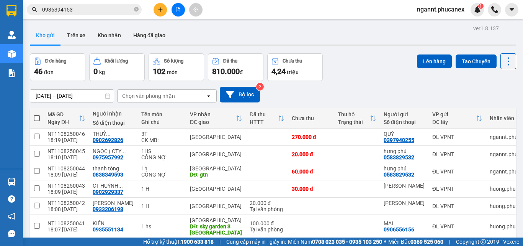
scroll to position [113, 0]
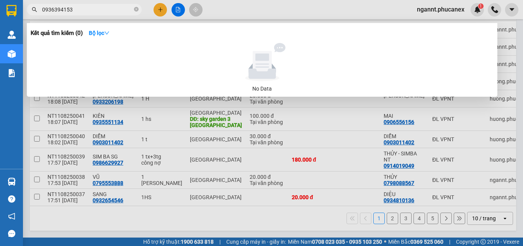
click at [69, 10] on input "0936394153" at bounding box center [87, 9] width 90 height 8
drag, startPoint x: 81, startPoint y: 4, endPoint x: 56, endPoint y: 13, distance: 25.9
click at [56, 13] on span "0936394153" at bounding box center [84, 9] width 115 height 11
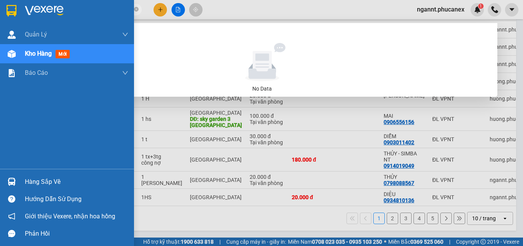
drag, startPoint x: 74, startPoint y: 8, endPoint x: 0, endPoint y: 12, distance: 74.0
click at [0, 12] on section "Kết quả tìm kiếm ( 0 ) Bộ lọc No Data 0936394153 ngannt.phucanex 1 Quản Lý Quản…" at bounding box center [261, 123] width 523 height 246
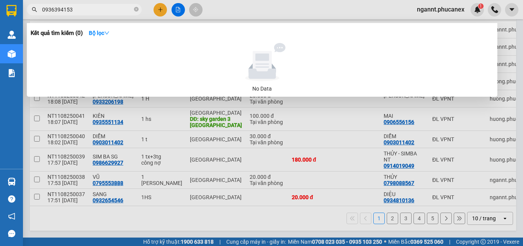
paste input "84841700"
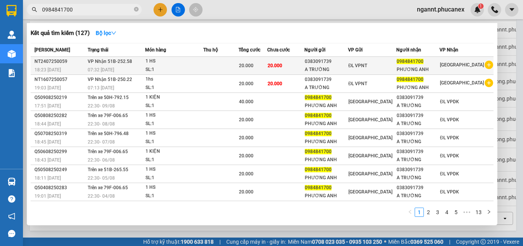
type input "0984841700"
drag, startPoint x: 345, startPoint y: 63, endPoint x: 314, endPoint y: 64, distance: 31.0
click at [314, 64] on tr "NT2407250059 18:23 - 24/07 VP Nhận 51B-252.58 07:32 - 25/07 1 HS SL: 1 20.000 2…" at bounding box center [262, 66] width 463 height 18
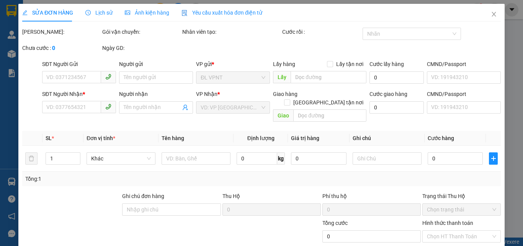
type input "0383091739"
type input "A TRƯỜNG"
type input "0984841700"
type input "PHƯƠNG ANH"
type input "20.000"
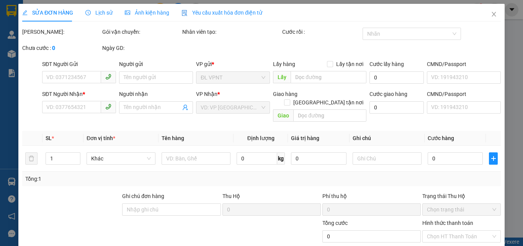
type input "20.000"
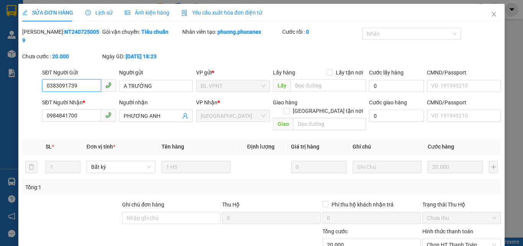
drag, startPoint x: 314, startPoint y: 64, endPoint x: 39, endPoint y: 82, distance: 276.0
click at [39, 82] on div "SĐT Người Gửi 0383091739 0383091739 Người gửi A TRƯỜNG VP gửi * ĐL VPNT Lấy hàn…" at bounding box center [261, 81] width 480 height 27
click at [491, 12] on icon "close" at bounding box center [494, 14] width 6 height 6
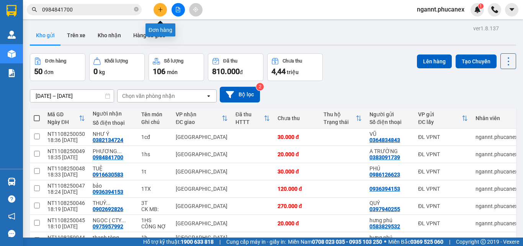
click at [162, 13] on button at bounding box center [160, 9] width 13 height 13
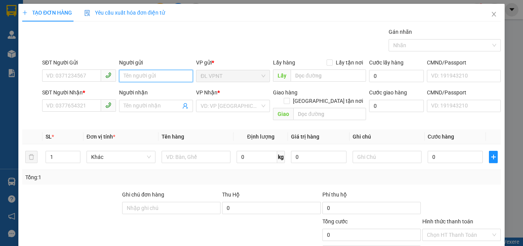
click at [134, 74] on input "Người gửi" at bounding box center [156, 76] width 74 height 12
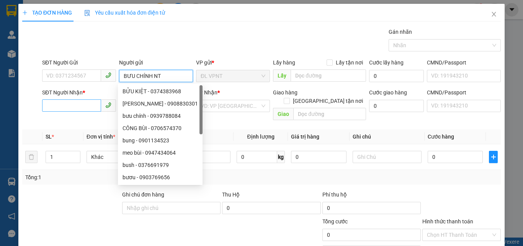
type input "BƯU CHÍNH NT"
click at [74, 105] on input "SĐT Người Nhận *" at bounding box center [71, 105] width 59 height 12
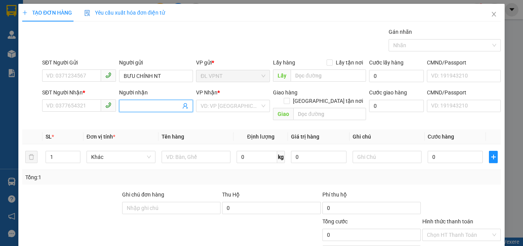
click at [126, 101] on span at bounding box center [156, 106] width 74 height 12
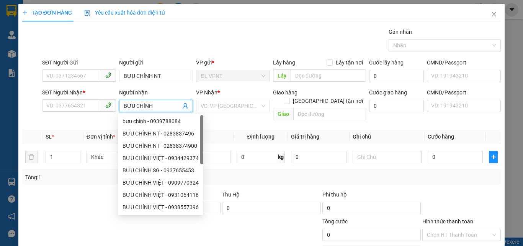
type input "BƯU CHÍNH S"
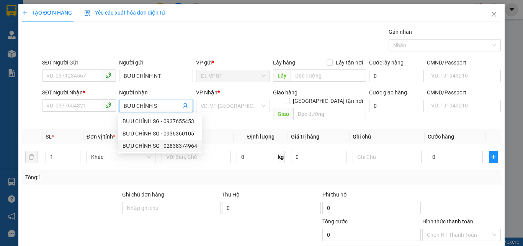
click at [160, 144] on div "BƯU CHÍNH SG - 02838374964" at bounding box center [160, 145] width 75 height 8
type input "02838374964"
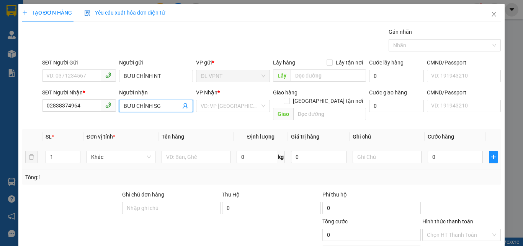
type input "BƯU CHÍNH SG"
click at [193, 156] on td at bounding box center [196, 157] width 75 height 26
click at [189, 151] on input "text" at bounding box center [196, 157] width 69 height 12
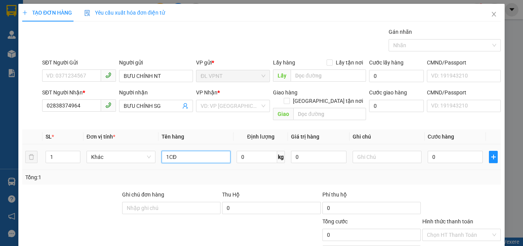
type input "1CĐ"
click at [436, 153] on input "0" at bounding box center [455, 157] width 55 height 12
type input "2"
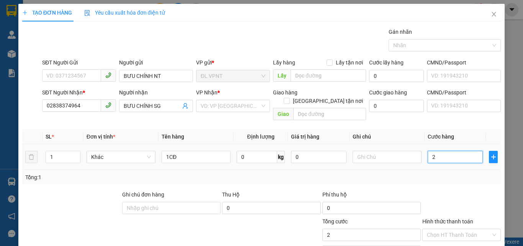
type input "20"
type input "20.000"
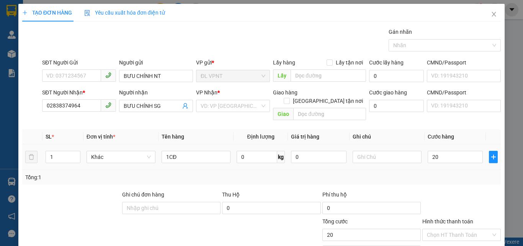
type input "20.000"
click at [442, 157] on td "20.000" at bounding box center [455, 157] width 61 height 26
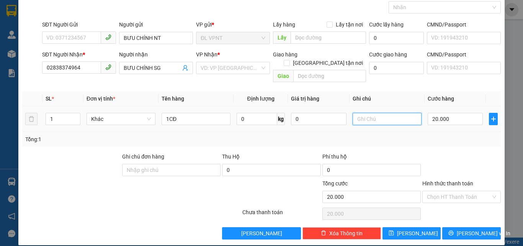
click at [373, 113] on input "text" at bounding box center [387, 119] width 69 height 12
type input "CÔNG NỢ"
click at [390, 135] on div "Tổng: 1" at bounding box center [261, 139] width 473 height 8
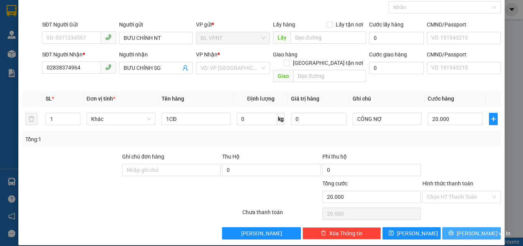
click at [452, 227] on button "[PERSON_NAME] và In" at bounding box center [471, 233] width 59 height 12
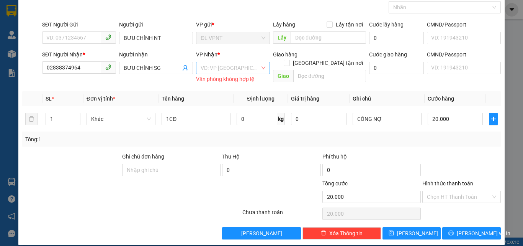
click at [246, 73] on input "search" at bounding box center [230, 67] width 59 height 11
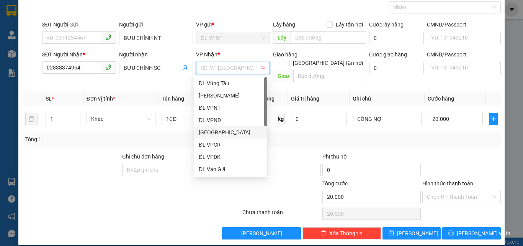
drag, startPoint x: 215, startPoint y: 128, endPoint x: 270, endPoint y: 91, distance: 66.3
click at [215, 127] on div "[GEOGRAPHIC_DATA]" at bounding box center [230, 132] width 73 height 12
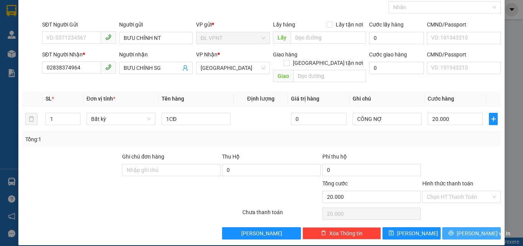
click at [464, 229] on span "[PERSON_NAME] và In" at bounding box center [484, 233] width 54 height 8
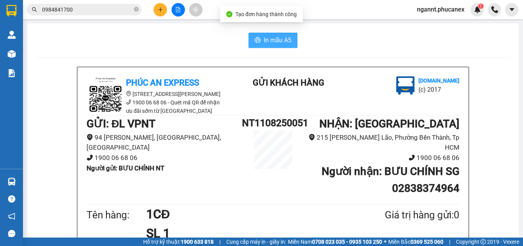
click at [267, 43] on span "In mẫu A5" at bounding box center [278, 40] width 28 height 10
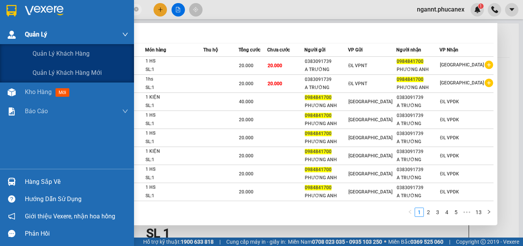
drag, startPoint x: 99, startPoint y: 6, endPoint x: 7, endPoint y: 28, distance: 94.9
click at [7, 28] on section "Kết quả tìm kiếm ( 127 ) Bộ lọc Mã ĐH Trạng thái Món hàng Thu hộ Tổng cước Chưa…" at bounding box center [261, 123] width 523 height 246
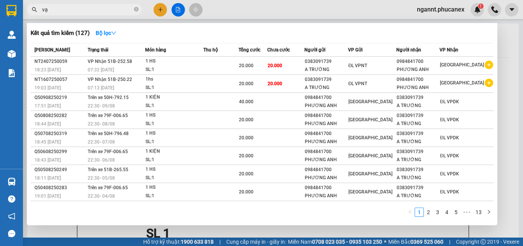
type input "vạn"
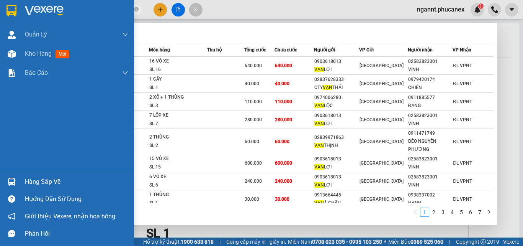
drag, startPoint x: 77, startPoint y: 9, endPoint x: 0, endPoint y: 9, distance: 77.0
click at [0, 9] on section "Kết quả tìm kiếm ( 67 ) Bộ lọc Mã ĐH Trạng thái Món hàng Thu hộ Tổng cước Chưa …" at bounding box center [261, 123] width 523 height 246
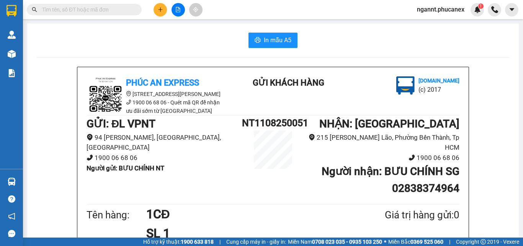
click at [94, 7] on input "text" at bounding box center [87, 9] width 90 height 8
click at [83, 11] on input "text" at bounding box center [87, 9] width 90 height 8
paste input "0933767282"
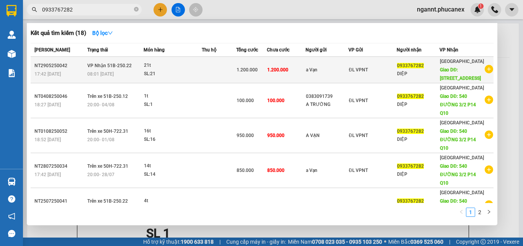
type input "0933767282"
click at [334, 69] on div "a Vạn" at bounding box center [327, 70] width 42 height 8
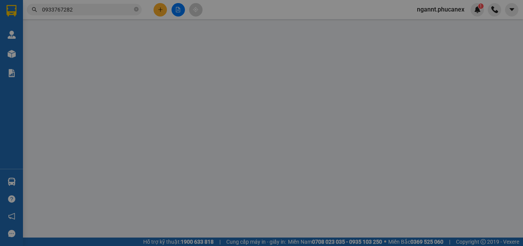
type input "a Vạn"
type input "0933767282"
type input "DIỆP"
type input "540 đường 3/2 Q.10"
type input "150.000"
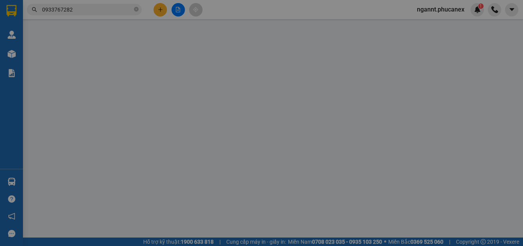
type input "1.200.000"
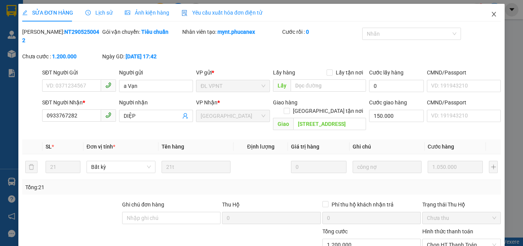
click at [491, 11] on icon "close" at bounding box center [494, 14] width 6 height 6
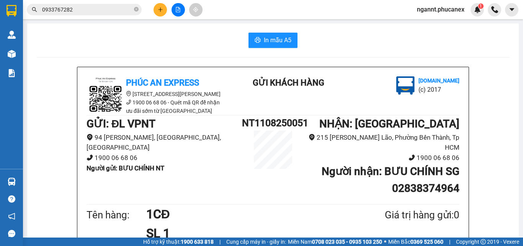
click at [84, 10] on input "0933767282" at bounding box center [87, 9] width 90 height 8
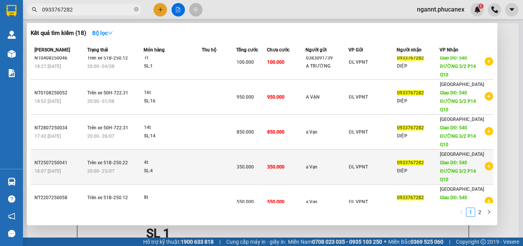
scroll to position [77, 0]
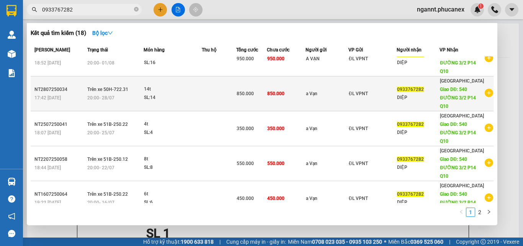
click at [184, 105] on td "14t SL: 14" at bounding box center [173, 93] width 58 height 35
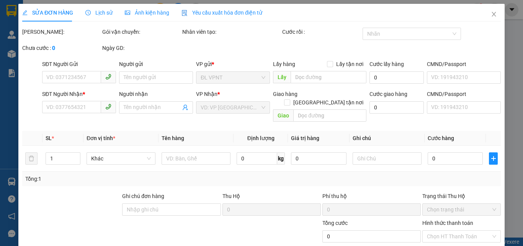
type input "a Vạn"
type input "0933767282"
type input "DIỆP"
type input "540 ĐƯỜNG 3/2 P14 Q10"
type input "150.000"
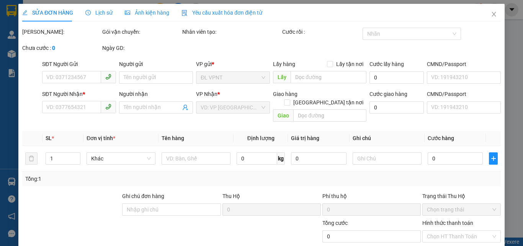
type input "850.000"
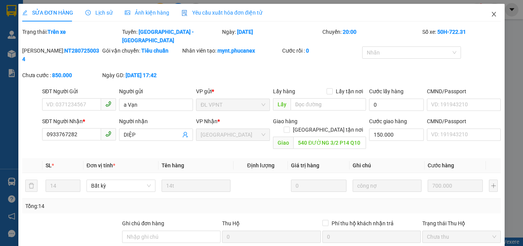
click at [491, 13] on icon "close" at bounding box center [494, 14] width 6 height 6
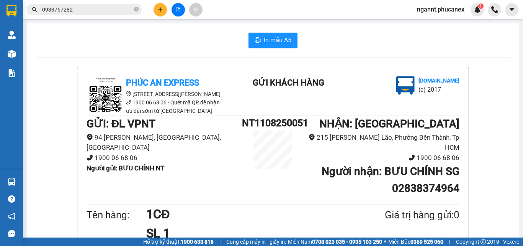
click at [96, 10] on input "0933767282" at bounding box center [87, 9] width 90 height 8
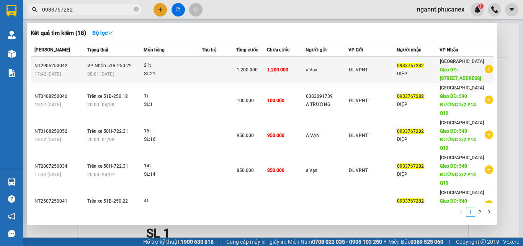
click at [176, 64] on div "21t" at bounding box center [172, 65] width 57 height 8
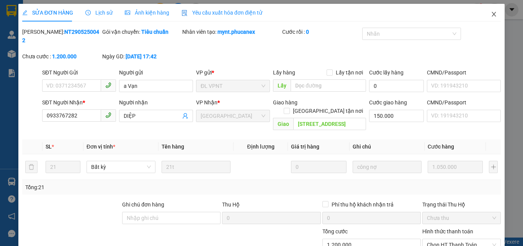
click at [491, 15] on icon "close" at bounding box center [494, 14] width 6 height 6
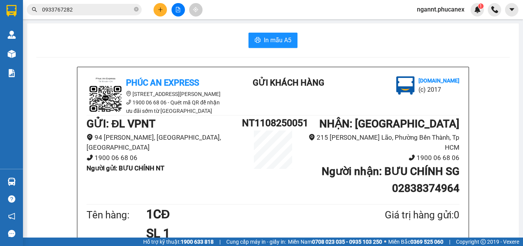
scroll to position [115, 0]
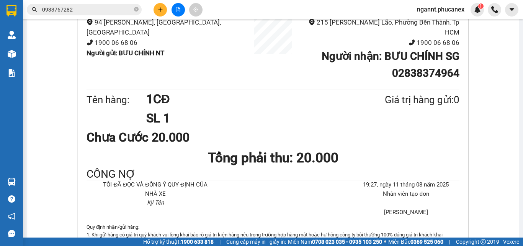
click at [101, 10] on input "0933767282" at bounding box center [87, 9] width 90 height 8
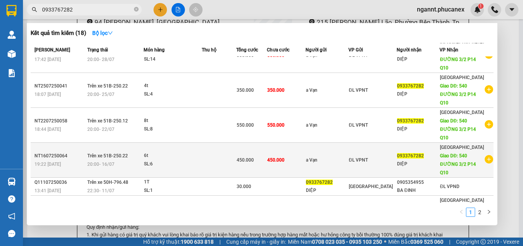
scroll to position [177, 0]
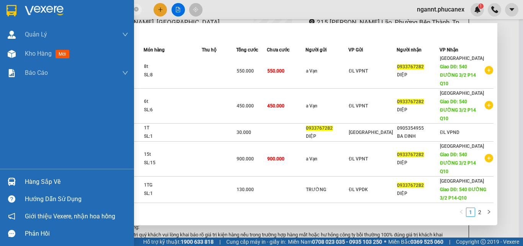
drag, startPoint x: 91, startPoint y: 12, endPoint x: 0, endPoint y: 25, distance: 92.0
click at [0, 25] on section "Kết quả tìm kiếm ( 18 ) Bộ lọc Mã ĐH Trạng thái Món hàng Thu hộ Tổng cước Chưa …" at bounding box center [261, 123] width 523 height 246
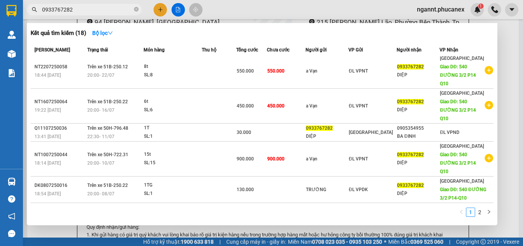
click at [509, 38] on div at bounding box center [261, 123] width 523 height 246
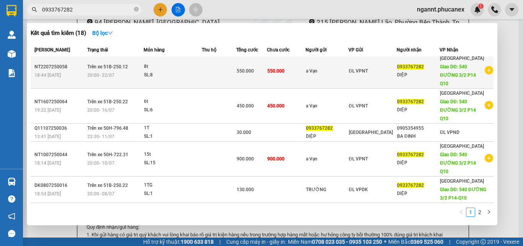
paste input "392492514"
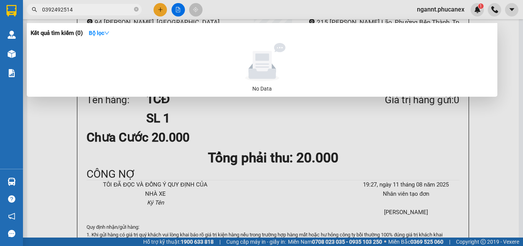
type input "0392492514"
click at [162, 8] on div at bounding box center [261, 123] width 523 height 246
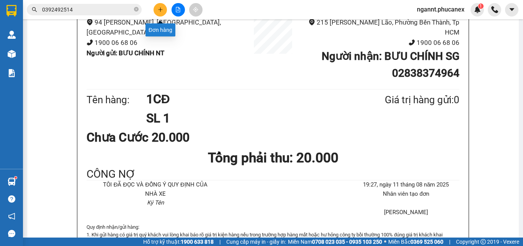
click at [160, 10] on icon "plus" at bounding box center [160, 9] width 5 height 5
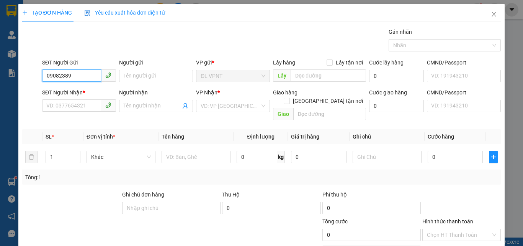
click at [57, 75] on input "09082389" at bounding box center [71, 75] width 59 height 12
type input "0908082389"
click at [92, 91] on div "0908082389 - TIỀN" at bounding box center [78, 91] width 64 height 8
type input "TIỀN"
type input "0707790580"
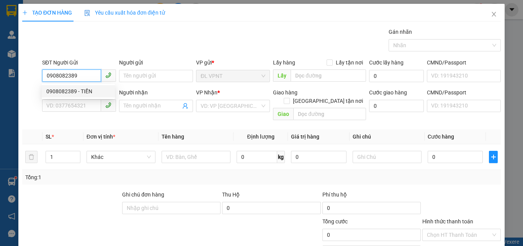
type input "SƠN"
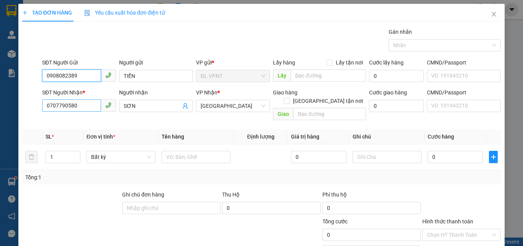
type input "0908082389"
drag, startPoint x: 82, startPoint y: 107, endPoint x: 20, endPoint y: 95, distance: 63.3
click at [23, 103] on div "SĐT Người Nhận * 0707790580 0707790580 Người nhận SƠN VP Nhận * ĐL Quận 1 Giao …" at bounding box center [261, 105] width 480 height 35
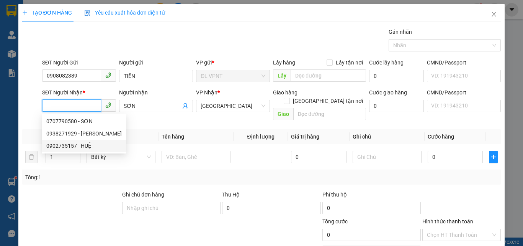
click at [77, 146] on div "0902735157 - HUỆ" at bounding box center [83, 145] width 75 height 8
type input "0902735157"
type input "HUỆ"
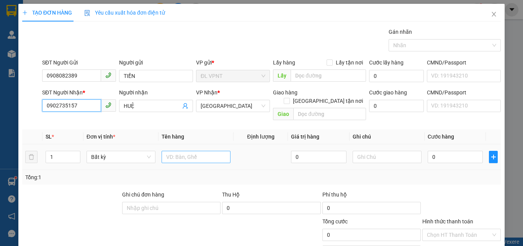
type input "0902735157"
click at [191, 154] on input "text" at bounding box center [196, 157] width 69 height 12
type input "1tx"
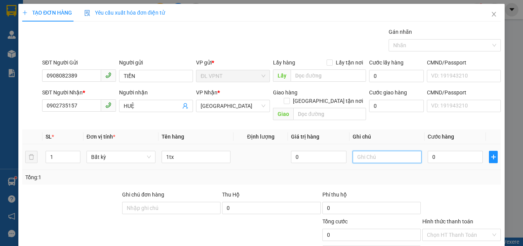
drag, startPoint x: 369, startPoint y: 147, endPoint x: 368, endPoint y: 133, distance: 15.0
click at [368, 151] on input "text" at bounding box center [387, 157] width 69 height 12
type input "N"
type input "BOOK"
click at [454, 151] on input "0" at bounding box center [455, 157] width 55 height 12
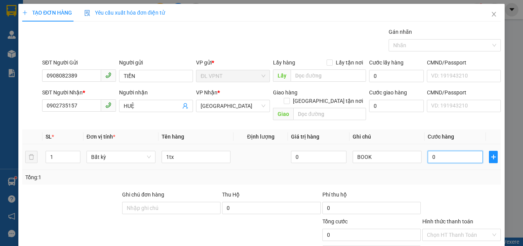
type input "4"
type input "40"
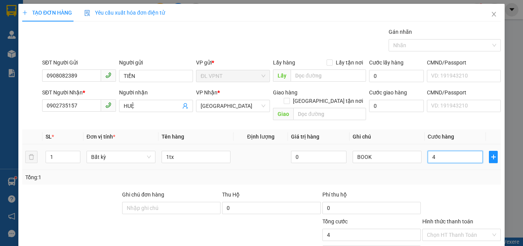
type input "40"
type input "40.000"
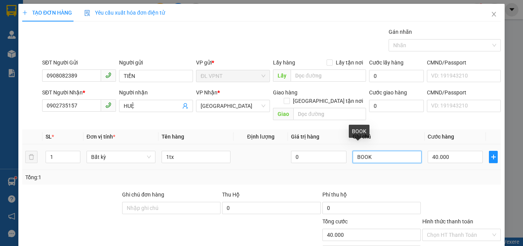
click at [384, 151] on input "BOOK" at bounding box center [387, 157] width 69 height 12
type input "BOOK GRAP"
click at [419, 161] on td "BOOK GRAP" at bounding box center [387, 157] width 75 height 26
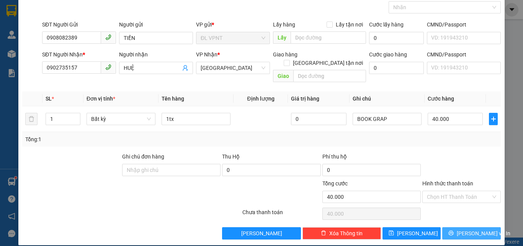
drag, startPoint x: 450, startPoint y: 224, endPoint x: 413, endPoint y: 199, distance: 44.7
click at [450, 227] on button "[PERSON_NAME] và In" at bounding box center [471, 233] width 59 height 12
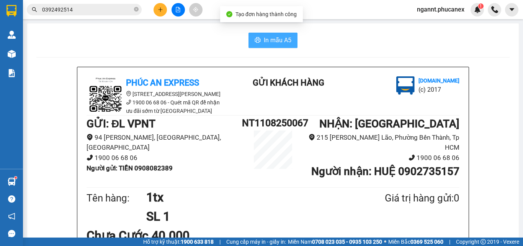
click at [280, 38] on span "In mẫu A5" at bounding box center [278, 40] width 28 height 10
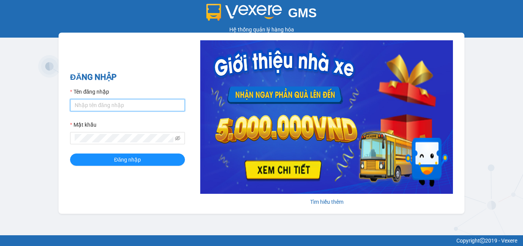
click at [108, 99] on input "Tên đăng nhập" at bounding box center [127, 105] width 115 height 12
type input "ngannt.phucanex"
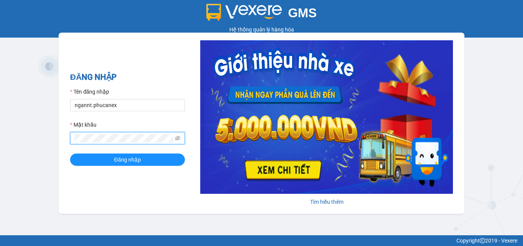
click at [70, 153] on button "Đăng nhập" at bounding box center [127, 159] width 115 height 12
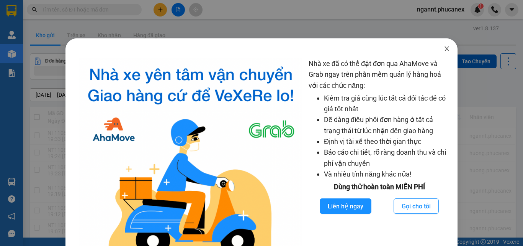
click at [445, 47] on icon "close" at bounding box center [447, 48] width 4 height 5
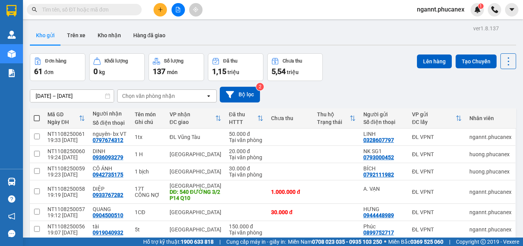
click at [69, 10] on input "text" at bounding box center [87, 9] width 90 height 8
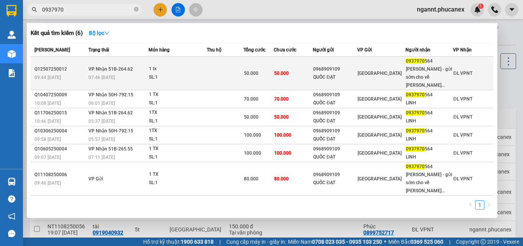
type input "0937970"
click at [231, 73] on td at bounding box center [225, 73] width 37 height 33
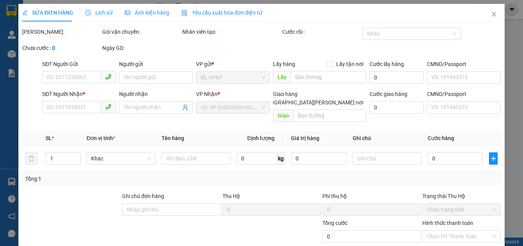
type input "0968909109"
type input "QUỐC ĐẠT"
type input "0937970564"
type input "LINH - gửi sớm cho về trong ngày giúp e nhan"
type input "50.000"
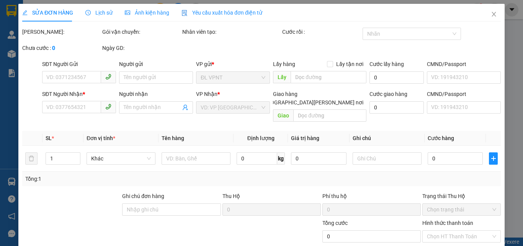
type input "50.000"
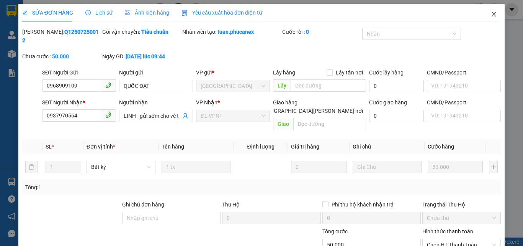
click at [491, 15] on icon "close" at bounding box center [494, 14] width 6 height 6
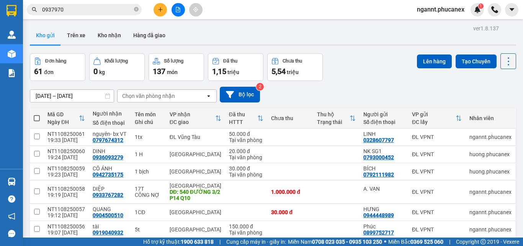
click at [89, 10] on input "0937970" at bounding box center [87, 9] width 90 height 8
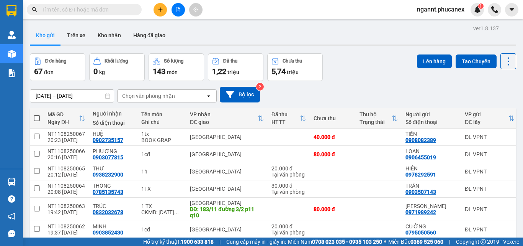
click at [33, 115] on th at bounding box center [37, 118] width 14 height 20
click at [35, 115] on span at bounding box center [37, 118] width 6 height 6
click at [37, 114] on input "checkbox" at bounding box center [37, 114] width 0 height 0
checkbox input "true"
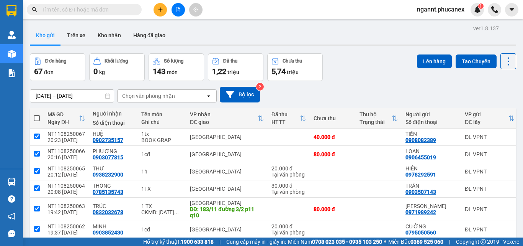
checkbox input "true"
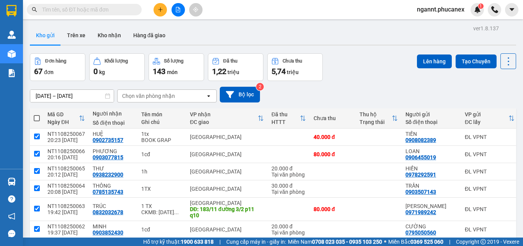
checkbox input "true"
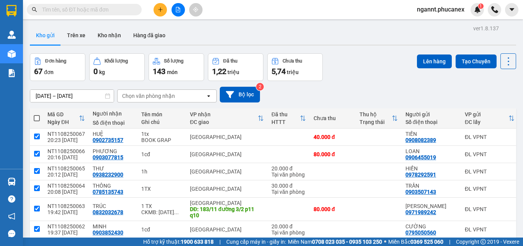
checkbox input "true"
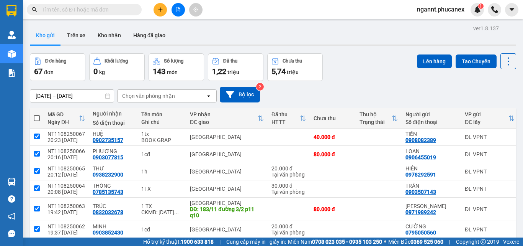
checkbox input "true"
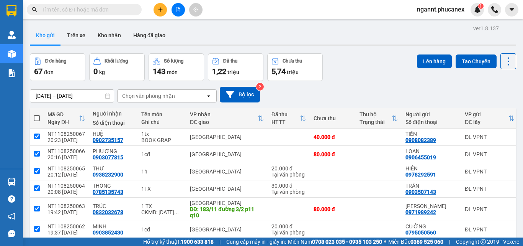
checkbox input "true"
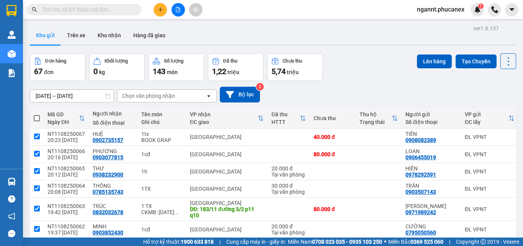
checkbox input "true"
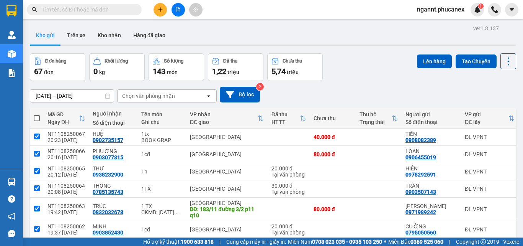
checkbox input "true"
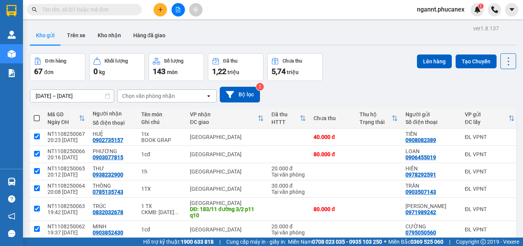
checkbox input "true"
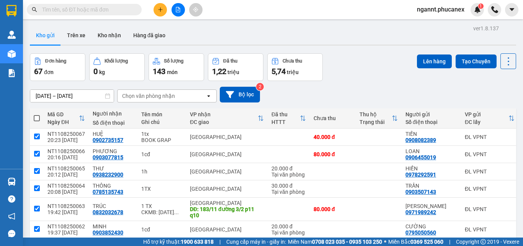
checkbox input "true"
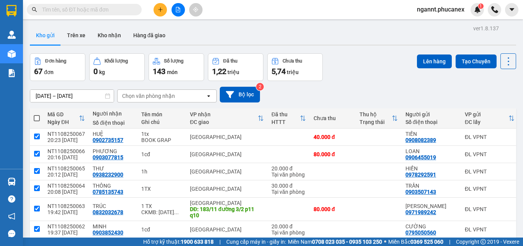
checkbox input "true"
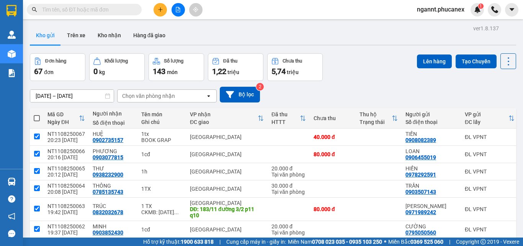
checkbox input "true"
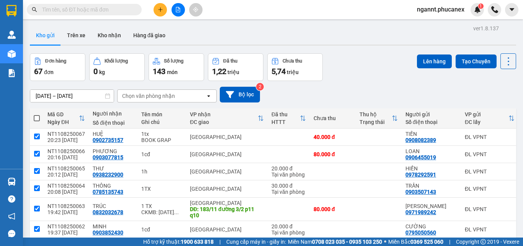
checkbox input "true"
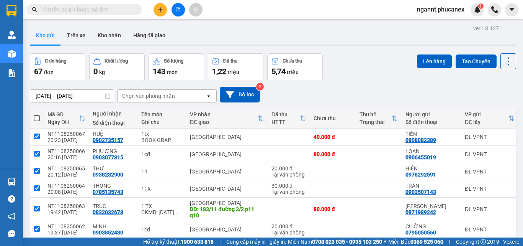
checkbox input "true"
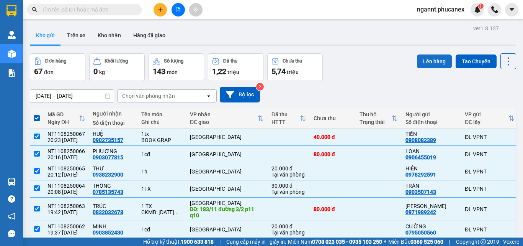
click at [424, 64] on button "Lên hàng" at bounding box center [434, 61] width 35 height 14
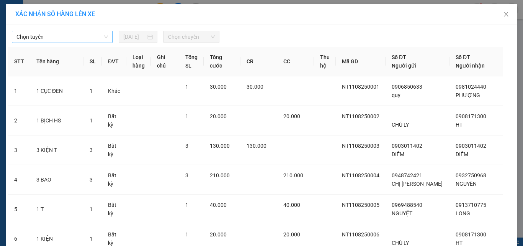
click at [93, 40] on span "Chọn tuyến" at bounding box center [62, 36] width 92 height 11
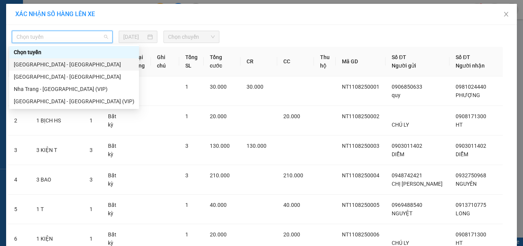
click at [67, 68] on div "[GEOGRAPHIC_DATA] - [GEOGRAPHIC_DATA]" at bounding box center [74, 64] width 121 height 8
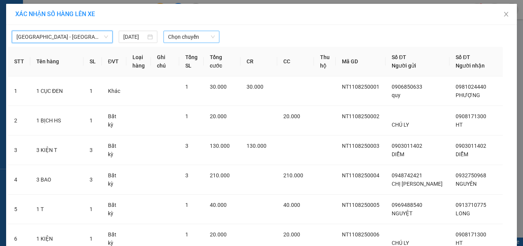
click at [185, 38] on span "Chọn chuyến" at bounding box center [191, 36] width 47 height 11
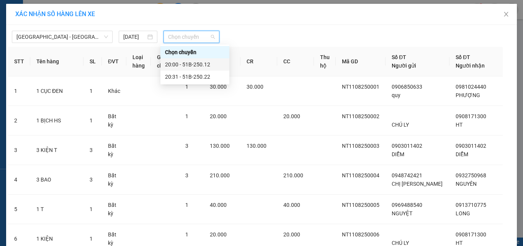
click at [179, 63] on div "20:00 - 51B-250.12" at bounding box center [195, 64] width 60 height 8
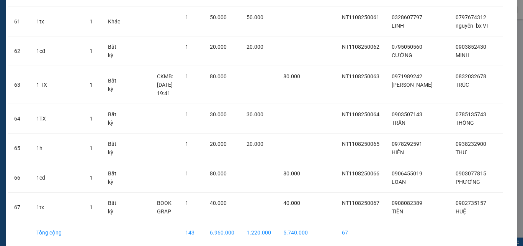
scroll to position [1939, 0]
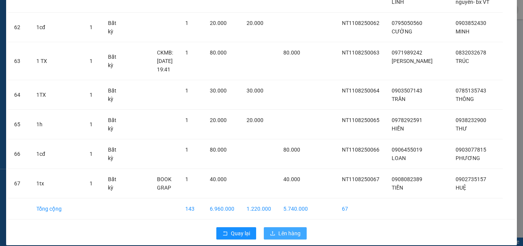
click at [280, 229] on span "Lên hàng" at bounding box center [289, 233] width 22 height 8
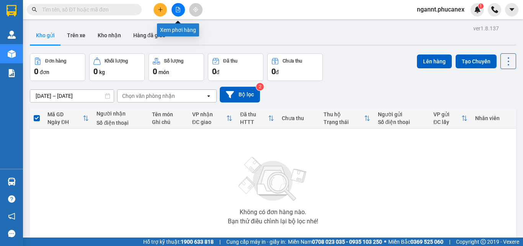
click at [182, 8] on button at bounding box center [178, 9] width 13 height 13
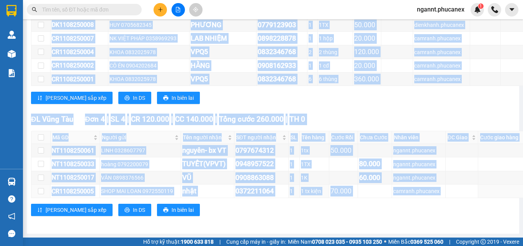
scroll to position [2096, 77]
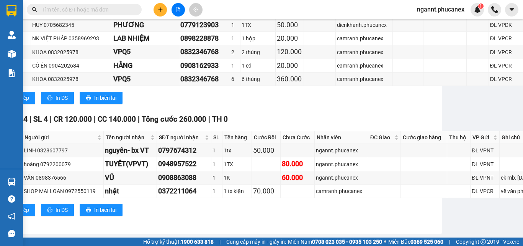
drag, startPoint x: 31, startPoint y: 101, endPoint x: 523, endPoint y: 186, distance: 499.5
click at [523, 186] on main "Nha Trang - Sài Gòn 11/08/2025 20:00 - 51B-250.12 Làm mới In phơi In đơn chọn T…" at bounding box center [261, 118] width 523 height 237
copy table "Phúc An Express 1900 06 68 06 215 Phạm Ngũ Lão, Quận 1 PHƠI HÀNG 20:29 - 11/08/…"
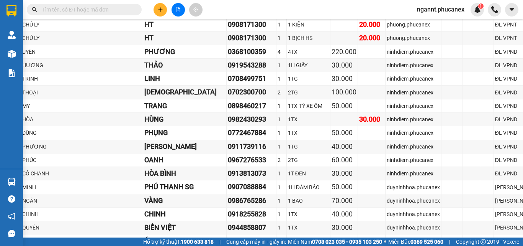
scroll to position [832, 77]
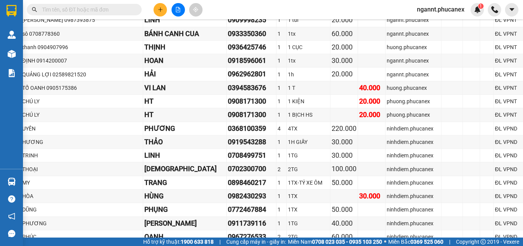
click at [121, 10] on input "text" at bounding box center [87, 9] width 90 height 8
click at [105, 11] on input "text" at bounding box center [87, 9] width 90 height 8
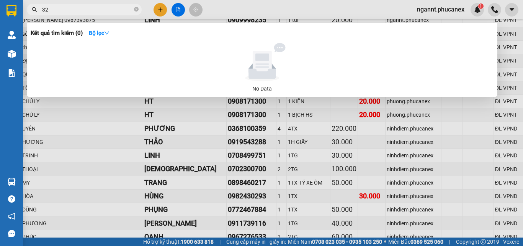
type input "322"
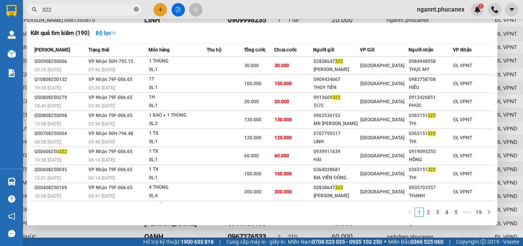
click at [137, 8] on icon "close-circle" at bounding box center [136, 9] width 5 height 5
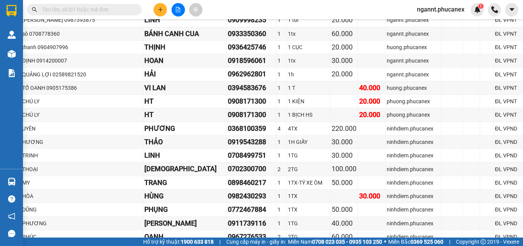
click at [102, 6] on input "text" at bounding box center [87, 9] width 90 height 8
click at [88, 13] on input "text" at bounding box center [87, 9] width 90 height 8
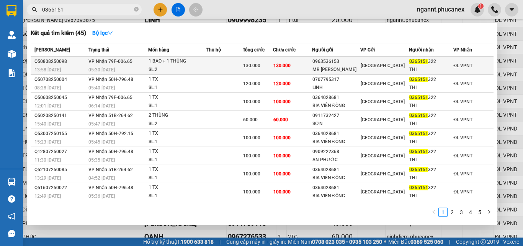
type input "0365151"
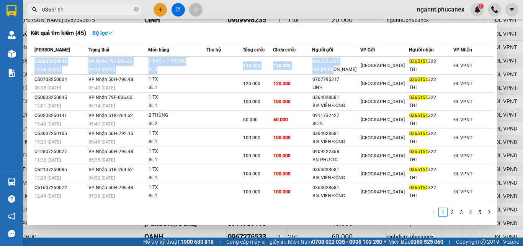
drag, startPoint x: 360, startPoint y: 66, endPoint x: 373, endPoint y: 39, distance: 29.5
click at [373, 39] on div "Kết quả tìm kiếm ( 45 ) Bộ lọc Mã ĐH Trạng thái Món hàng Thu hộ Tổng cước Chưa …" at bounding box center [262, 124] width 471 height 202
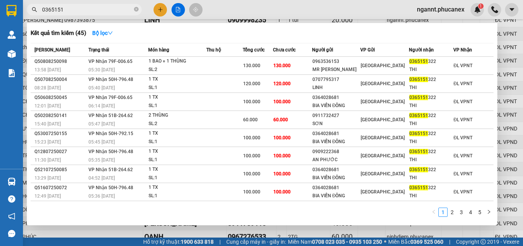
click at [375, 36] on div "Kết quả tìm kiếm ( 45 ) Bộ lọc" at bounding box center [262, 33] width 463 height 12
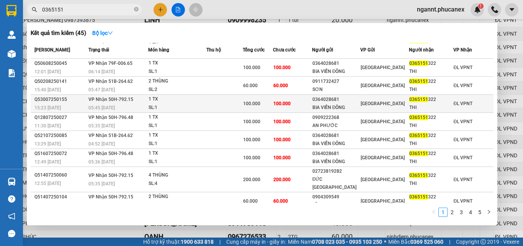
scroll to position [0, 0]
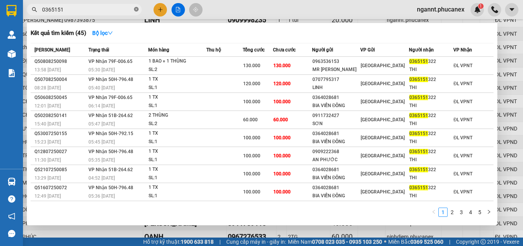
click at [136, 8] on icon "close-circle" at bounding box center [136, 9] width 5 height 5
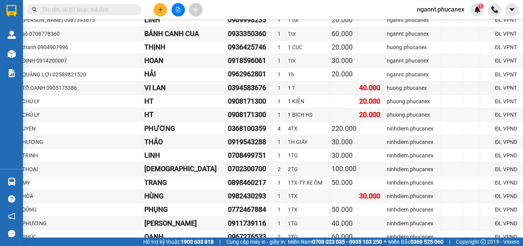
click at [102, 14] on span at bounding box center [84, 9] width 115 height 11
click at [101, 10] on input "text" at bounding box center [87, 9] width 90 height 8
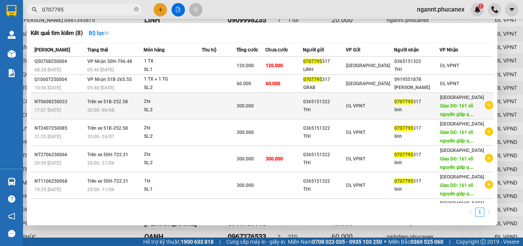
type input "0707795"
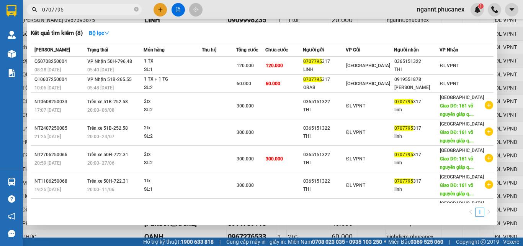
click at [366, 119] on td "ĐL VPNT" at bounding box center [370, 106] width 48 height 26
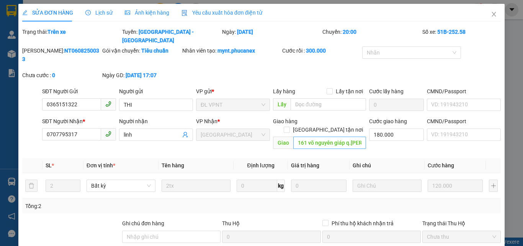
type input "0365151322"
type input "THI"
type input "0707795317"
type input "linh"
type input "161 võ nguyên giáp q.thảo điền"
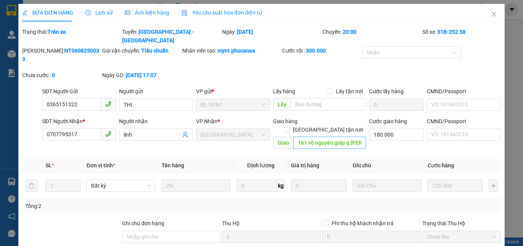
type input "180.000"
type input "300.000"
click at [491, 13] on icon "close" at bounding box center [494, 14] width 6 height 6
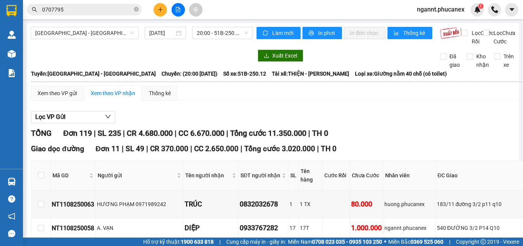
click at [95, 9] on input "0707795" at bounding box center [87, 9] width 90 height 8
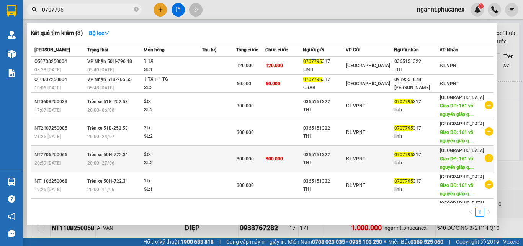
click at [265, 163] on div "300.000" at bounding box center [251, 158] width 29 height 8
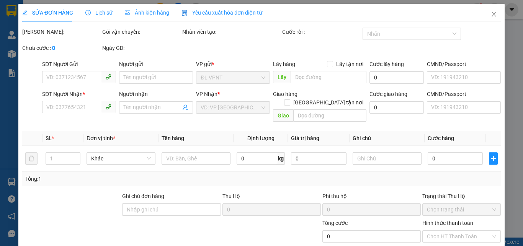
type input "0365151322"
type input "THI"
type input "0707795317"
type input "linh"
type input "161 võ nguyên giáp q.thảo điền"
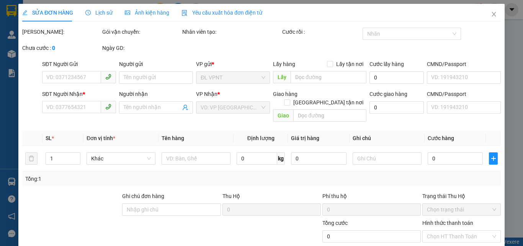
type input "180.000"
type input "300.000"
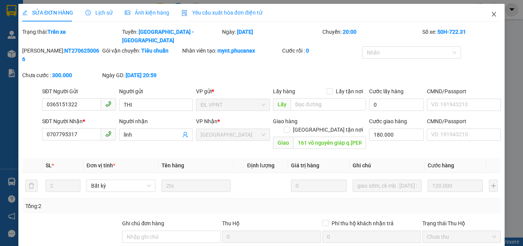
click at [491, 16] on icon "close" at bounding box center [494, 14] width 6 height 6
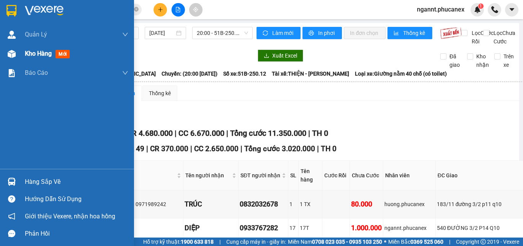
click at [63, 51] on span "mới" at bounding box center [63, 54] width 14 height 8
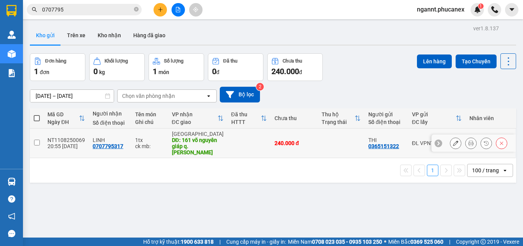
click at [453, 140] on icon at bounding box center [455, 142] width 5 height 5
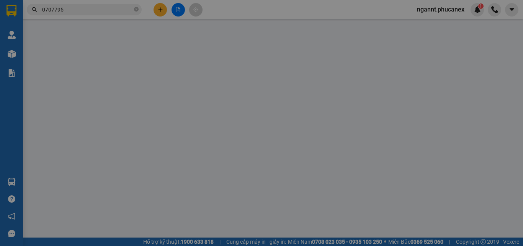
type input "0365151322"
type input "THI"
type input "0707795317"
type input "LINH"
type input "161 võ nguyên giáp q.thảo điền"
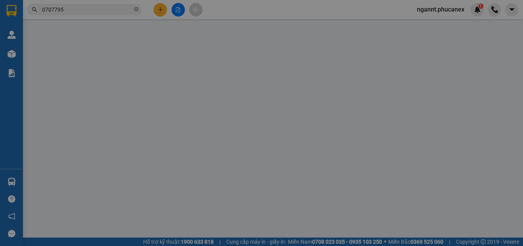
type input "180.000"
type input "240.000"
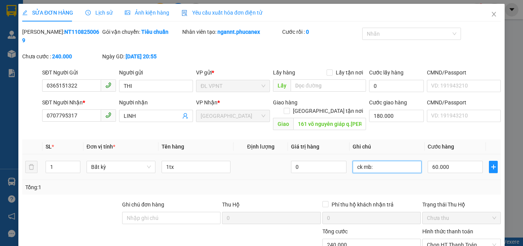
click at [371, 161] on input "ck mb:" at bounding box center [387, 167] width 69 height 12
paste input "11/08/25 20:56"
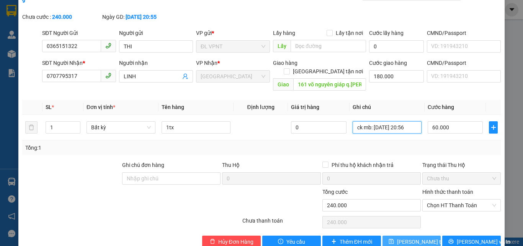
type input "ck mb: 11/08/25 20:56"
click at [419, 235] on button "Lưu thay đổi" at bounding box center [412, 241] width 59 height 12
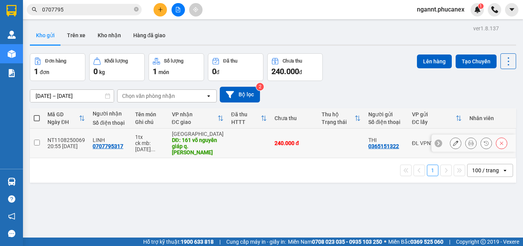
click at [276, 144] on td "240.000 đ" at bounding box center [294, 142] width 47 height 29
checkbox input "true"
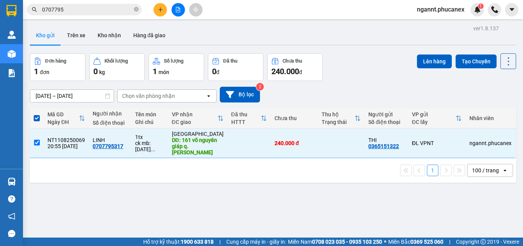
click at [108, 215] on div "ver 1.8.137 Kho gửi Trên xe Kho nhận Hàng đã giao Đơn hàng 1 đơn Khối lượng 0 k…" at bounding box center [273, 146] width 493 height 246
click at [427, 61] on button "Lên hàng" at bounding box center [434, 61] width 35 height 14
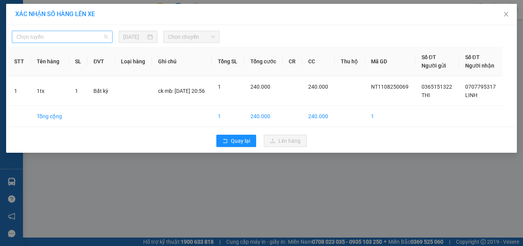
click at [95, 33] on span "Chọn tuyến" at bounding box center [62, 36] width 92 height 11
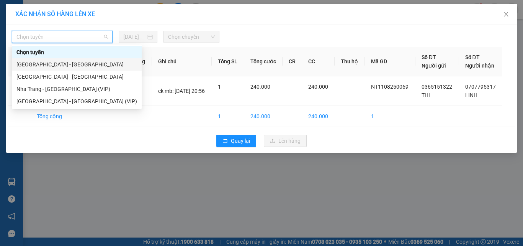
click at [83, 60] on div "Nha Trang - Sài Gòn" at bounding box center [76, 64] width 121 height 8
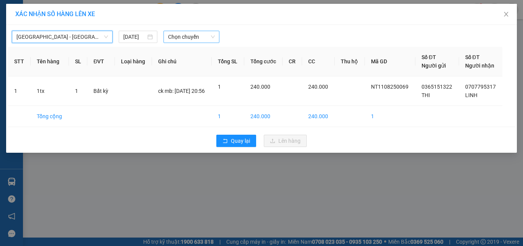
click at [186, 40] on span "Chọn chuyến" at bounding box center [191, 36] width 47 height 11
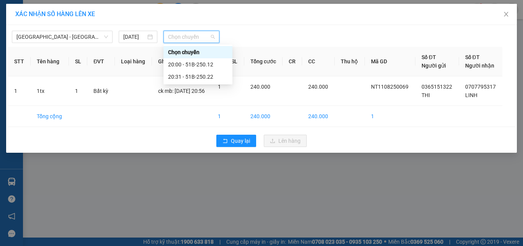
click at [189, 56] on div "Chọn chuyến" at bounding box center [198, 52] width 60 height 8
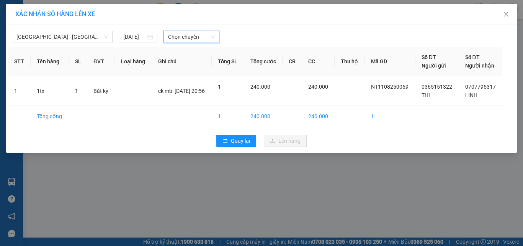
click at [198, 36] on span "Chọn chuyến" at bounding box center [191, 36] width 47 height 11
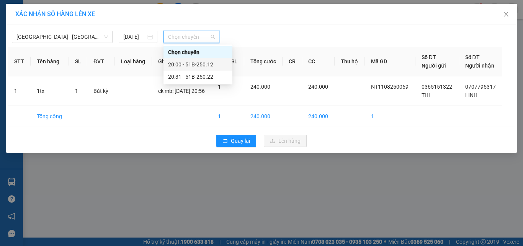
click at [200, 64] on div "20:00 - 51B-250.12" at bounding box center [198, 64] width 60 height 8
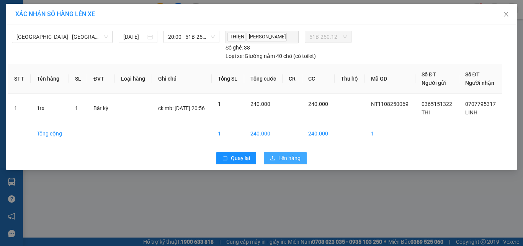
click at [292, 152] on button "Lên hàng" at bounding box center [285, 158] width 43 height 12
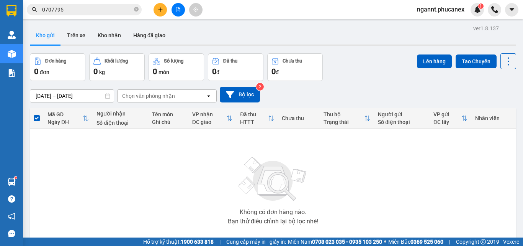
click at [172, 12] on button at bounding box center [178, 9] width 13 height 13
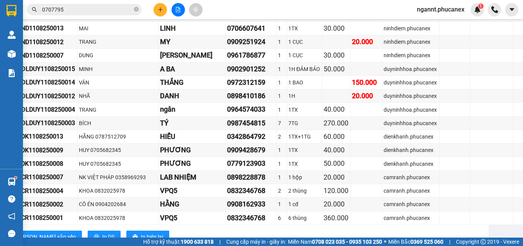
scroll to position [2151, 77]
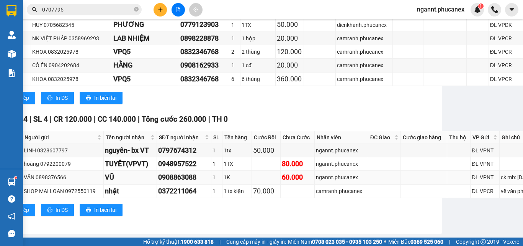
drag, startPoint x: 33, startPoint y: 140, endPoint x: 313, endPoint y: 171, distance: 282.5
click at [523, 245] on html "Kết quả tìm kiếm ( 8 ) Bộ lọc Mã ĐH Trạng thái Món hàng Thu hộ Tổng cước Chưa c…" at bounding box center [261, 123] width 523 height 246
copy section "TỔNG Đơn 120 | SL 236 | CR 4.680.000 | CC 6.910.000 | Tổng cước 11.590.000 | TH…"
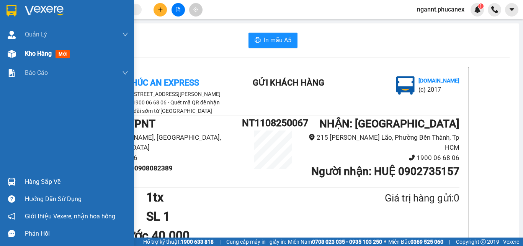
click at [62, 55] on span "mới" at bounding box center [63, 54] width 14 height 8
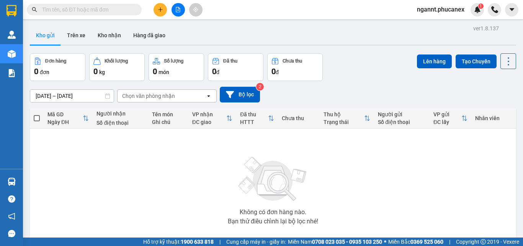
click at [175, 10] on button at bounding box center [178, 9] width 13 height 13
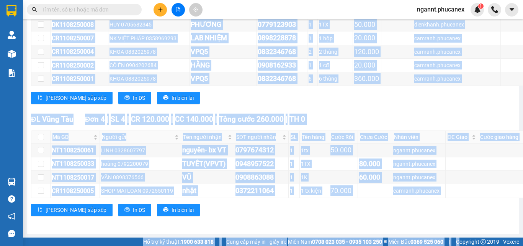
scroll to position [2109, 77]
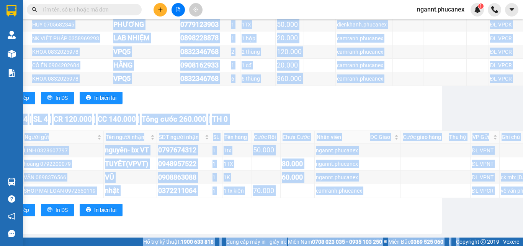
drag, startPoint x: 31, startPoint y: 139, endPoint x: 523, endPoint y: 252, distance: 504.3
click at [523, 245] on html "Kết quả tìm kiếm ( 0 ) Bộ lọc No Data ngannt.phucanex 1 Quản [PERSON_NAME] lý k…" at bounding box center [261, 123] width 523 height 246
copy section "LORE Ips 129 | DO 974 | SI 4.322.582 | AM 9.939.128 | Cons adip 54.405.689 | EL…"
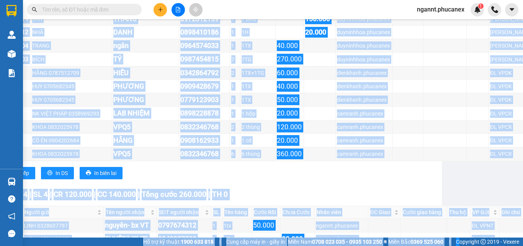
scroll to position [1726, 77]
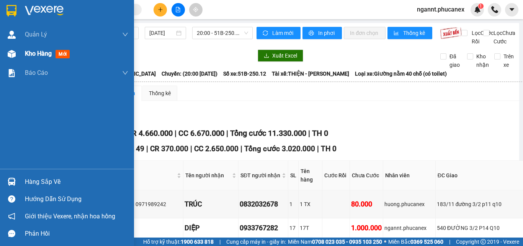
click at [67, 59] on div "Kho hàng mới" at bounding box center [76, 53] width 103 height 19
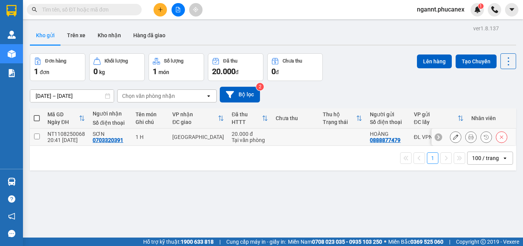
click at [39, 134] on input "checkbox" at bounding box center [37, 136] width 6 height 6
checkbox input "true"
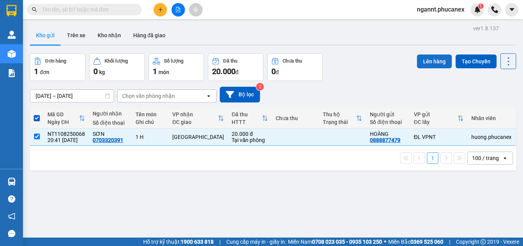
click at [444, 60] on button "Lên hàng" at bounding box center [434, 61] width 35 height 14
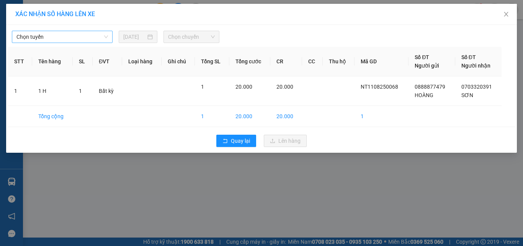
click at [97, 40] on span "Chọn tuyến" at bounding box center [62, 36] width 92 height 11
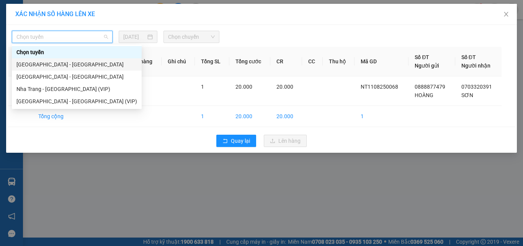
click at [87, 67] on div "[GEOGRAPHIC_DATA] - [GEOGRAPHIC_DATA]" at bounding box center [76, 64] width 121 height 8
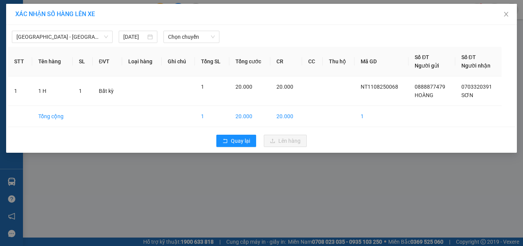
click at [185, 44] on div "[GEOGRAPHIC_DATA] - [GEOGRAPHIC_DATA] [DATE] Chọn chuyến STT Tên hàng SL ĐVT Lo…" at bounding box center [261, 89] width 511 height 128
click at [192, 38] on span "Chọn chuyến" at bounding box center [191, 36] width 47 height 11
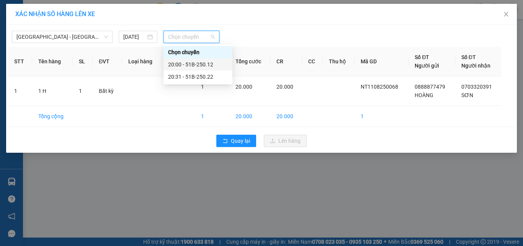
click at [189, 63] on div "20:00 - 51B-250.12" at bounding box center [198, 64] width 60 height 8
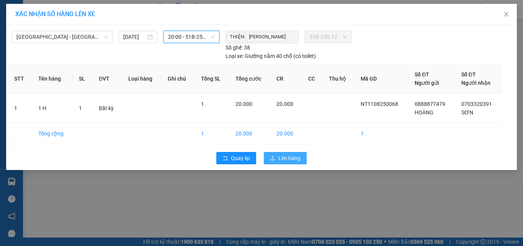
click at [282, 155] on span "Lên hàng" at bounding box center [289, 158] width 22 height 8
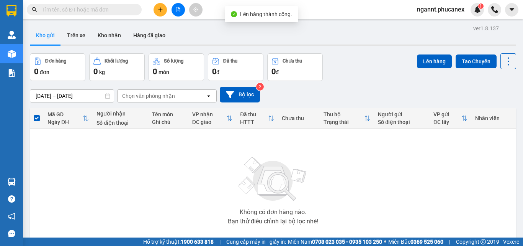
click at [175, 13] on button at bounding box center [178, 9] width 13 height 13
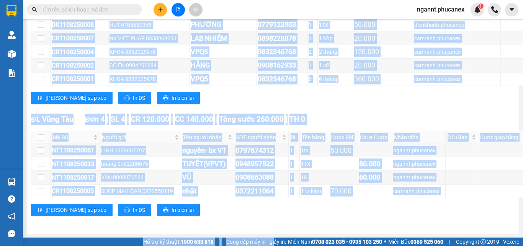
scroll to position [2123, 77]
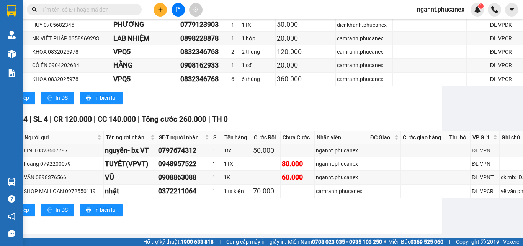
drag, startPoint x: 31, startPoint y: 101, endPoint x: 265, endPoint y: 128, distance: 235.6
click at [523, 192] on main "[GEOGRAPHIC_DATA] - [GEOGRAPHIC_DATA] [DATE] 20:00 - 51B-250.12 Làm mới In phơi…" at bounding box center [261, 118] width 523 height 237
copy table "Phúc An Express 1900 06 68 06 215 Phạm [GEOGRAPHIC_DATA], Quận 1 PHƠI HÀNG 20:4…"
click at [163, 10] on icon "plus" at bounding box center [160, 9] width 5 height 5
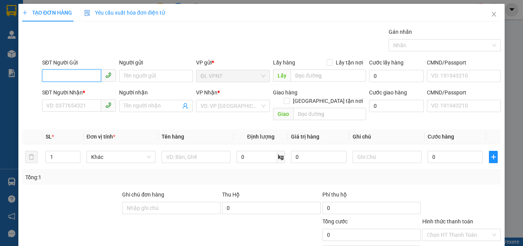
click at [81, 76] on input "SĐT Người Gửi" at bounding box center [71, 75] width 59 height 12
click at [83, 94] on div "0365151322 - THI" at bounding box center [78, 91] width 64 height 8
type input "0365151322"
type input "THI"
type input "0364028681"
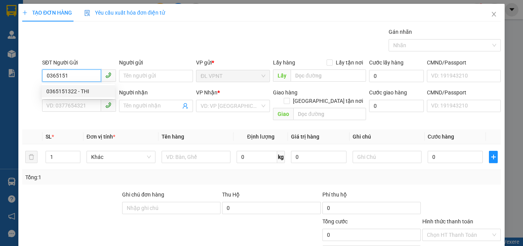
type input "BIA VIỄN ĐÔNG"
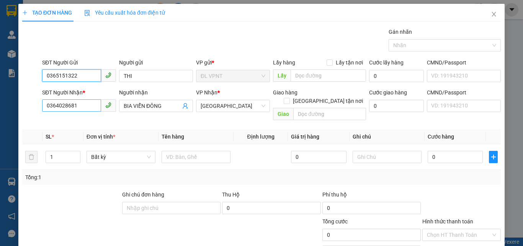
type input "0365151322"
drag, startPoint x: 82, startPoint y: 103, endPoint x: 0, endPoint y: 80, distance: 84.8
click at [0, 80] on div "TẠO ĐƠN HÀNG Yêu cầu xuất hóa đơn điện tử Transit Pickup Surcharge Ids Transit …" at bounding box center [261, 123] width 523 height 246
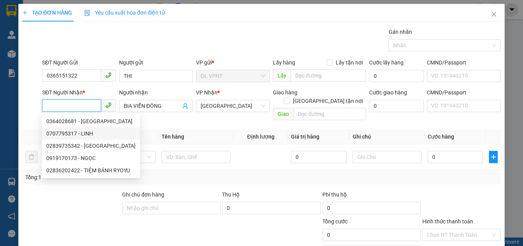
click at [73, 130] on div "0707795317 - LINH" at bounding box center [90, 133] width 89 height 8
type input "0707795317"
type input "LINH"
type input "161 võ nguyên giáp q.[PERSON_NAME]"
type input "180.000"
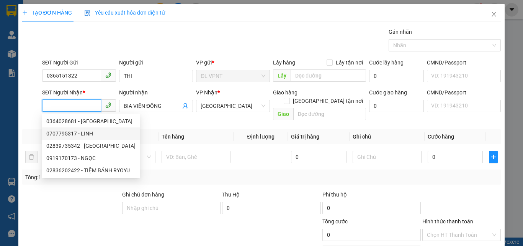
type input "180.000"
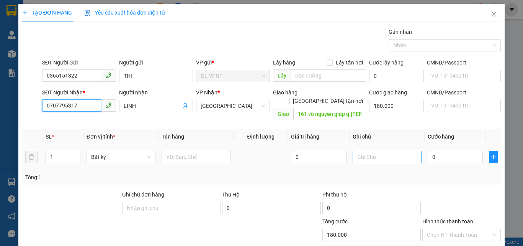
type input "0707795317"
click at [361, 151] on input "text" at bounding box center [387, 157] width 69 height 12
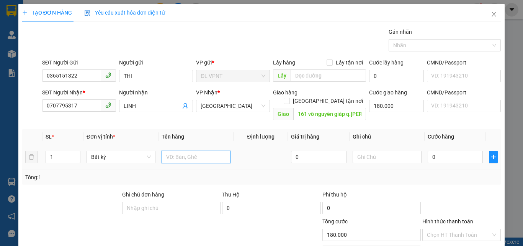
click at [212, 151] on input "text" at bounding box center [196, 157] width 69 height 12
type input "1tx"
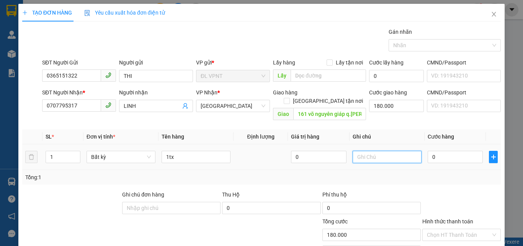
click at [412, 152] on input "text" at bounding box center [387, 157] width 69 height 12
click at [432, 151] on input "0" at bounding box center [455, 157] width 55 height 12
type input "6"
type input "180.006"
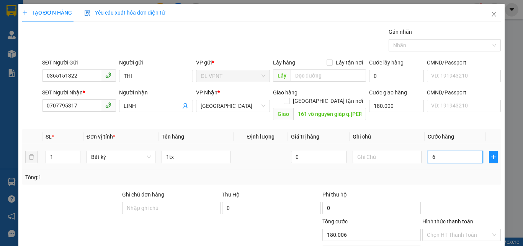
type input "60"
type input "180.060"
type input "60.000"
type input "240.000"
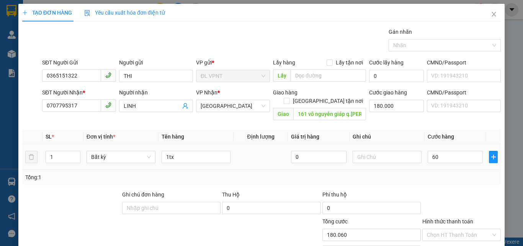
type input "240.000"
click at [437, 160] on td "60.000" at bounding box center [455, 157] width 61 height 26
click at [378, 151] on input "text" at bounding box center [387, 157] width 69 height 12
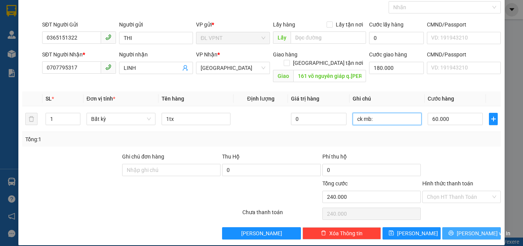
type input "ck mb:"
click at [449, 227] on button "[PERSON_NAME] và In" at bounding box center [471, 233] width 59 height 12
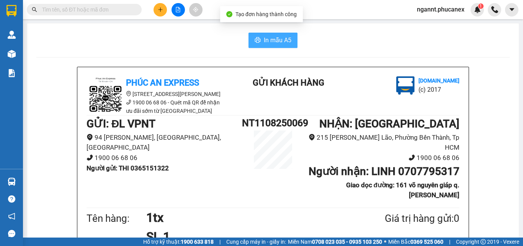
click at [265, 36] on span "In mẫu A5" at bounding box center [278, 40] width 28 height 10
click at [101, 8] on input "text" at bounding box center [87, 9] width 90 height 8
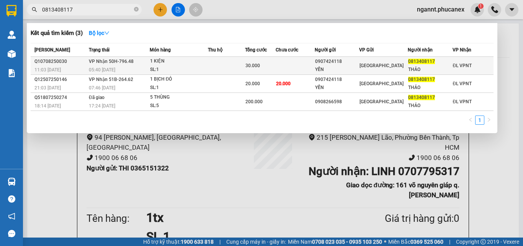
type input "0813408117"
click at [268, 60] on td "30.000" at bounding box center [260, 66] width 31 height 18
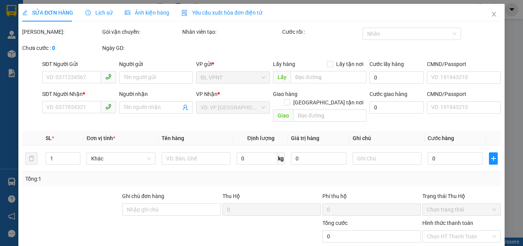
type input "0907424118"
type input "YẾN"
type input "0813408117"
type input "THẢO"
type input "30.000"
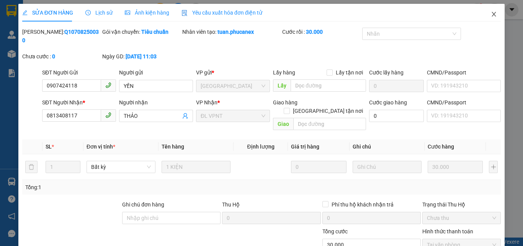
click at [492, 14] on icon "close" at bounding box center [494, 14] width 4 height 5
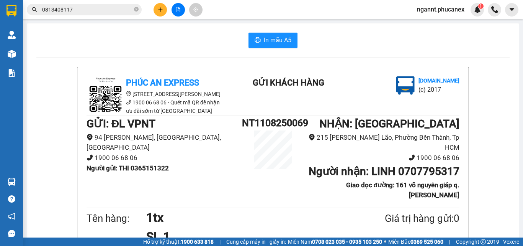
click at [79, 7] on input "0813408117" at bounding box center [87, 9] width 90 height 8
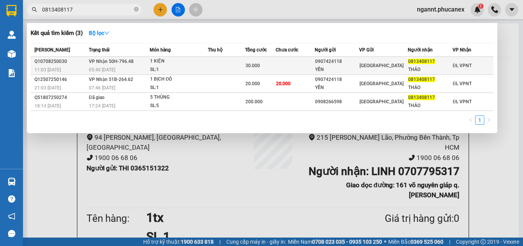
click at [274, 74] on td "30.000" at bounding box center [260, 66] width 31 height 18
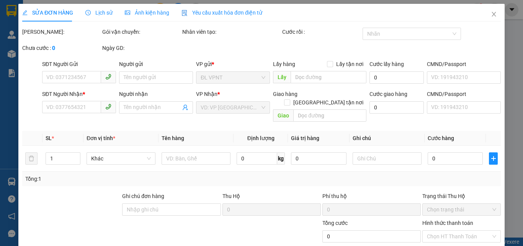
type input "0907424118"
type input "YẾN"
type input "0813408117"
type input "THẢO"
type input "30.000"
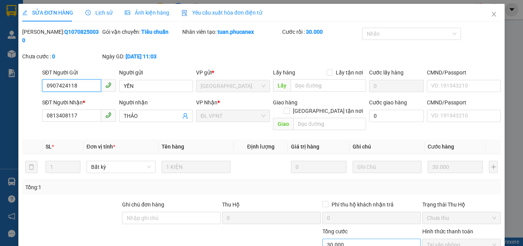
scroll to position [39, 0]
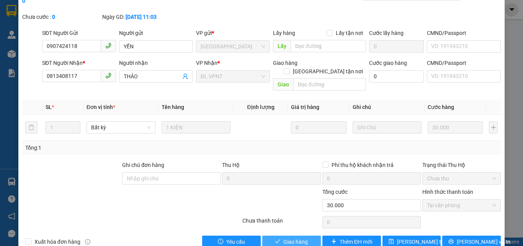
click at [287, 237] on span "Giao hàng" at bounding box center [295, 241] width 25 height 8
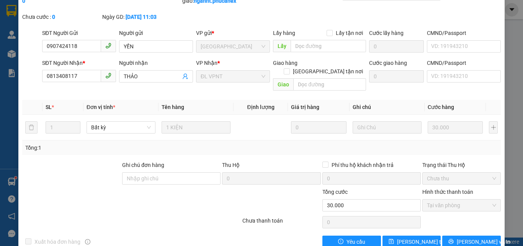
scroll to position [0, 0]
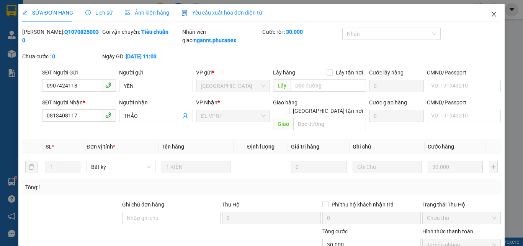
click at [491, 13] on icon "close" at bounding box center [494, 14] width 6 height 6
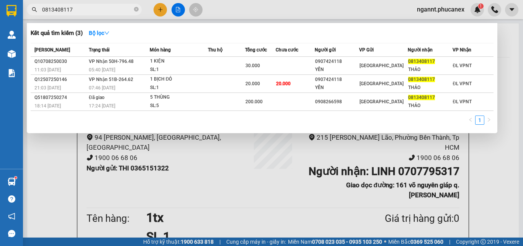
click at [96, 11] on input "0813408117" at bounding box center [87, 9] width 90 height 8
drag, startPoint x: 95, startPoint y: 11, endPoint x: 0, endPoint y: 25, distance: 96.3
click at [0, 25] on section "Kết quả tìm kiếm ( 3 ) Bộ lọc Mã ĐH Trạng thái Món hàng Thu hộ Tổng cước Chưa c…" at bounding box center [261, 123] width 523 height 246
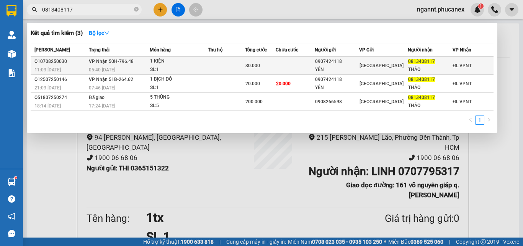
paste input "933767282"
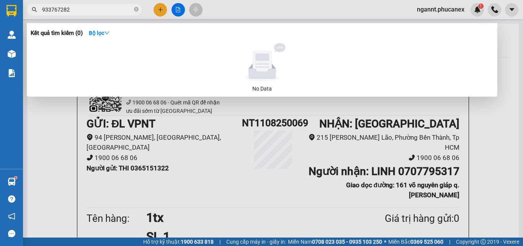
click at [43, 8] on input "933767282" at bounding box center [87, 9] width 90 height 8
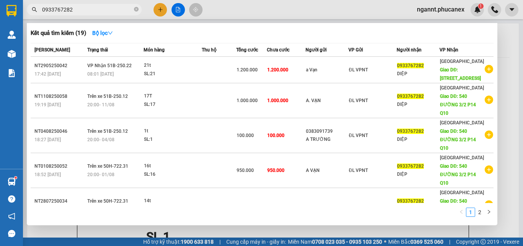
type input "0933767282"
click at [134, 10] on icon "close-circle" at bounding box center [136, 9] width 5 height 5
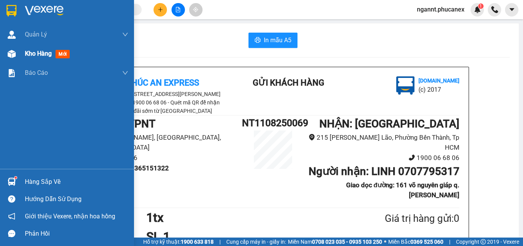
click at [16, 52] on div at bounding box center [11, 53] width 13 height 13
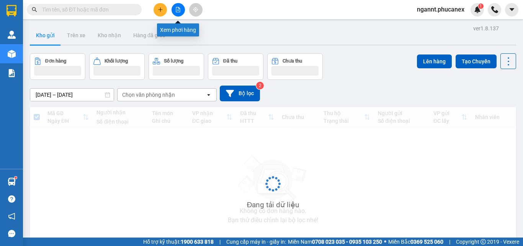
click at [178, 8] on icon "file-add" at bounding box center [177, 9] width 5 height 5
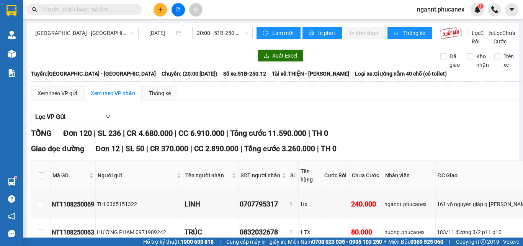
click at [432, 11] on span "ngannt.phucanex" at bounding box center [441, 10] width 60 height 10
click at [439, 24] on span "Đăng xuất" at bounding box center [445, 24] width 44 height 8
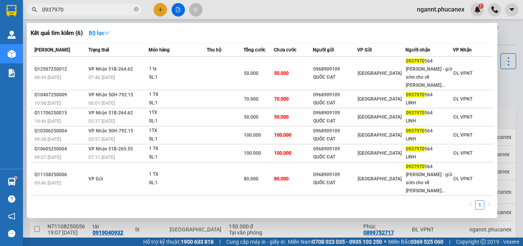
click at [434, 16] on div at bounding box center [261, 123] width 523 height 246
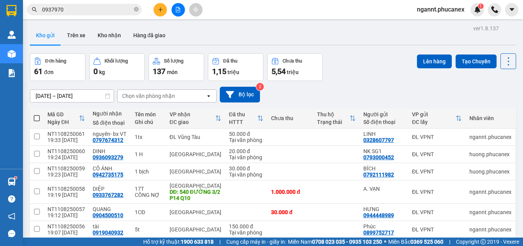
click at [423, 10] on span "ngannt.phucanex" at bounding box center [441, 10] width 60 height 10
click at [423, 25] on span "Đăng xuất" at bounding box center [445, 24] width 44 height 8
